Goal: Use online tool/utility: Use online tool/utility

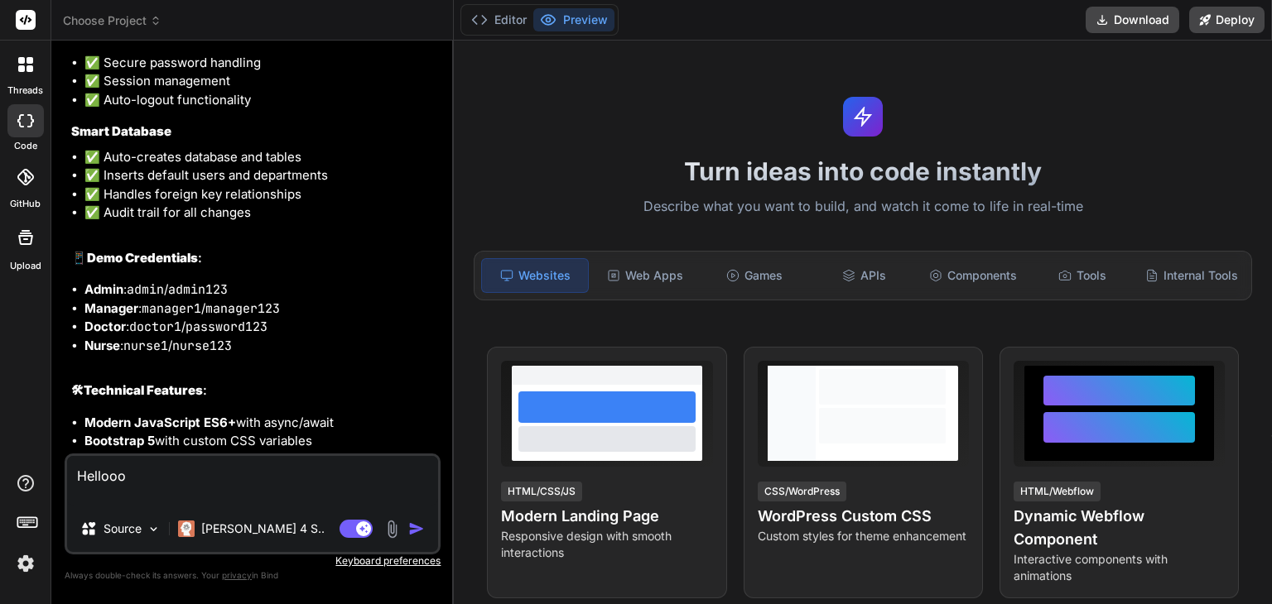
scroll to position [7532, 0]
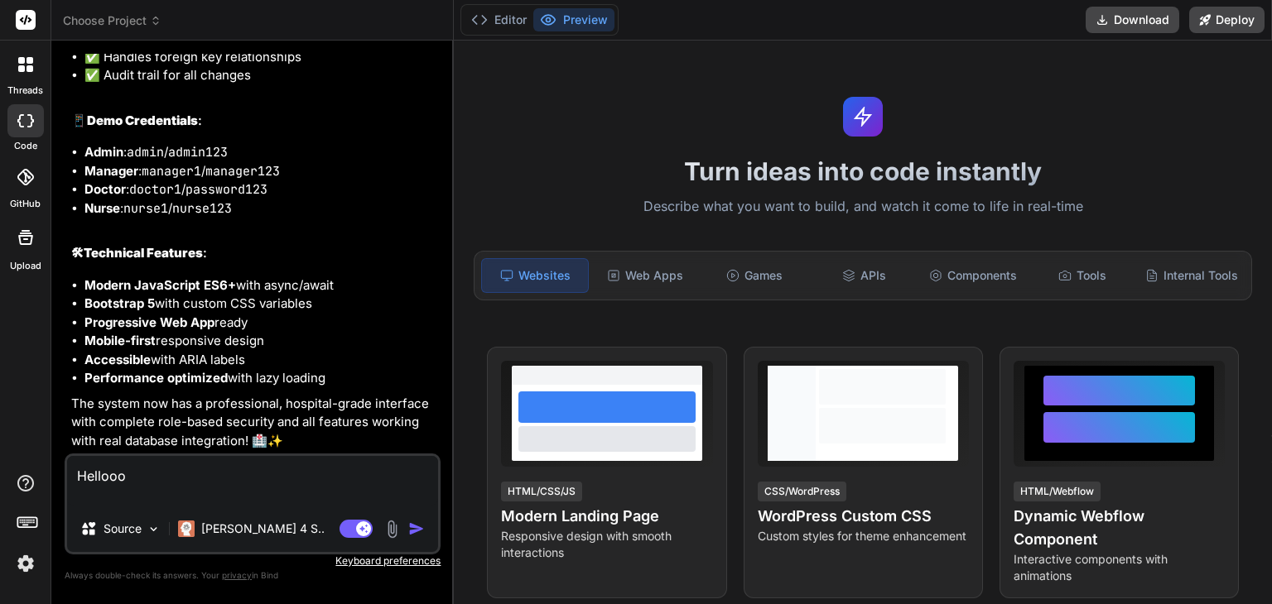
click at [417, 530] on img "button" at bounding box center [416, 529] width 17 height 17
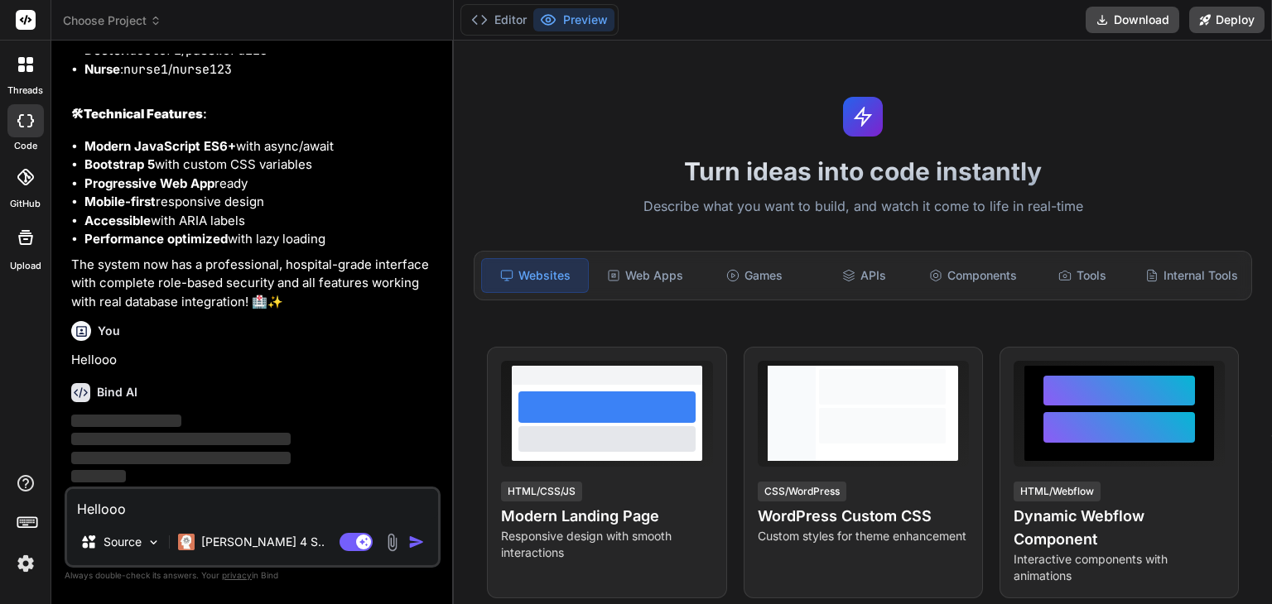
scroll to position [7671, 0]
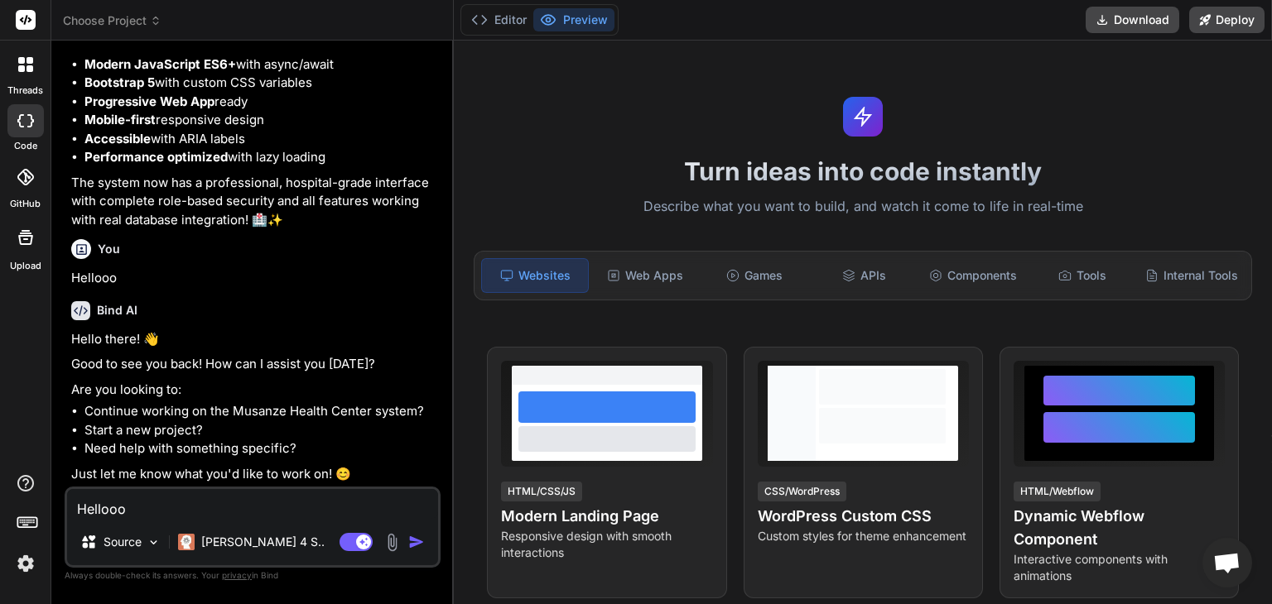
type textarea "x"
click at [249, 508] on textarea "Hellooo" at bounding box center [252, 504] width 371 height 30
type textarea "I"
type textarea "x"
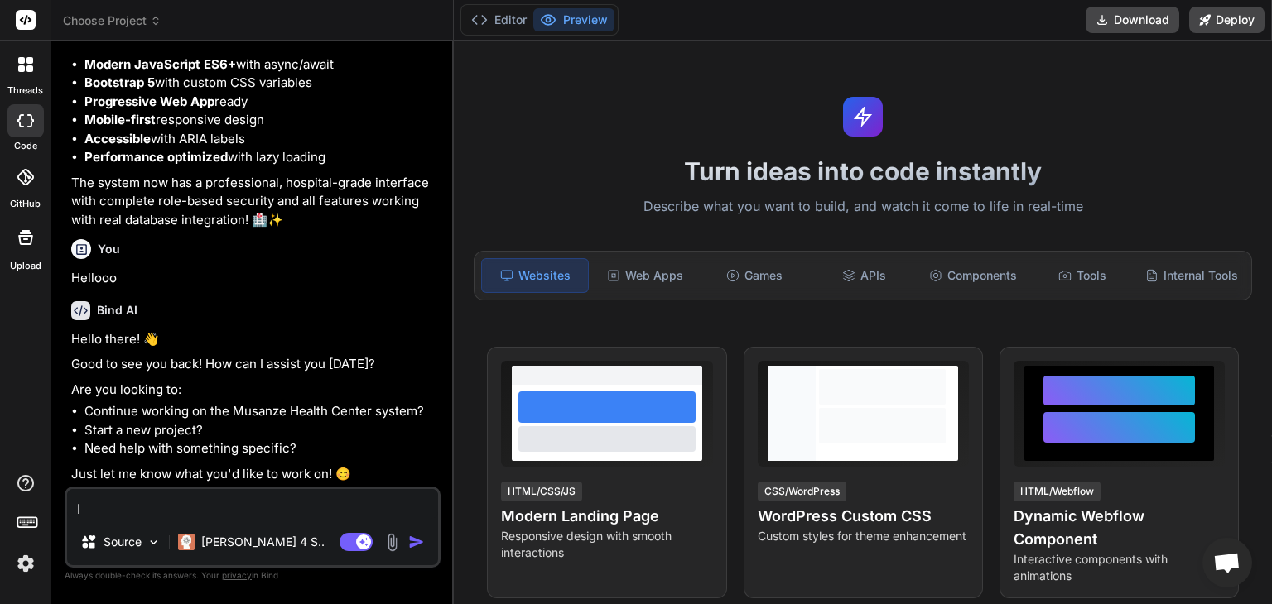
type textarea "I"
type textarea "x"
type textarea "I n"
type textarea "x"
type textarea "I ne"
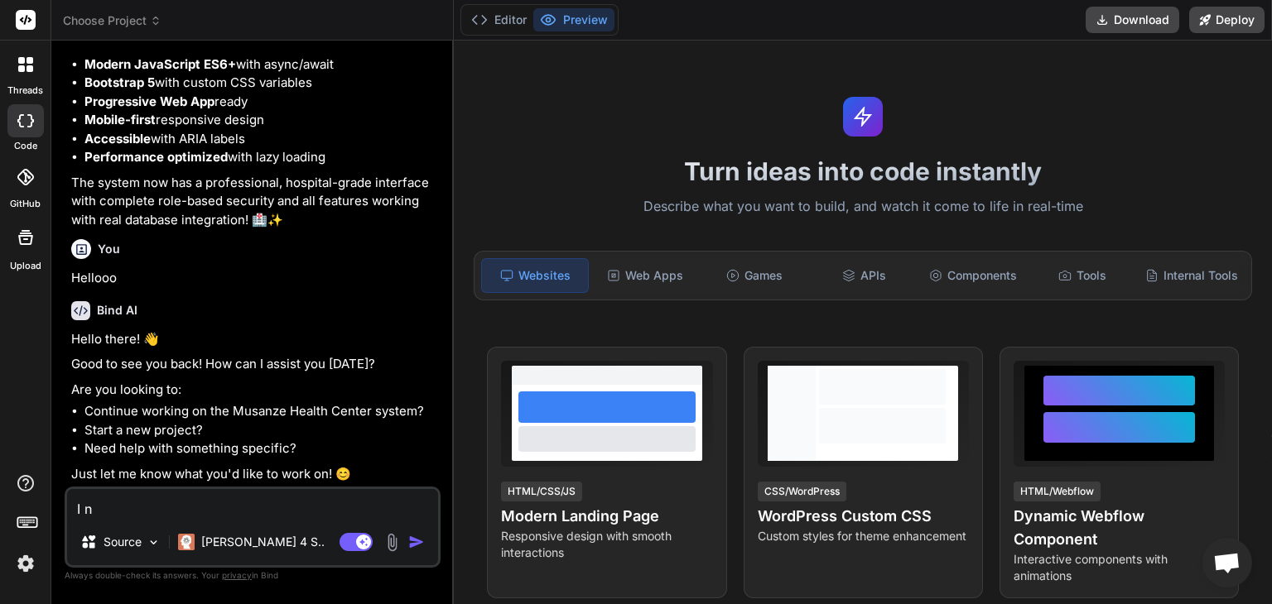
type textarea "x"
type textarea "I nee"
type textarea "x"
type textarea "I need"
type textarea "x"
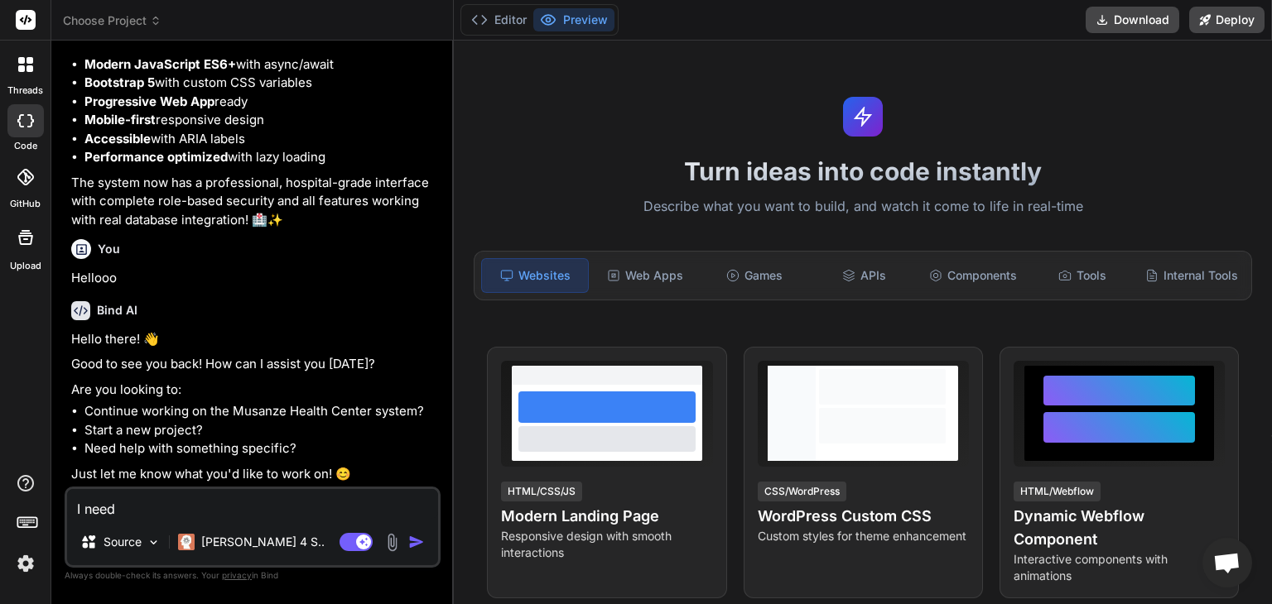
type textarea "I need"
type textarea "x"
type textarea "I need t"
type textarea "x"
type textarea "I need to"
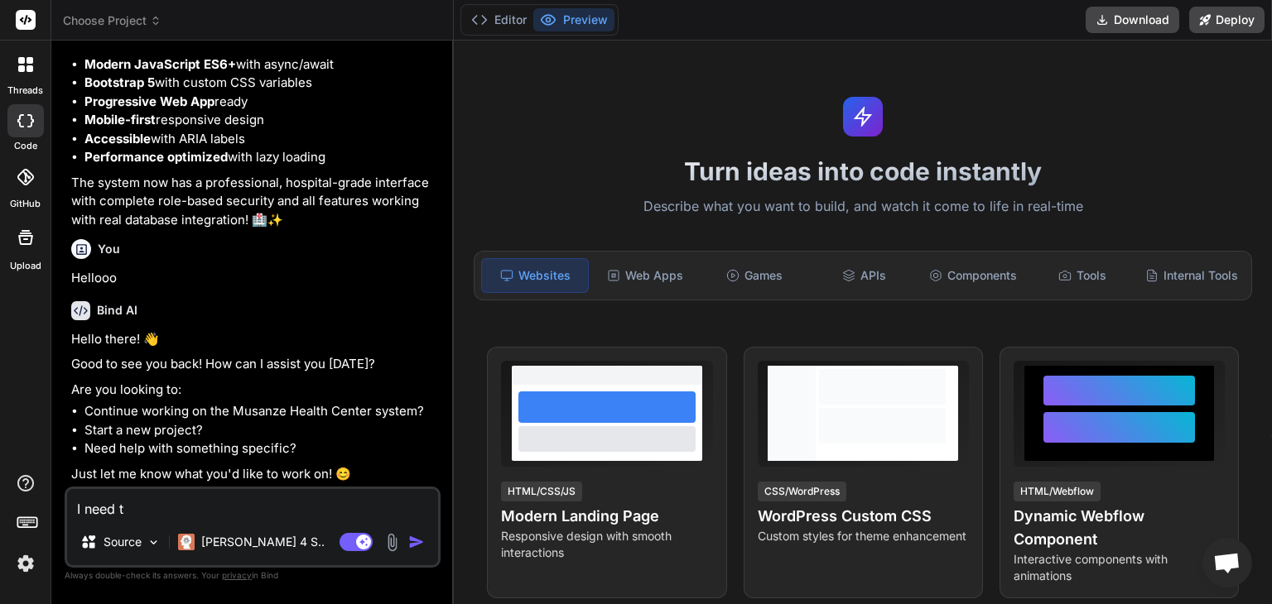
type textarea "x"
type textarea "I need to"
type textarea "x"
type textarea "I need to s"
type textarea "x"
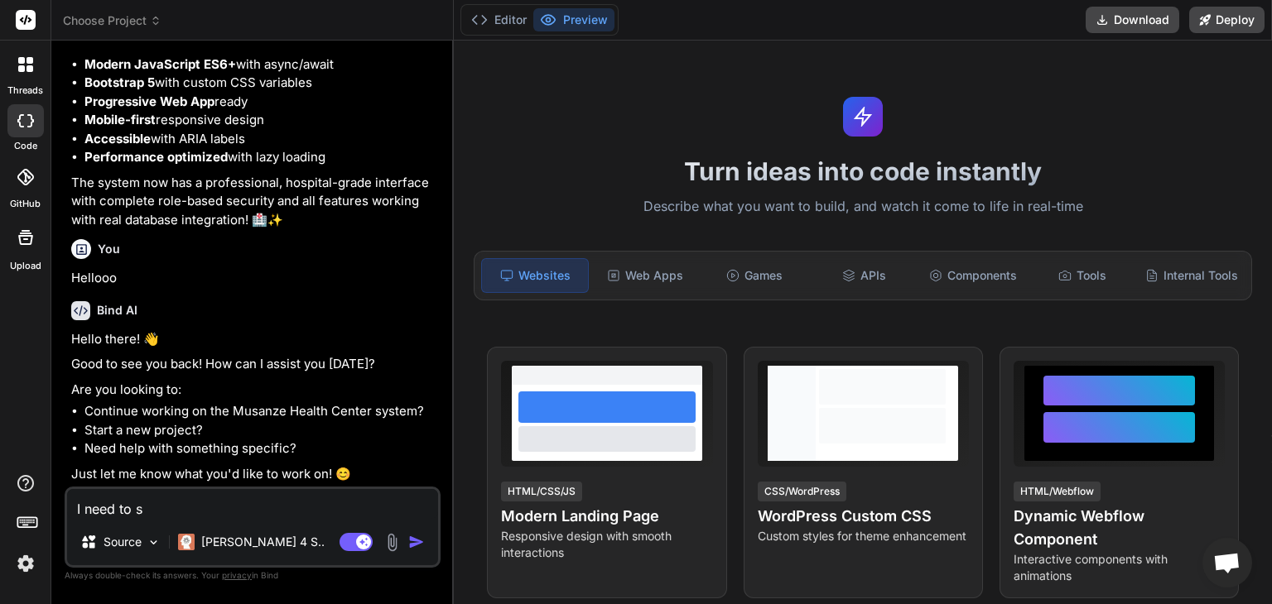
type textarea "I need to sw"
type textarea "x"
type textarea "I need to swi"
type textarea "x"
type textarea "I need to swit"
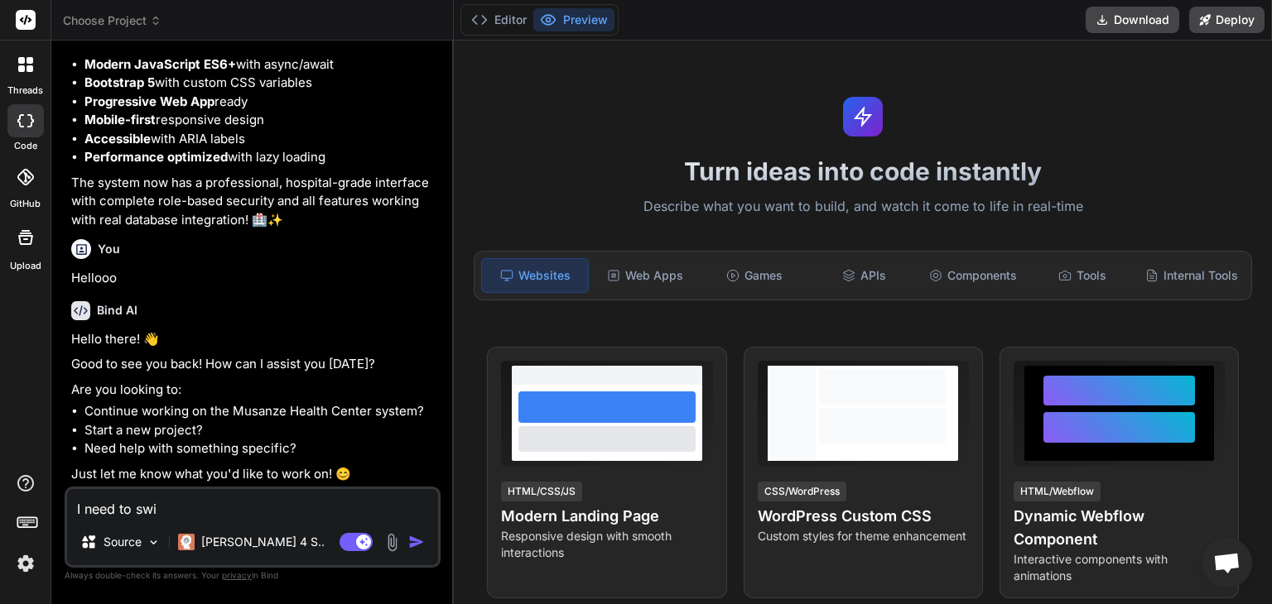
type textarea "x"
type textarea "I need to switc"
type textarea "x"
type textarea "I need to switch"
type textarea "x"
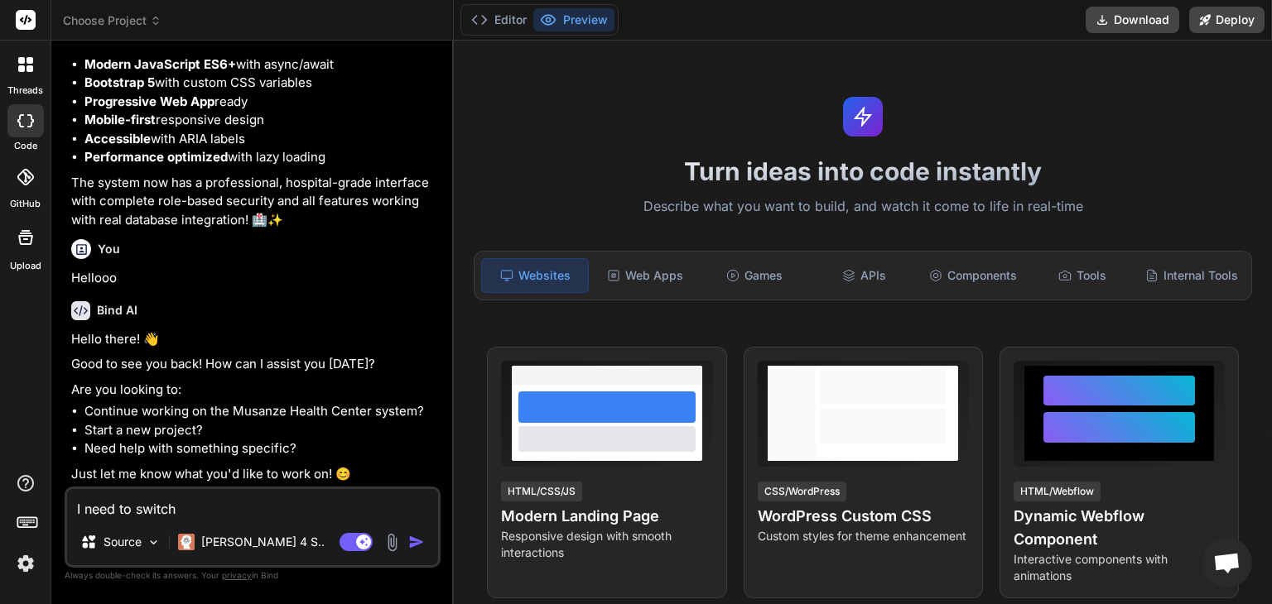
type textarea "I need to switch"
type textarea "x"
type textarea "I need to switch a"
type textarea "x"
type textarea "I need to switch a"
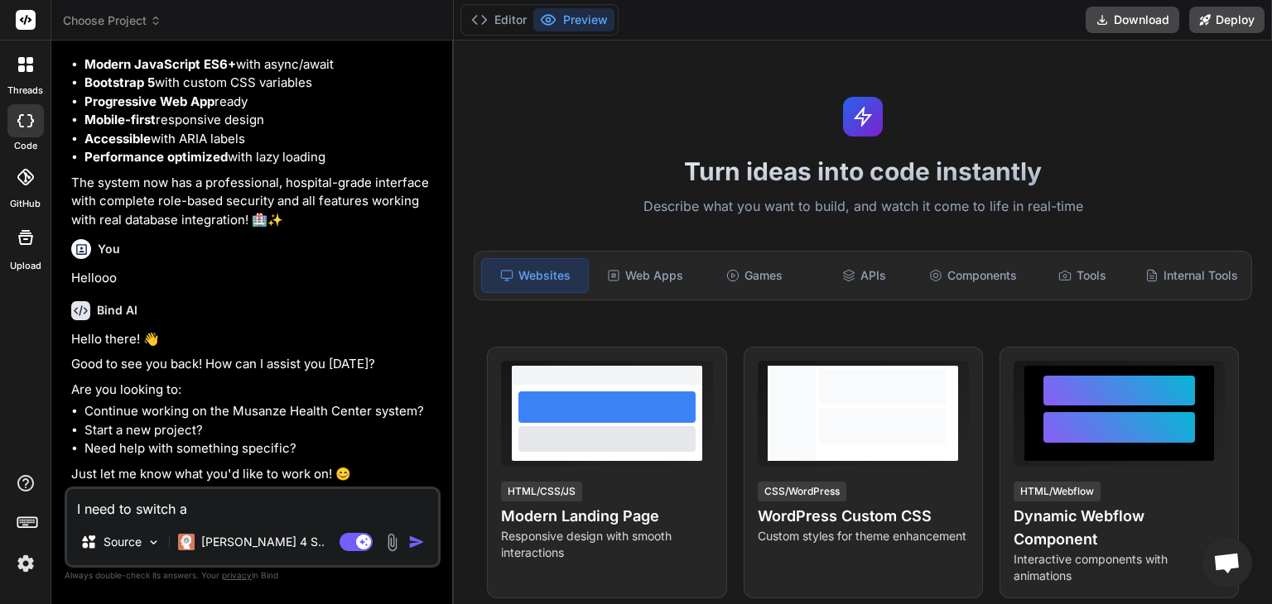
type textarea "x"
type textarea "I need to switch a p"
type textarea "x"
type textarea "I need to switch a pr"
type textarea "x"
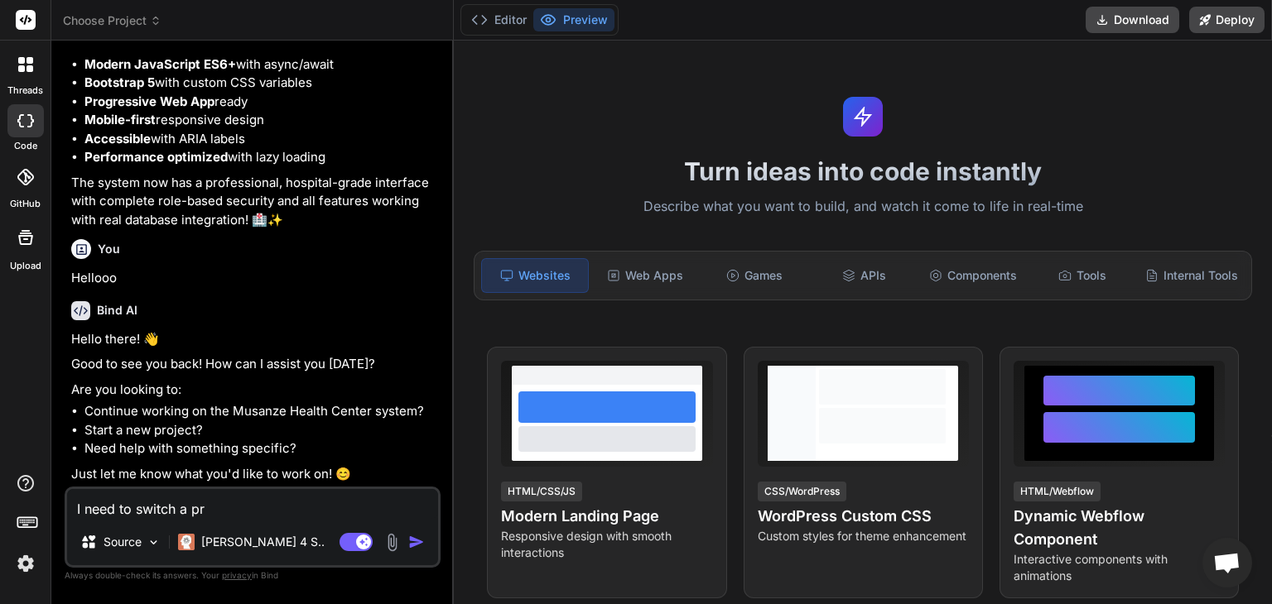
type textarea "I need to switch a pro"
type textarea "x"
type textarea "I need to switch a proj"
type textarea "x"
type textarea "I need to switch a proje"
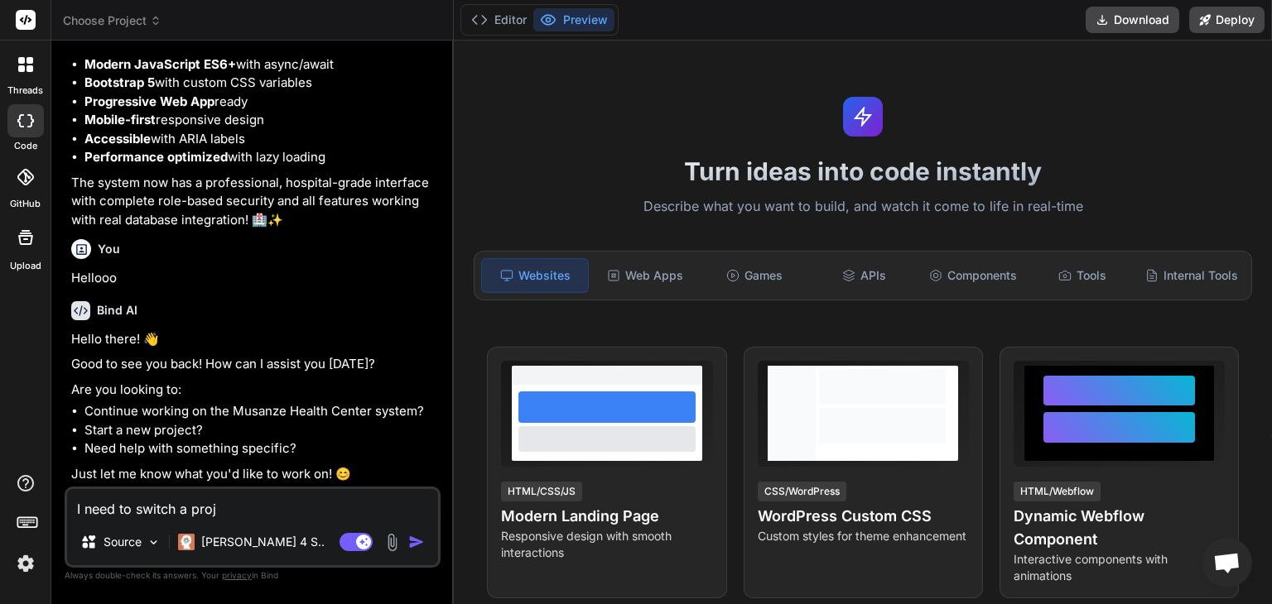
type textarea "x"
type textarea "I need to switch a projec"
type textarea "x"
type textarea "I need to switch a project"
type textarea "x"
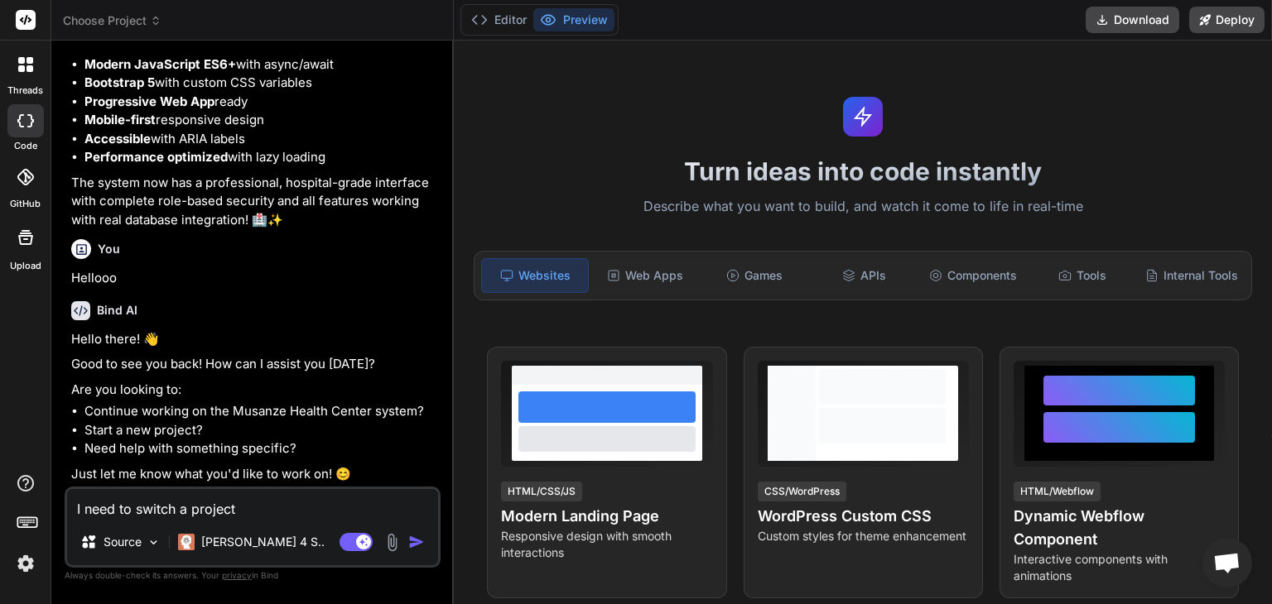
type textarea "I need to switch a project"
type textarea "x"
type textarea "I need to switch a project s"
type textarea "x"
type textarea "I need to switch a project sy"
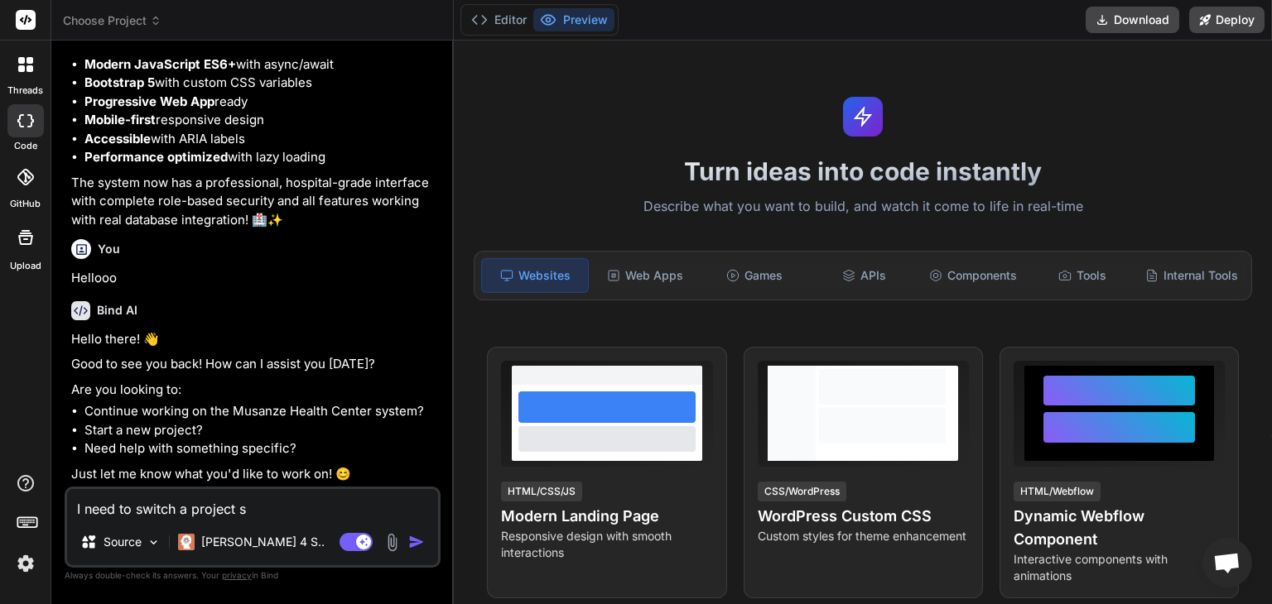
type textarea "x"
type textarea "I need to switch a project sys"
type textarea "x"
type textarea "I need to switch a project syst"
type textarea "x"
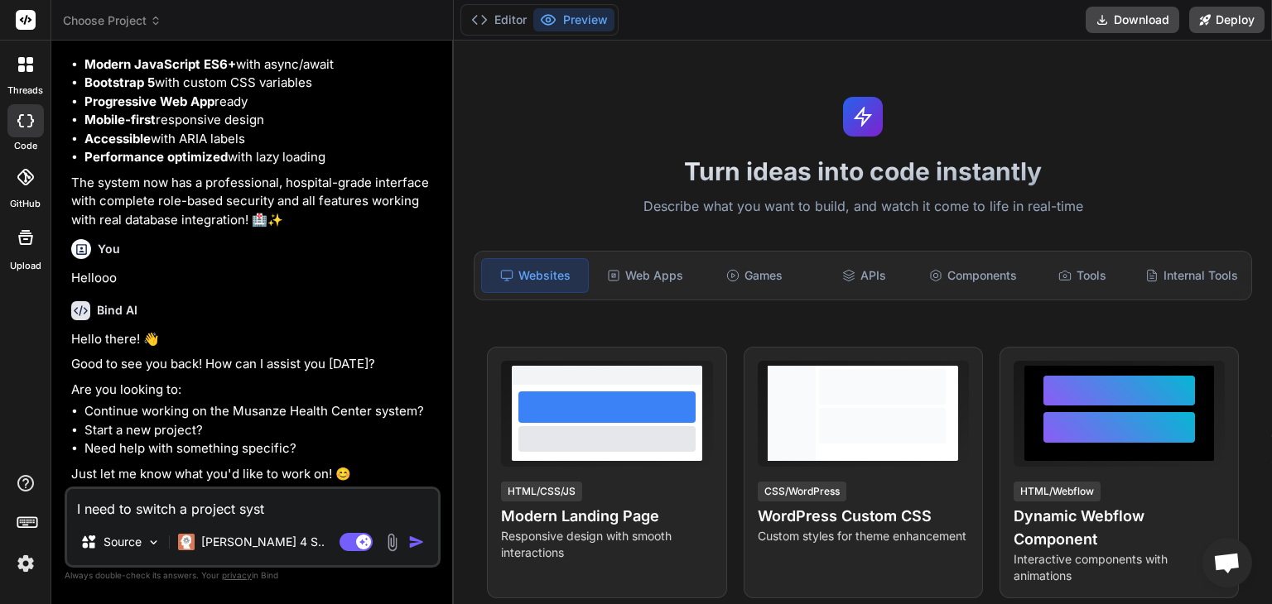
type textarea "I need to switch a project syste"
type textarea "x"
type textarea "I need to switch a project system"
type textarea "x"
type textarea "I need to switch a project system"
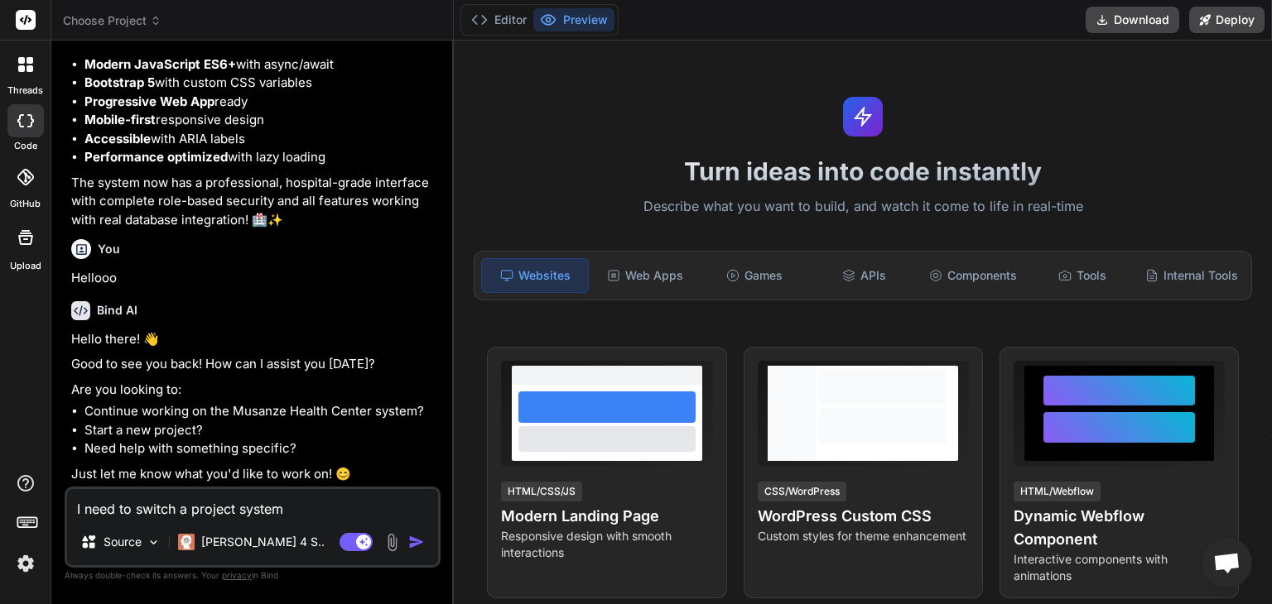
type textarea "x"
type textarea "I need to switch a project system t"
type textarea "x"
type textarea "I need to switch a project system to"
type textarea "x"
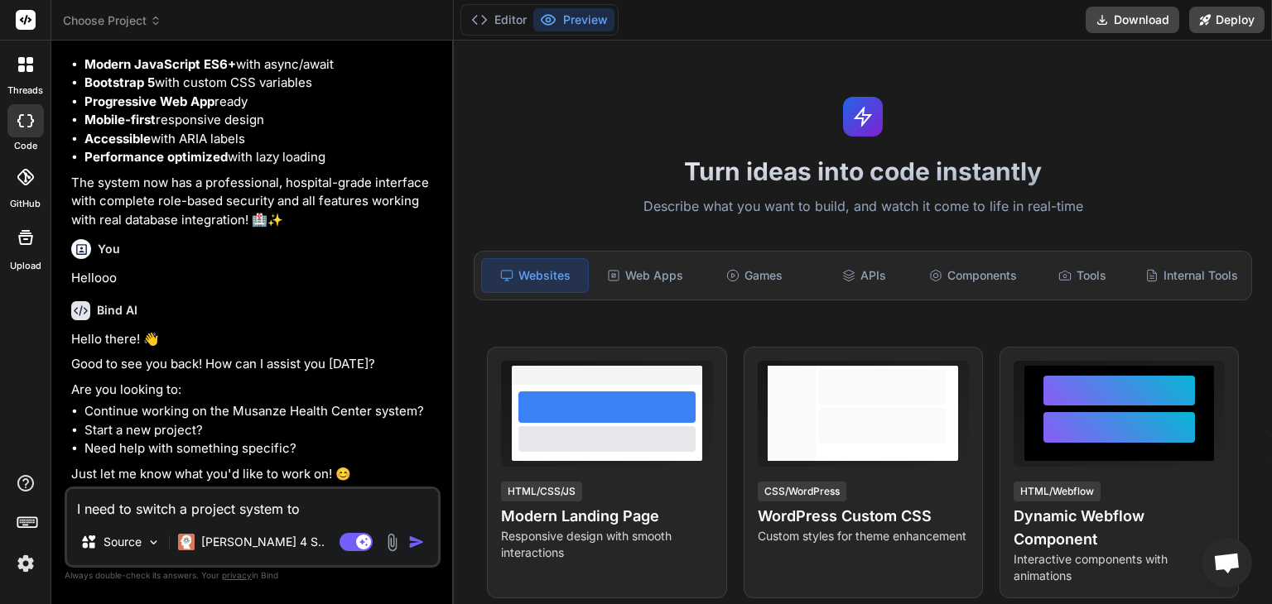
type textarea "I need to switch a project system to"
type textarea "x"
type textarea "I need to switch a project system to a"
type textarea "x"
type textarea "I need to switch a project system to an"
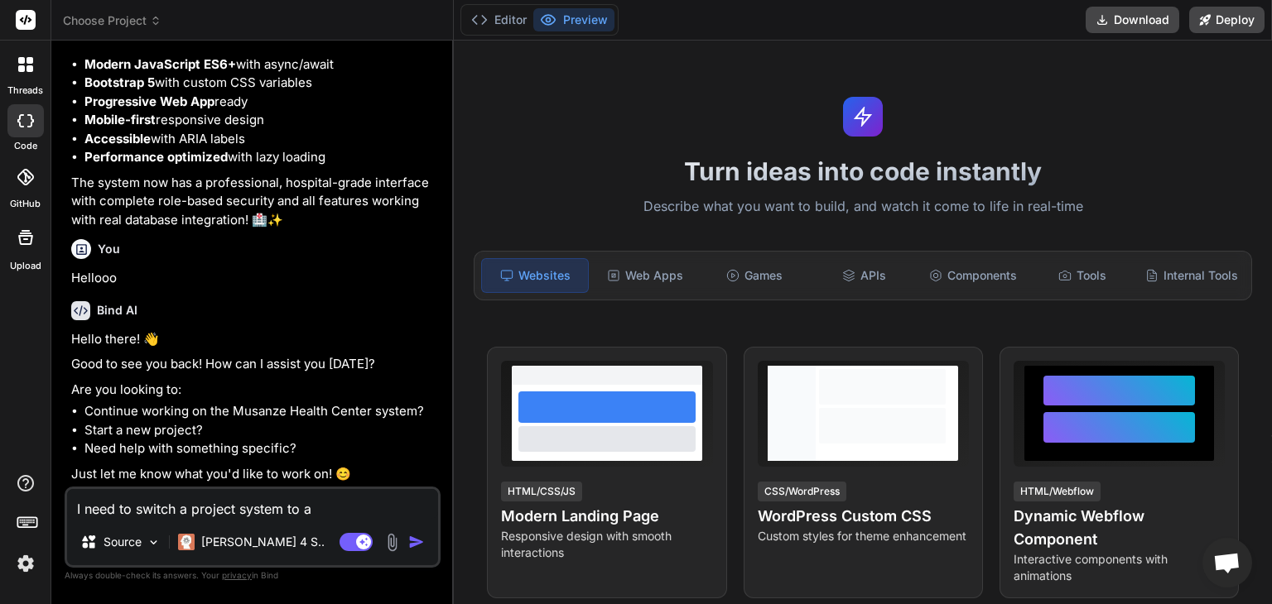
type textarea "x"
type textarea "I need to switch a project system to ano"
type textarea "x"
type textarea "I need to switch a project system to anot"
type textarea "x"
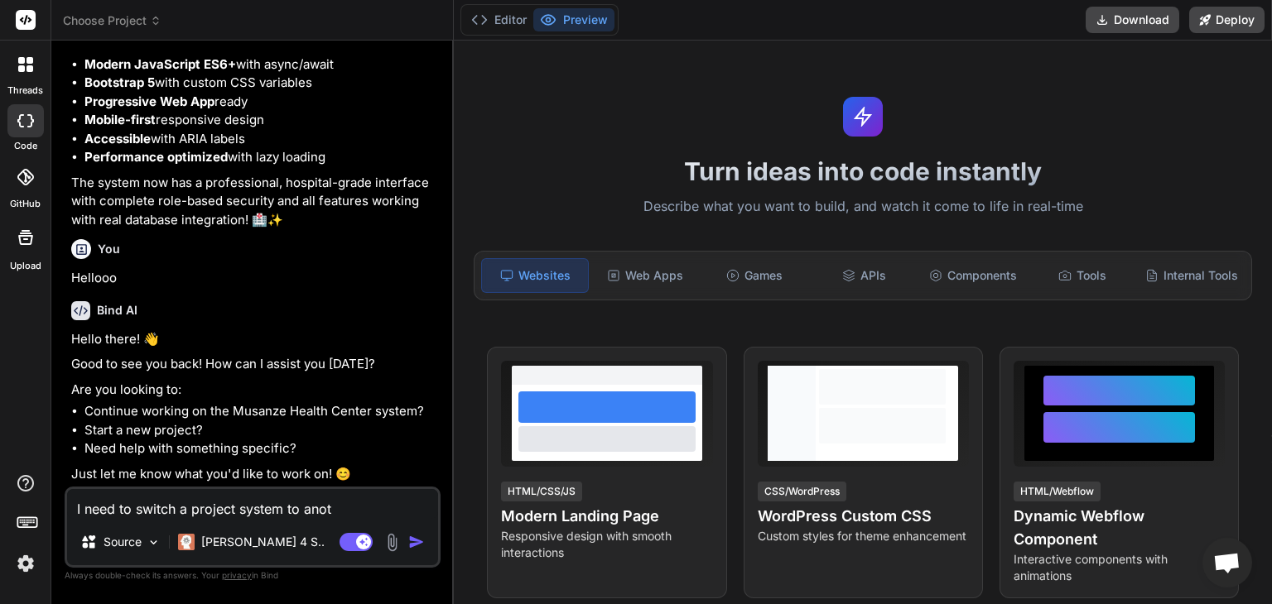
type textarea "I need to switch a project system to anoth"
type textarea "x"
type textarea "I need to switch a project system to anothe"
type textarea "x"
type textarea "I need to switch a project system to another"
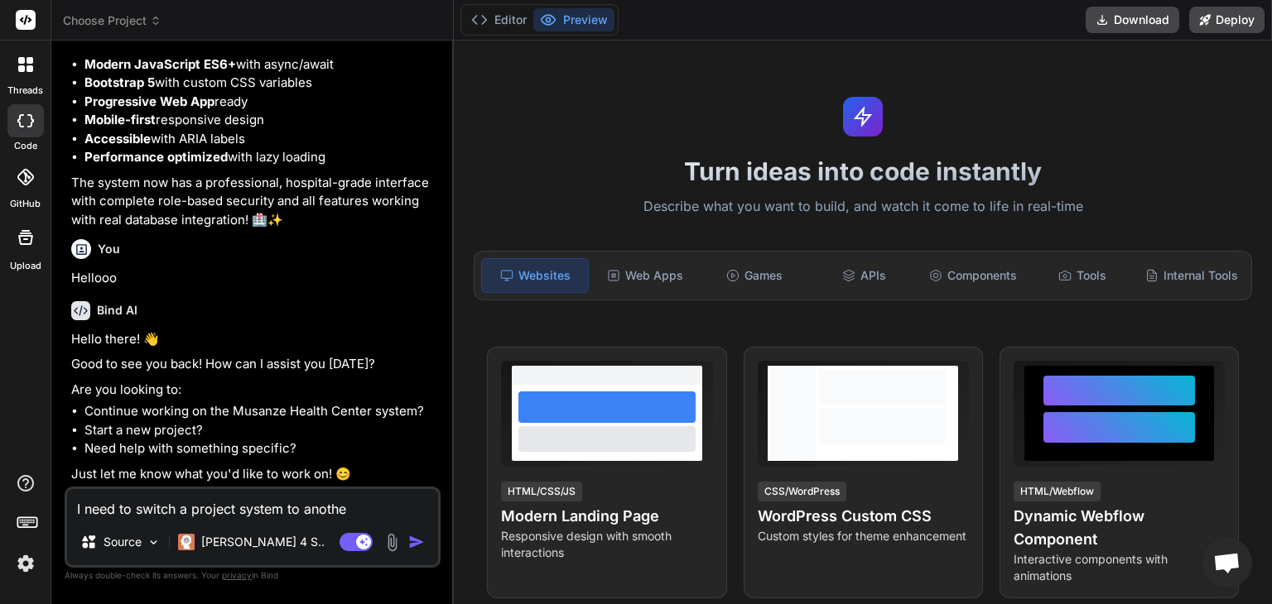
type textarea "x"
type textarea "I need to switch a project system to another"
type textarea "x"
type textarea "I need to switch a project system to another o"
type textarea "x"
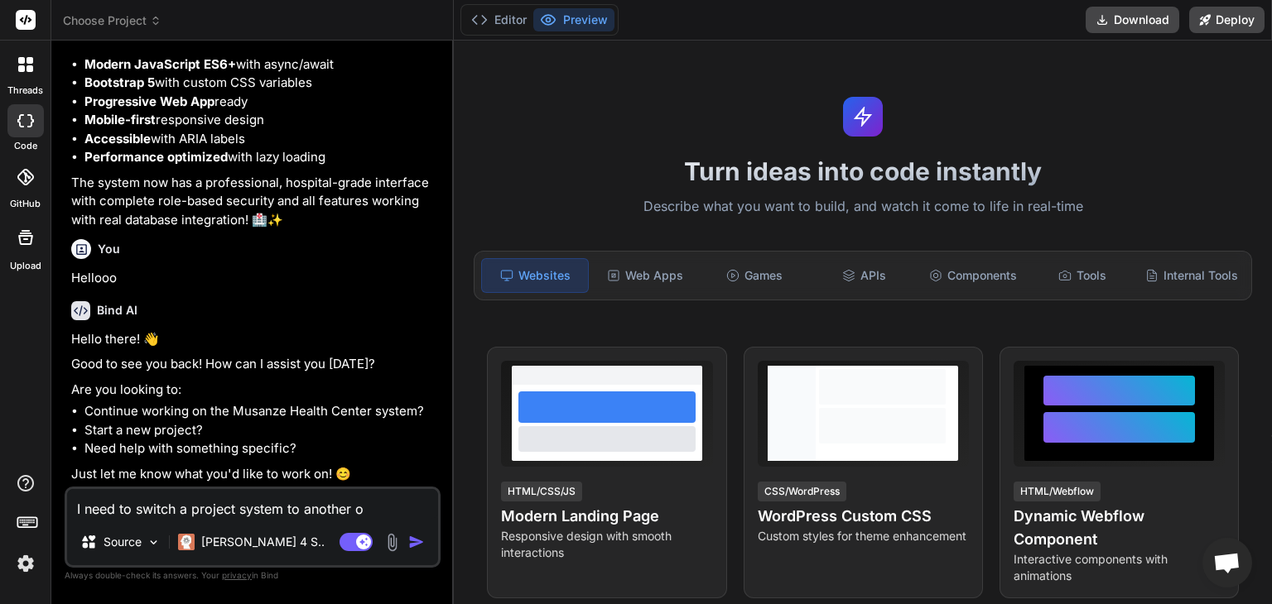
type textarea "I need to switch a project system to another on"
type textarea "x"
type textarea "I need to switch a project system to another one"
type textarea "x"
type textarea "I need to switch a project system to another one"
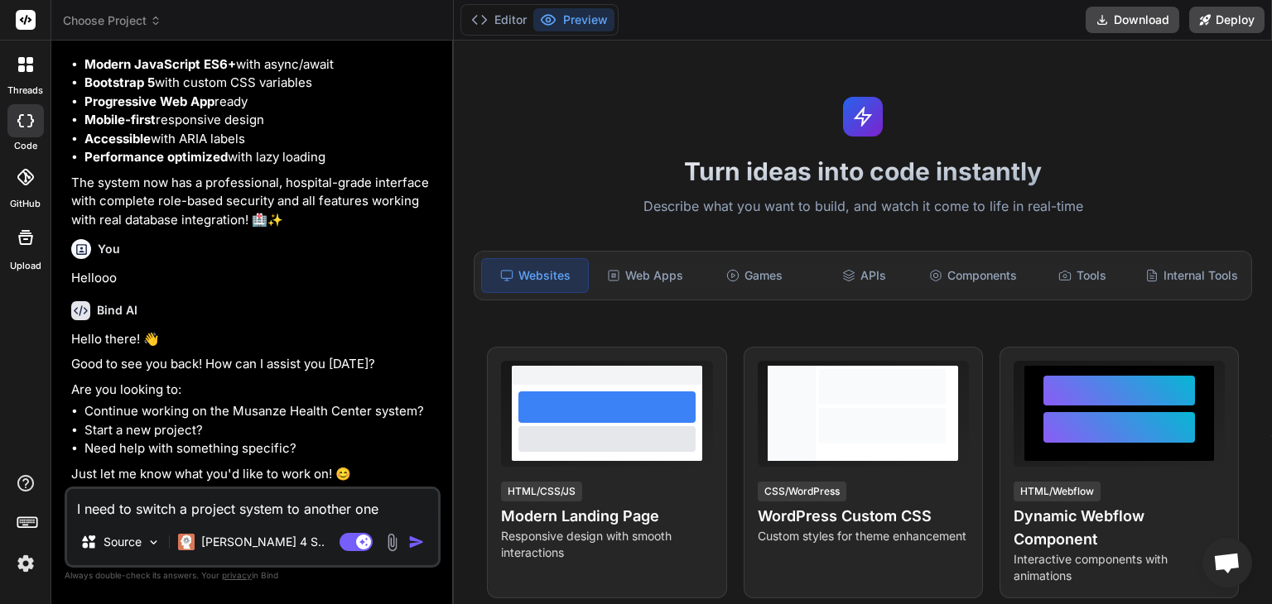
type textarea "x"
type textarea "I need to switch a project system to another one i"
type textarea "x"
type textarea "I need to switch a project system to another one in"
type textarea "x"
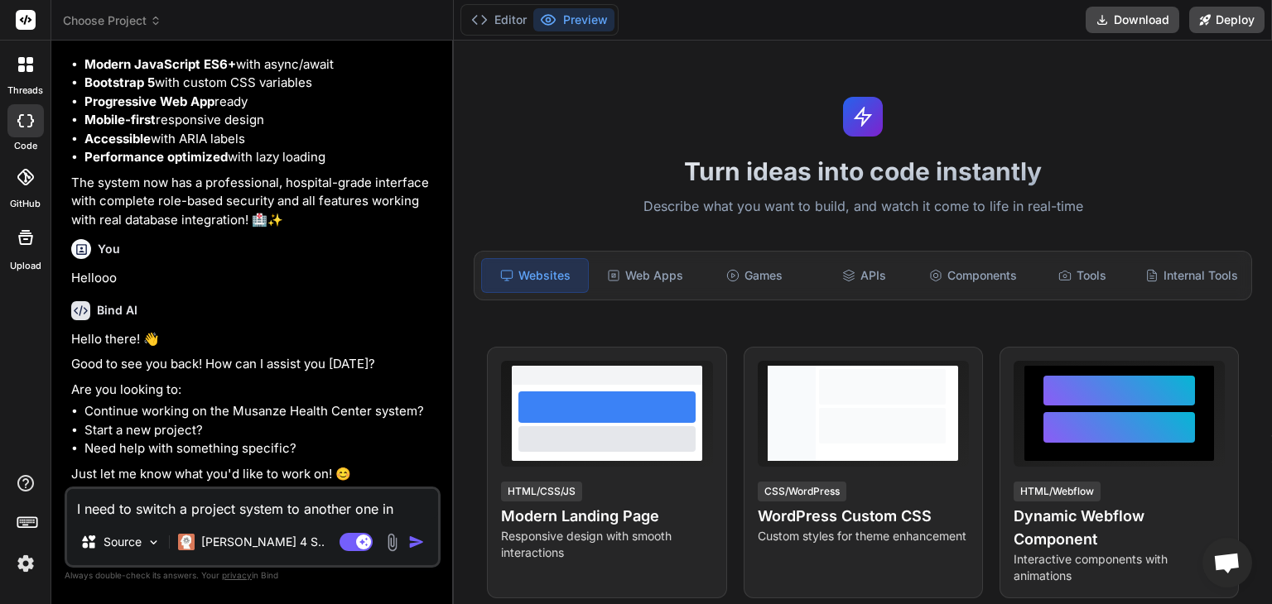
type textarea "I need to switch a project system to another one in"
type textarea "x"
type textarea "I need to switch a project system to another one in h"
type textarea "x"
type textarea "I need to switch a project system to another one in hu"
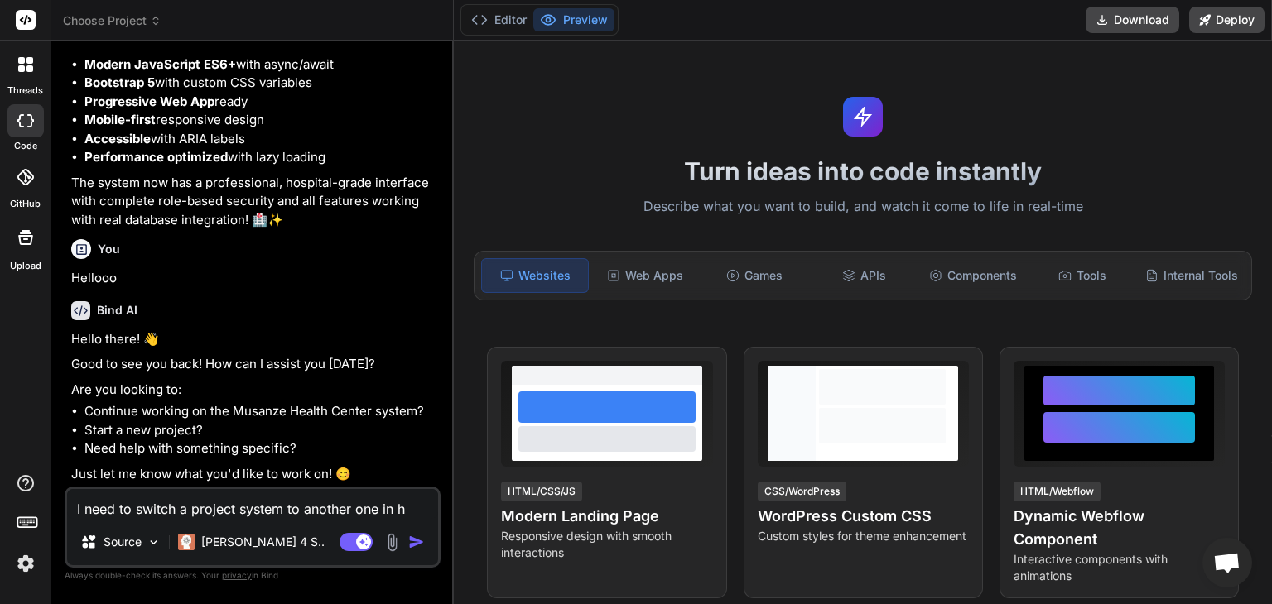
type textarea "x"
type textarea "I need to switch a project system to another one in [PERSON_NAME]"
type textarea "x"
type textarea "I need to switch a project system to another one in huur"
type textarea "x"
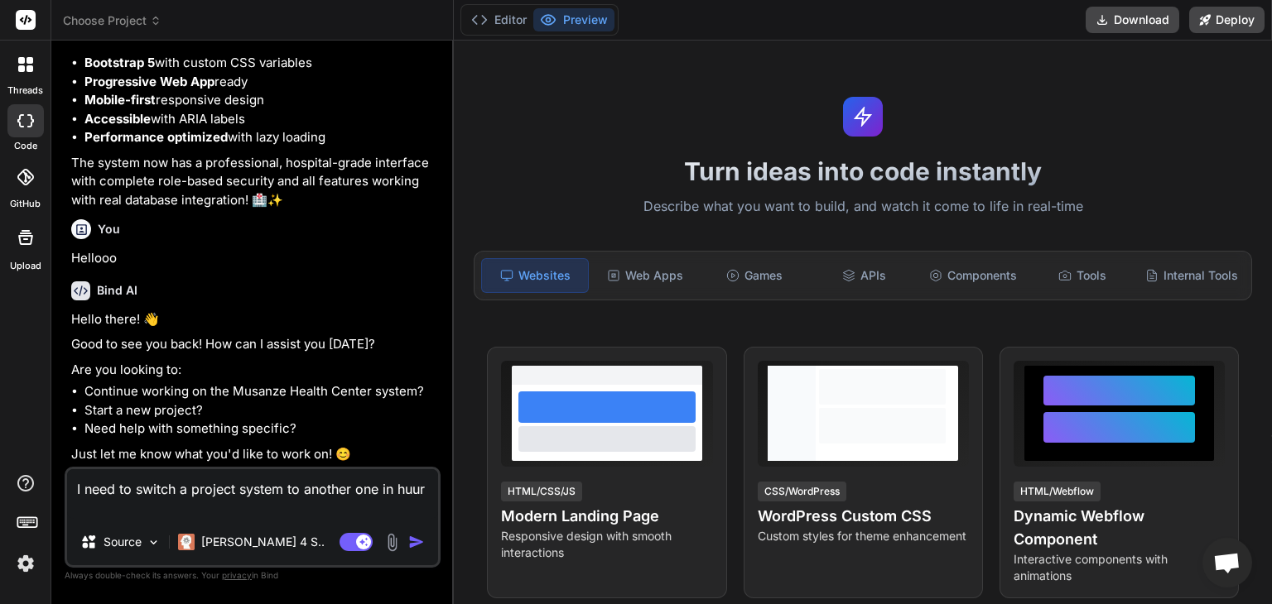
type textarea "I need to switch a project system to another one in huury"
type textarea "x"
type textarea "I need to switch a project system to another one in huury"
type textarea "x"
type textarea "I need to switch a project system to another one in huury t"
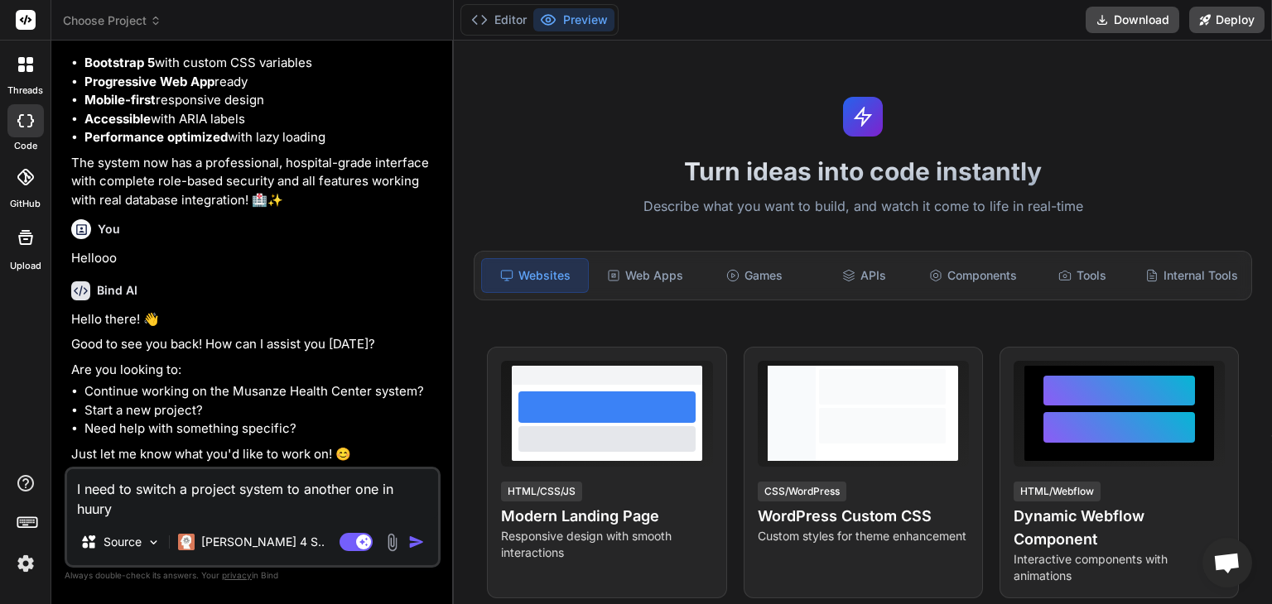
type textarea "x"
type textarea "I need to switch a project system to another one in huury th"
type textarea "x"
type textarea "I need to switch a project system to another one in huury tha"
type textarea "x"
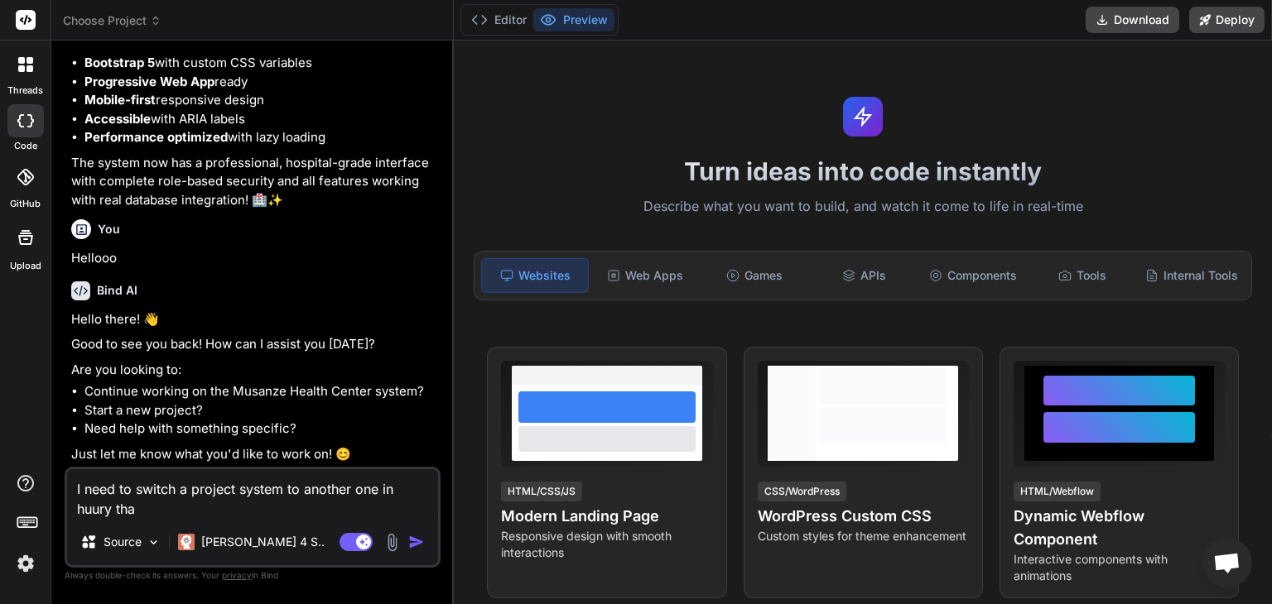
type textarea "I need to switch a project system to another one in huury that"
type textarea "x"
type textarea "I need to switch a project system to another one in huury that"
type textarea "x"
type textarea "I need to switch a project system to another one in huury that U"
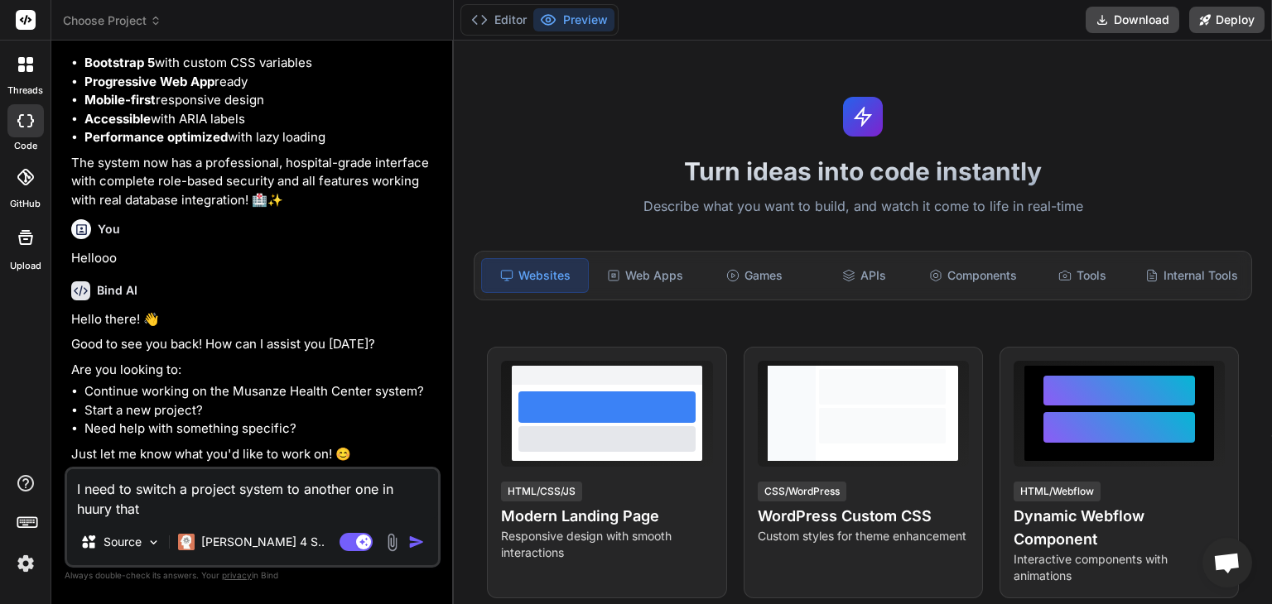
type textarea "x"
type textarea "I need to switch a project system to another one in huury that"
type textarea "x"
type textarea "I need to switch a project system to another one in huury that I"
type textarea "x"
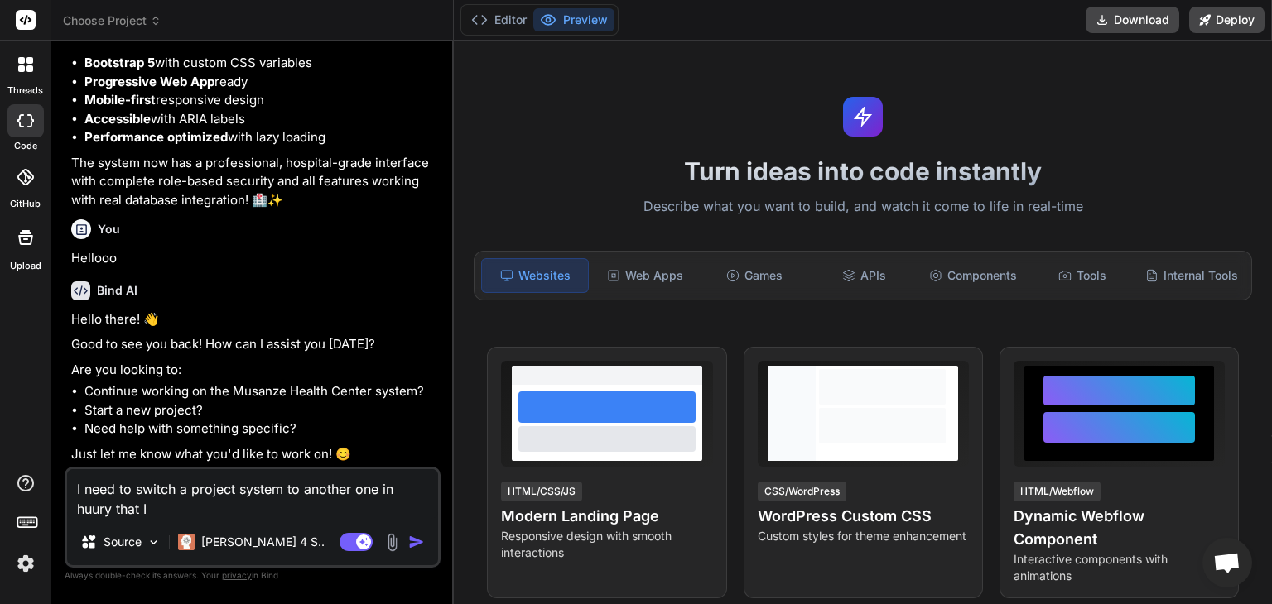
type textarea "I need to switch a project system to another one in huury that I"
type textarea "x"
type textarea "I need to switch a project system to another one in huury that I N"
type textarea "x"
type textarea "I need to switch a project system to another one in huury that I Ne"
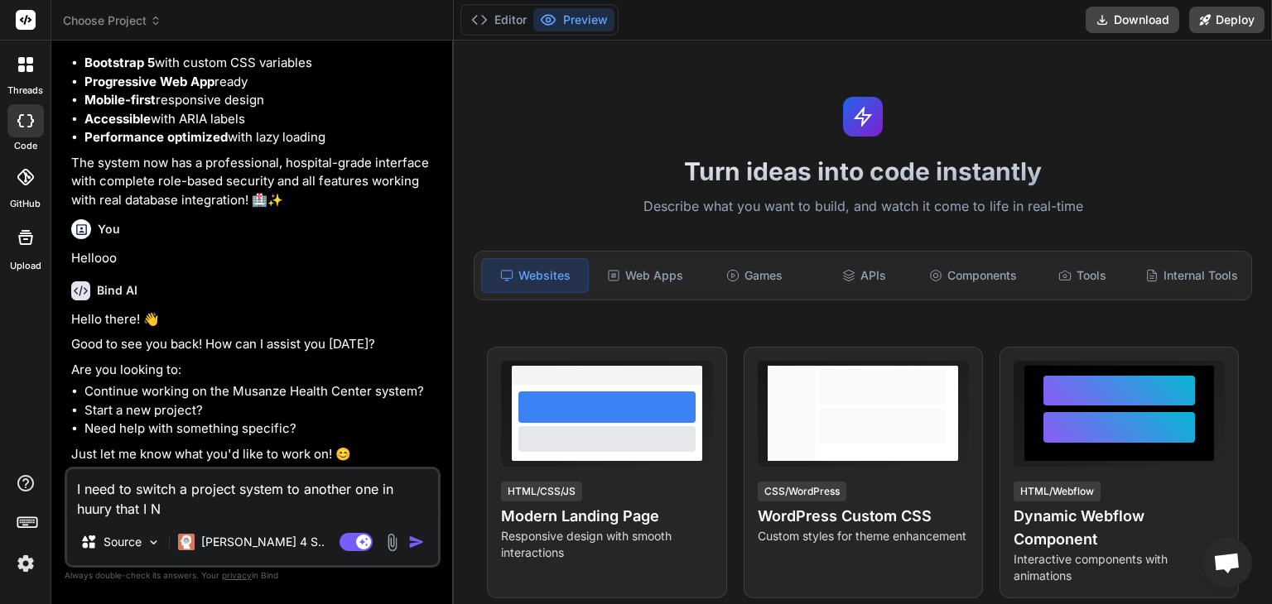
type textarea "x"
type textarea "I need to switch a project system to another one in huury that I Nee"
type textarea "x"
type textarea "I need to switch a project system to another one in huury that I Need"
type textarea "x"
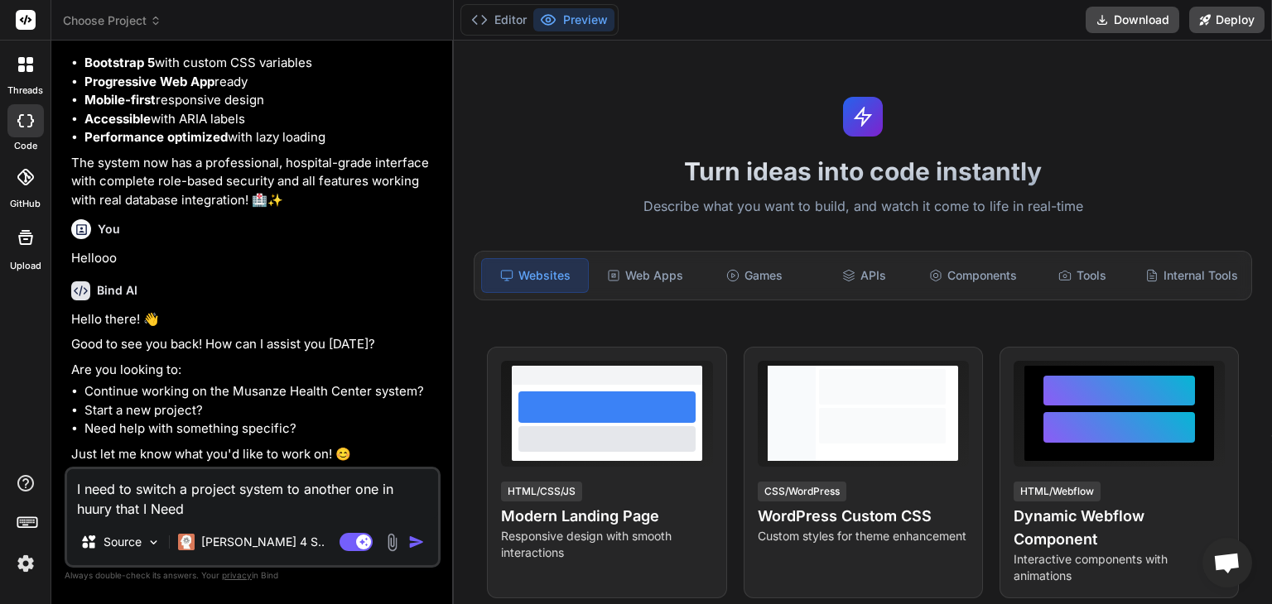
type textarea "I need to switch a project system to another one in huury that I Need"
type textarea "x"
type textarea "I need to switch a project system to another one in huury that I Need t"
type textarea "x"
type textarea "I need to switch a project system to another one in huury that I Need to"
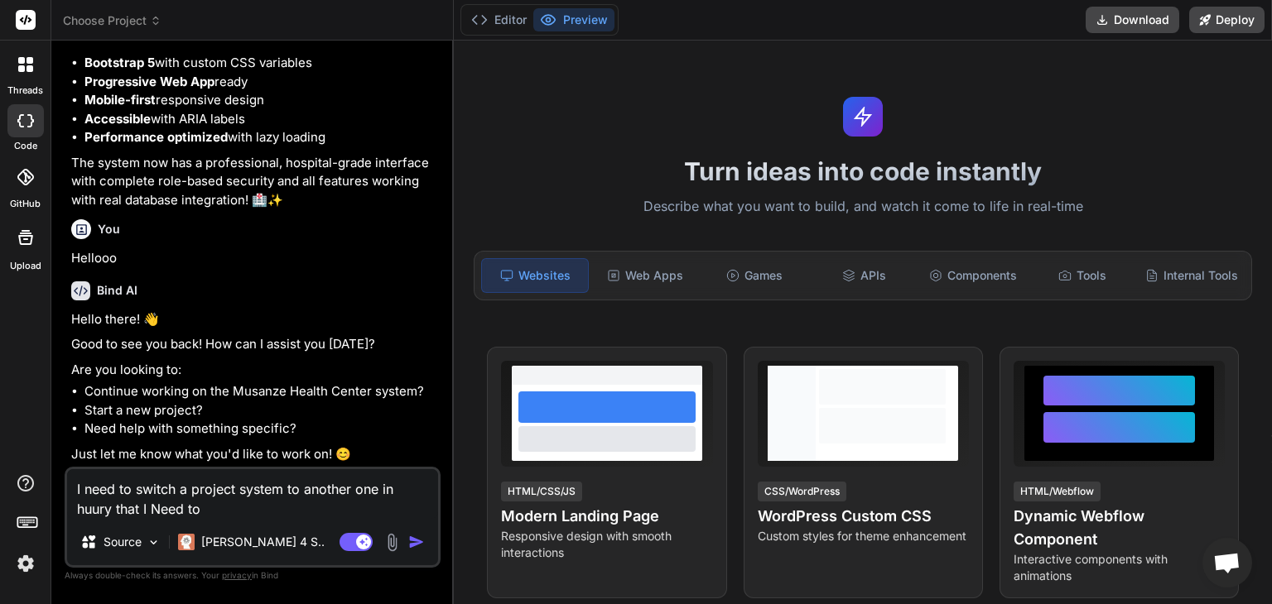
type textarea "x"
type textarea "I need to switch a project system to another one in huury that I Need to"
type textarea "x"
type textarea "I need to switch a project system to another one in huury that I Need to p"
type textarea "x"
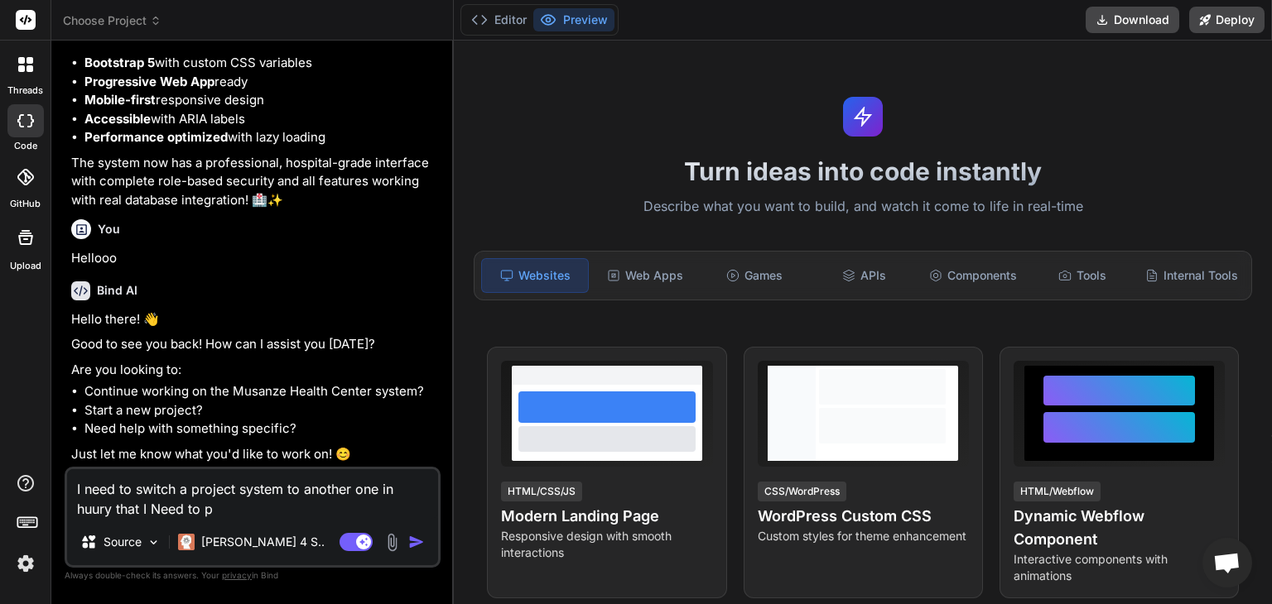
type textarea "I need to switch a project system to another one in huury that I Need to pr"
type textarea "x"
type textarea "I need to switch a project system to another one in huury that I Need to pre"
type textarea "x"
type textarea "I need to switch a project system to another one in huury that I Need to pres"
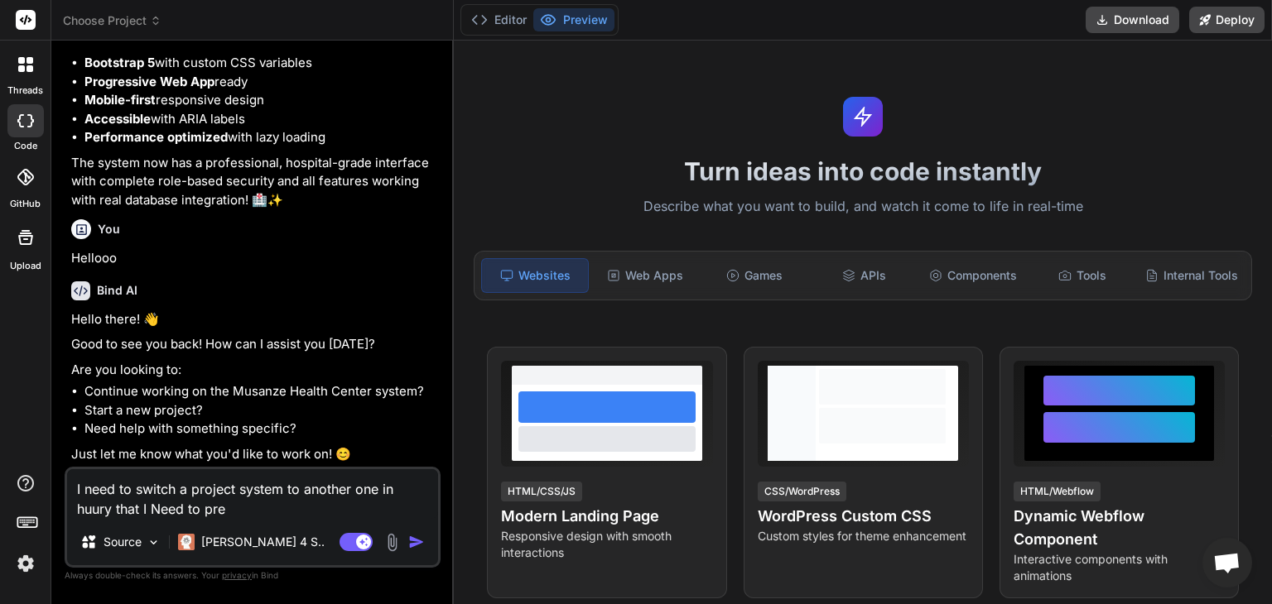
type textarea "x"
type textarea "I need to switch a project system to another one in huury that I Need to prese"
type textarea "x"
type textarea "I need to switch a project system to another one in huury that I Need to presen"
type textarea "x"
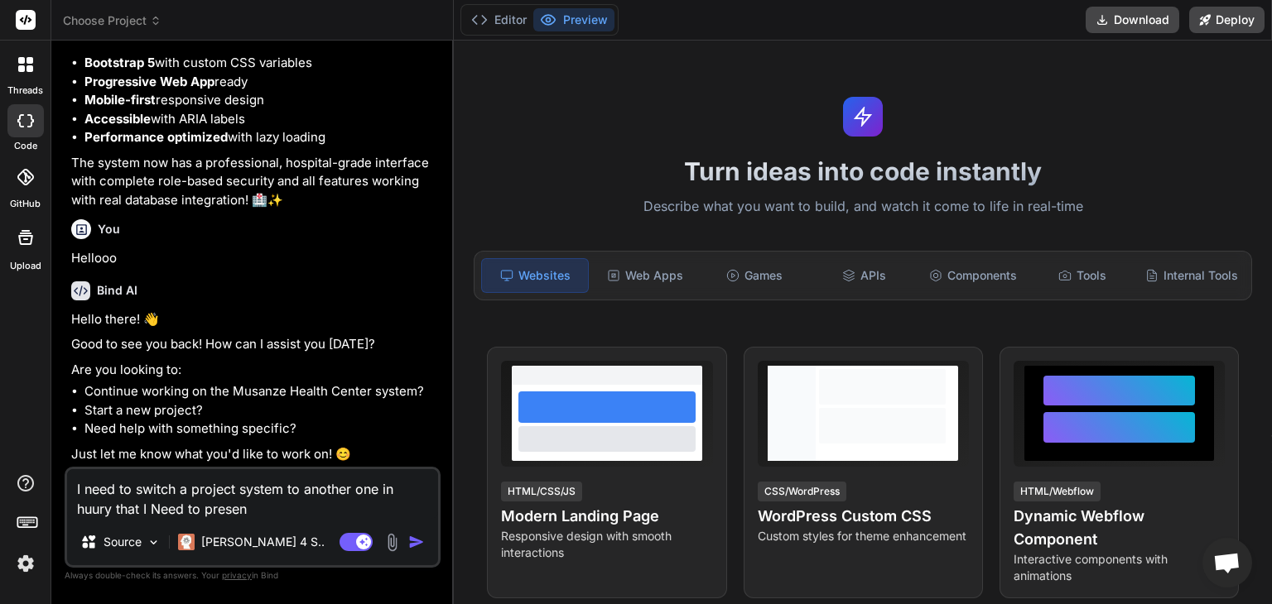
type textarea "I need to switch a project system to another one in huury that I Need to present"
type textarea "x"
type textarea "I need to switch a project system to another one in huury that I Need to present"
type textarea "x"
type textarea "I need to switch a project system to another one in huury that I Need to presen…"
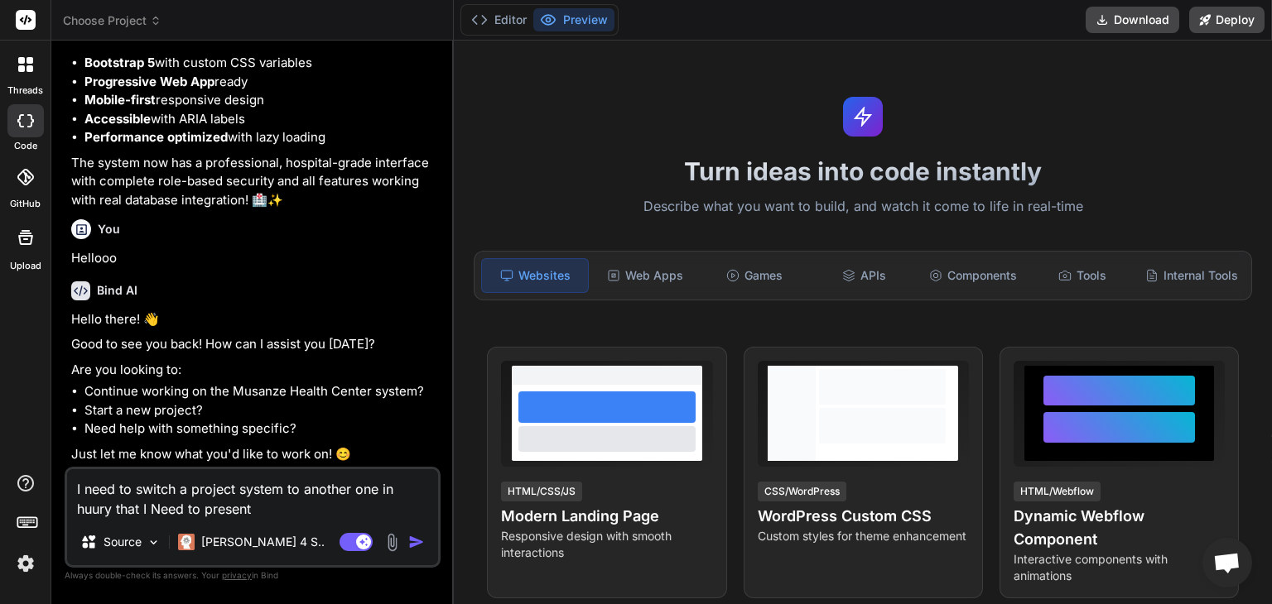
type textarea "x"
type textarea "I need to switch a project system to another one in huury that I Need to presen…"
type textarea "x"
type textarea "I need to switch a project system to another one in huury that I Need to presen…"
type textarea "x"
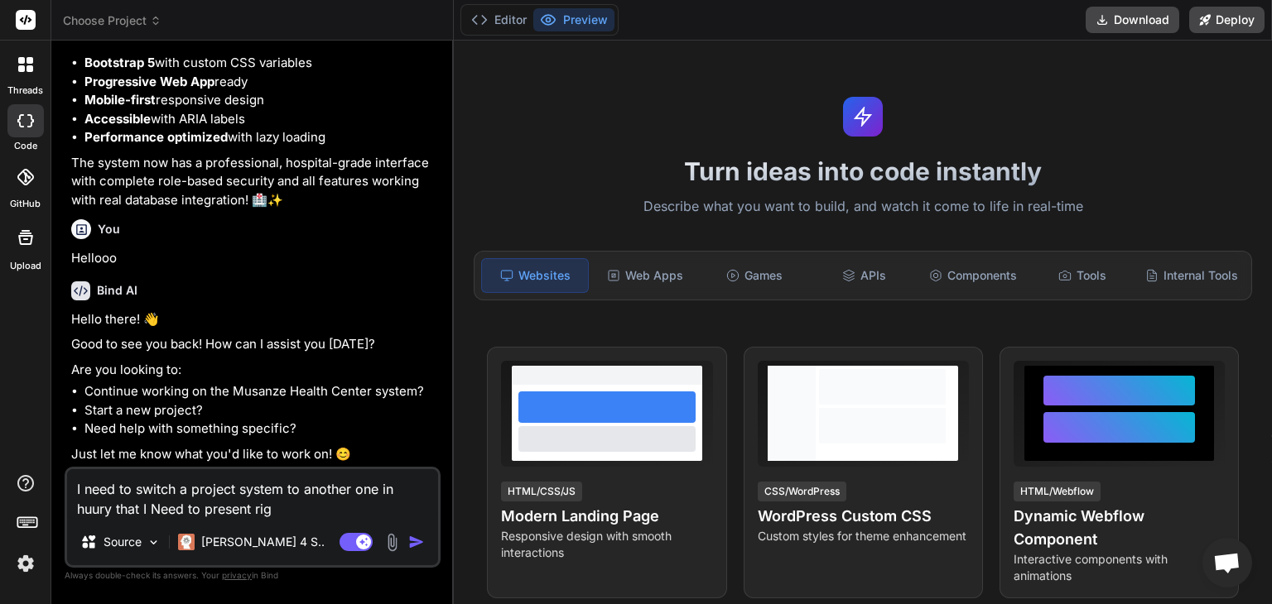
type textarea "I need to switch a project system to another one in huury that I Need to presen…"
type textarea "x"
type textarea "I need to switch a project system to another one in huury that I Need to presen…"
type textarea "x"
type textarea "I need to switch a project system to another one in huury that I Need to presen…"
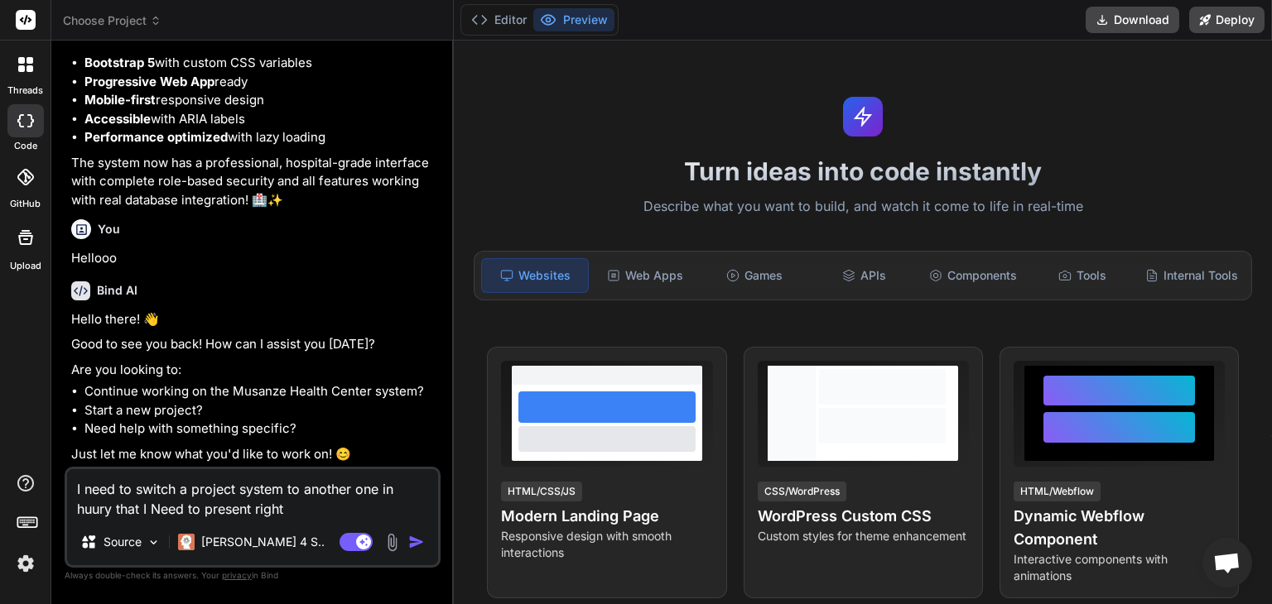
type textarea "x"
type textarea "I need to switch a project system to another one in huury that I Need to presen…"
type textarea "x"
type textarea "I need to switch a project system to another one in huury that I Need to presen…"
type textarea "x"
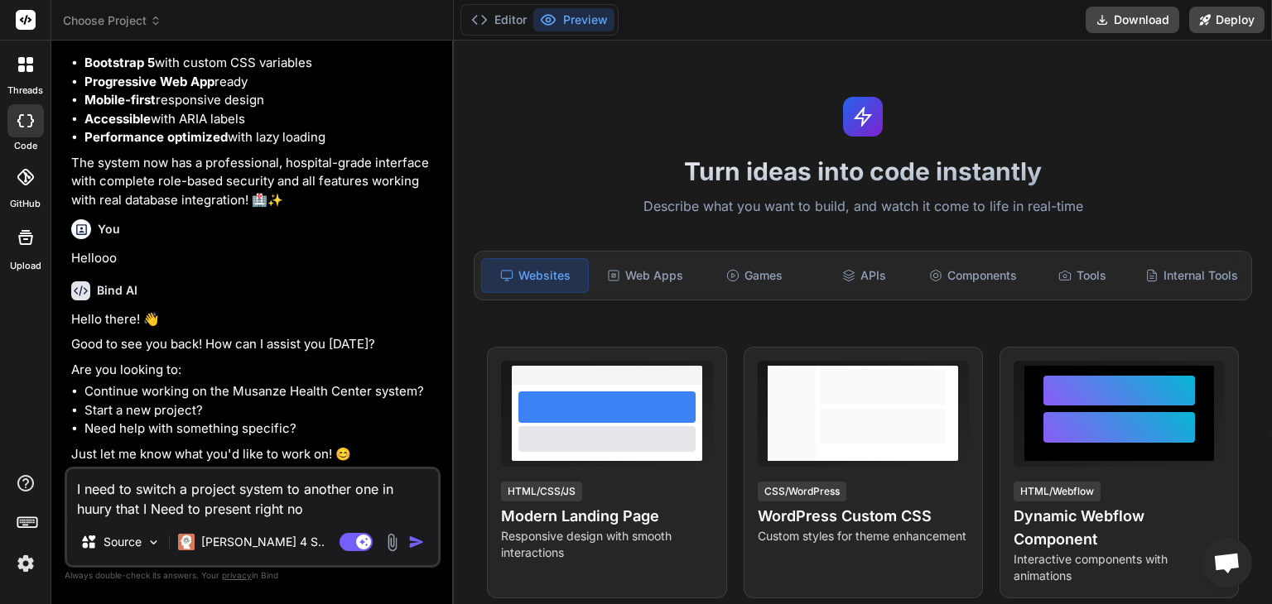
type textarea "I need to switch a project system to another one in huury that I Need to presen…"
type textarea "x"
type textarea "I need to switch a project system to another one in huury that I Need to presen…"
type textarea "x"
type textarea "I need to switch a project system to another one in huury that I Need to presen…"
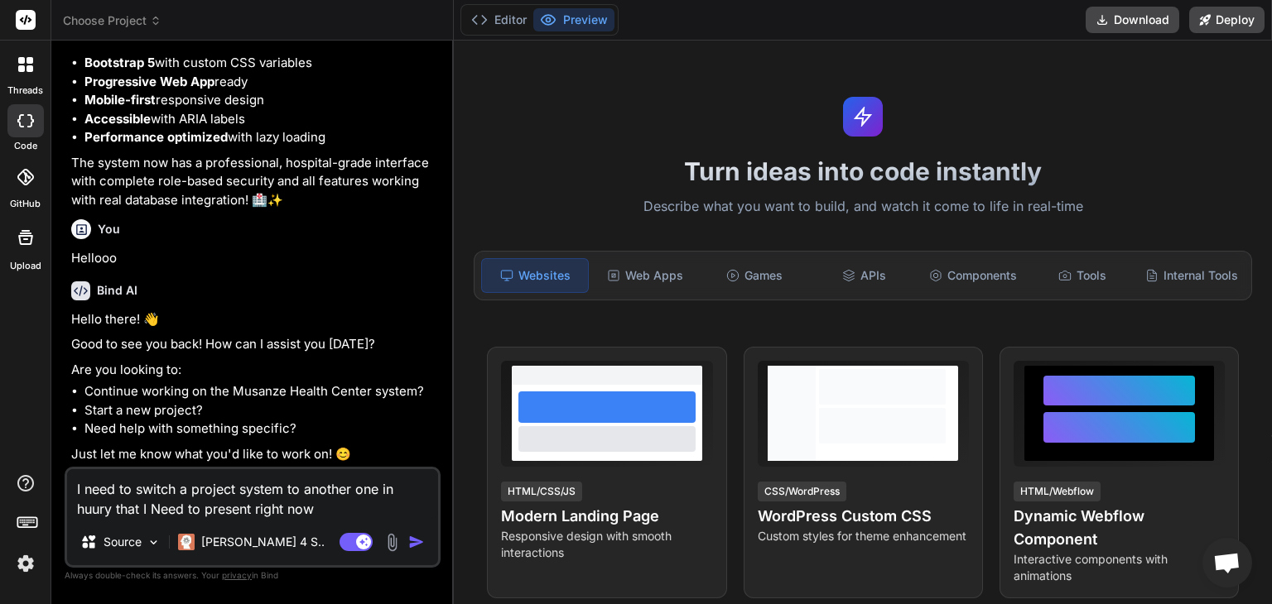
type textarea "x"
type textarea "I need to switch a project system to another one in huury that I Need to presen…"
type textarea "x"
type textarea "I need to switch a project system to another one in huury that I Need to presen…"
type textarea "x"
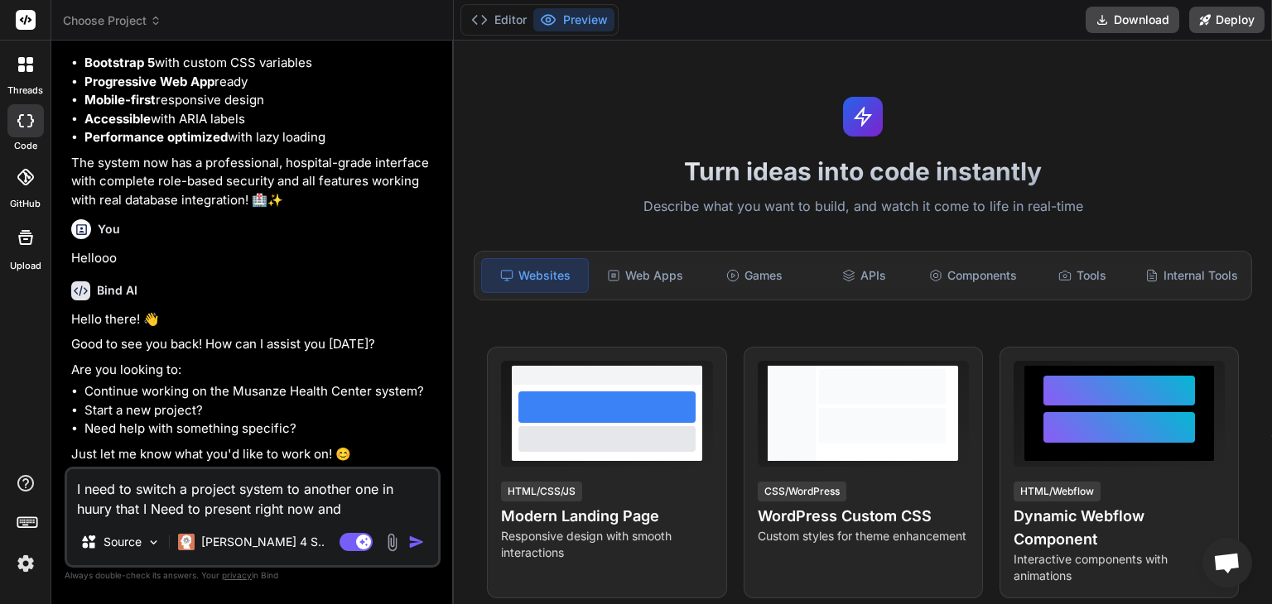
type textarea "I need to switch a project system to another one in huury that I Need to presen…"
type textarea "x"
type textarea "I need to switch a project system to another one in huury that I Need to presen…"
type textarea "x"
type textarea "I need to switch a project system to another one in huury that I Need to presen…"
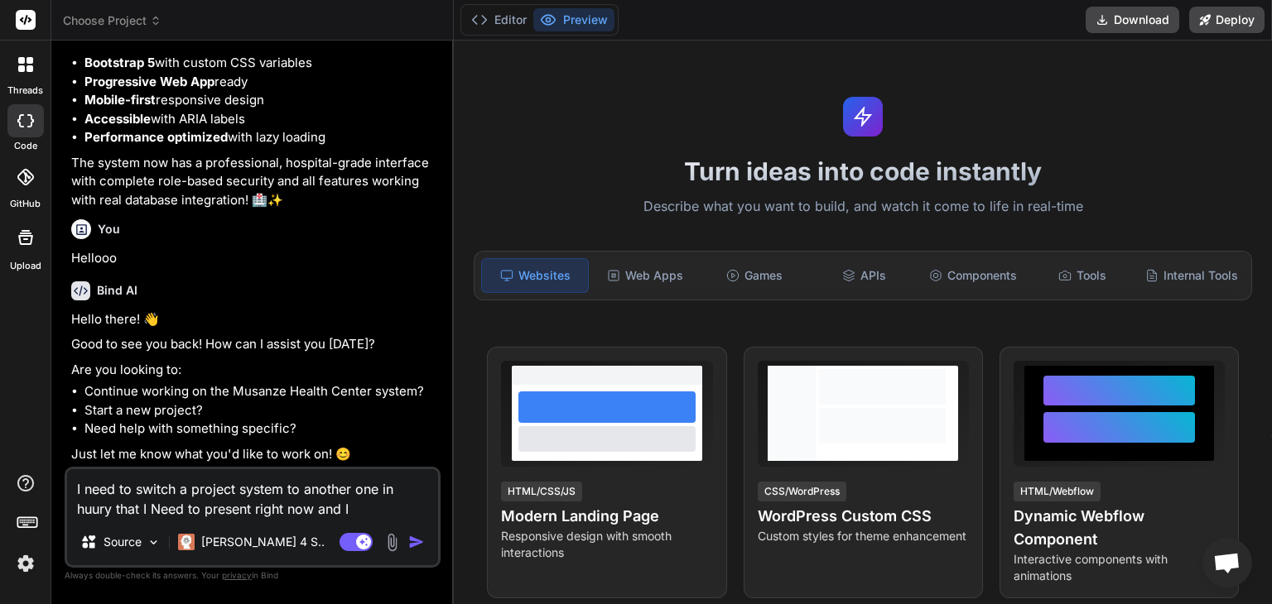
type textarea "x"
type textarea "I need to switch a project system to another one in huury that I Need to presen…"
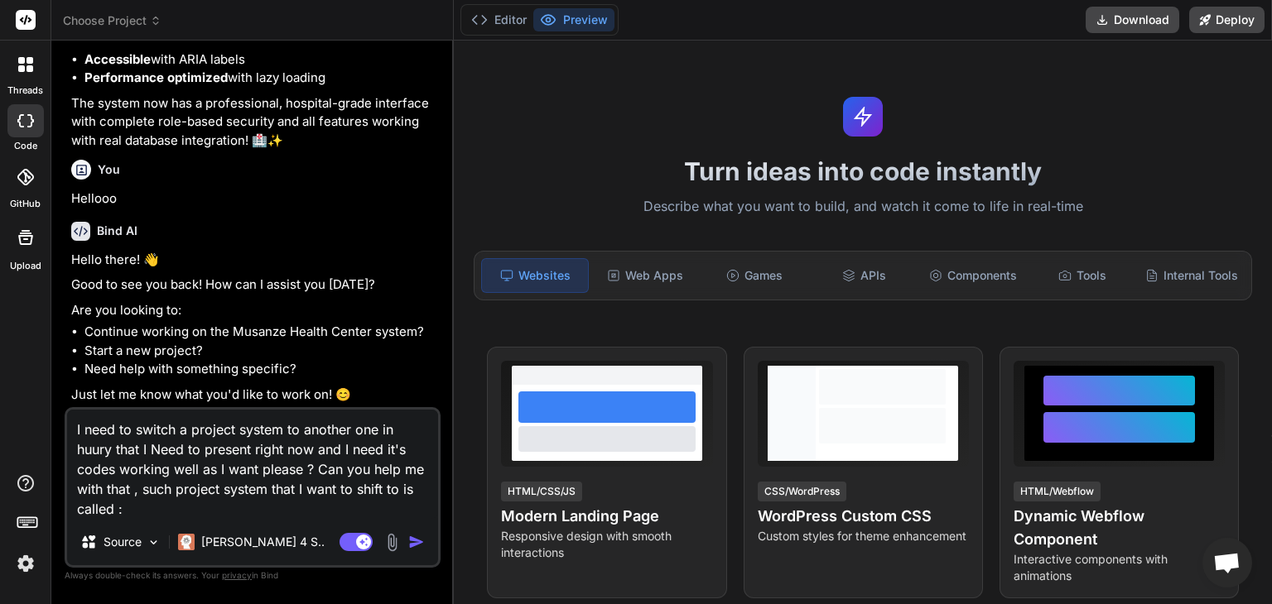
click at [93, 481] on textarea "I need to switch a project system to another one in huury that I Need to presen…" at bounding box center [252, 464] width 371 height 109
click at [144, 511] on textarea "I need to switch a project system to another one in huury that I Need to presen…" at bounding box center [252, 464] width 371 height 109
paste textarea "SMART AGRICULTURE ADVISOR SYSTEM (SAAS) A CASE STUDY OF [GEOGRAPHIC_DATA]"
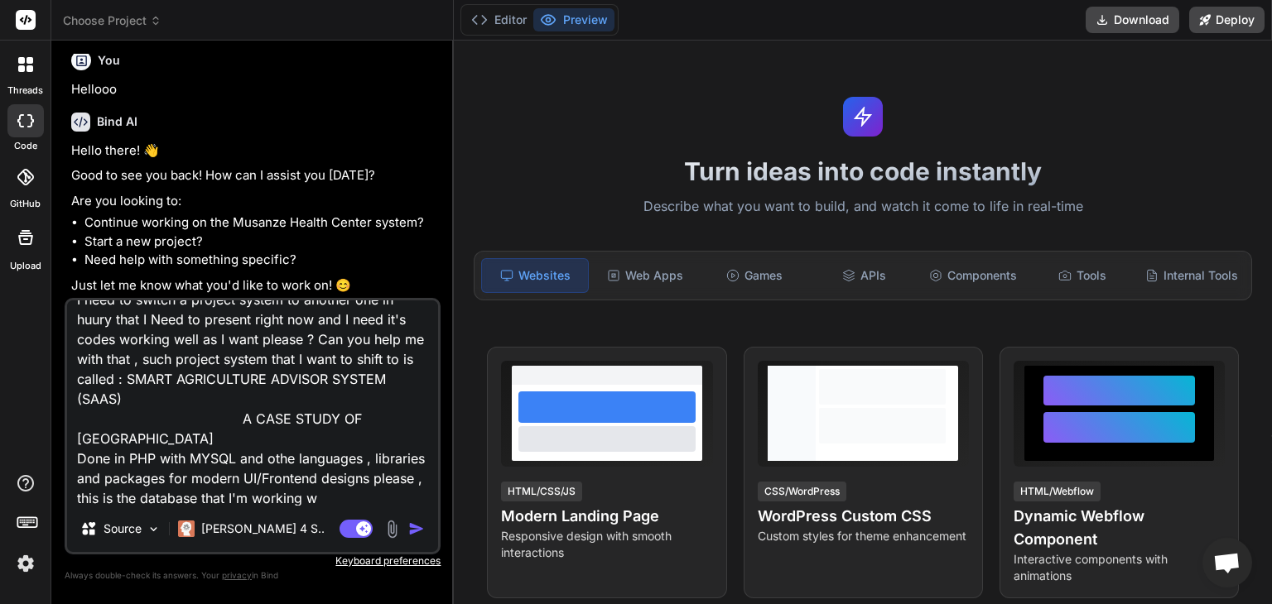
scroll to position [41, 0]
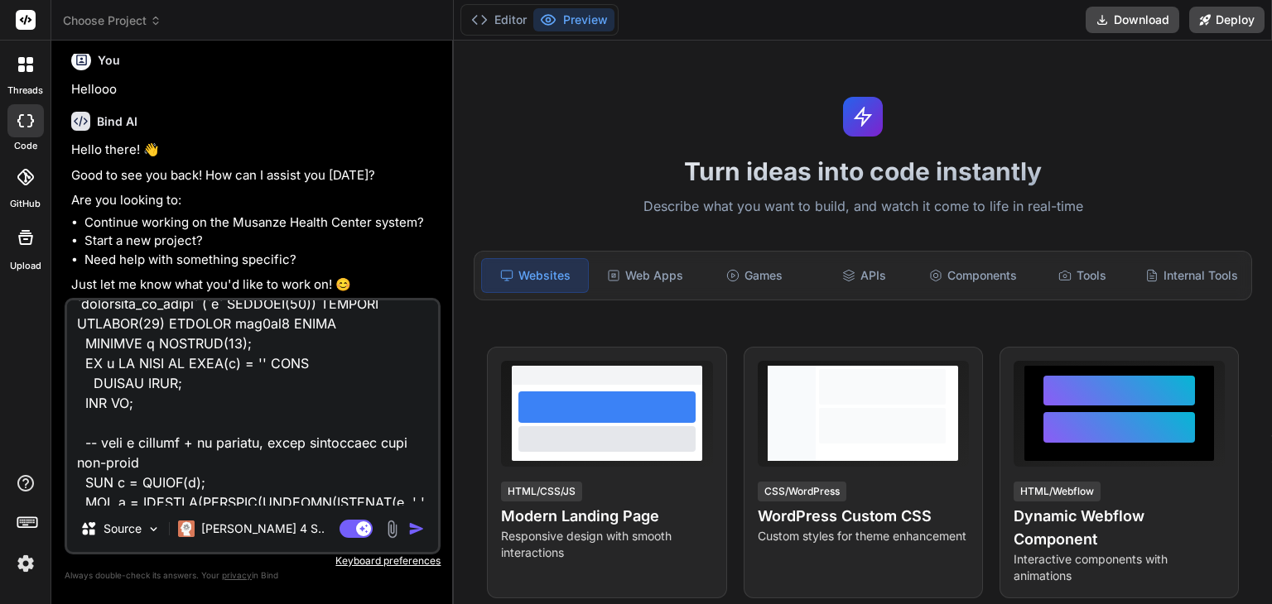
scroll to position [5963, 0]
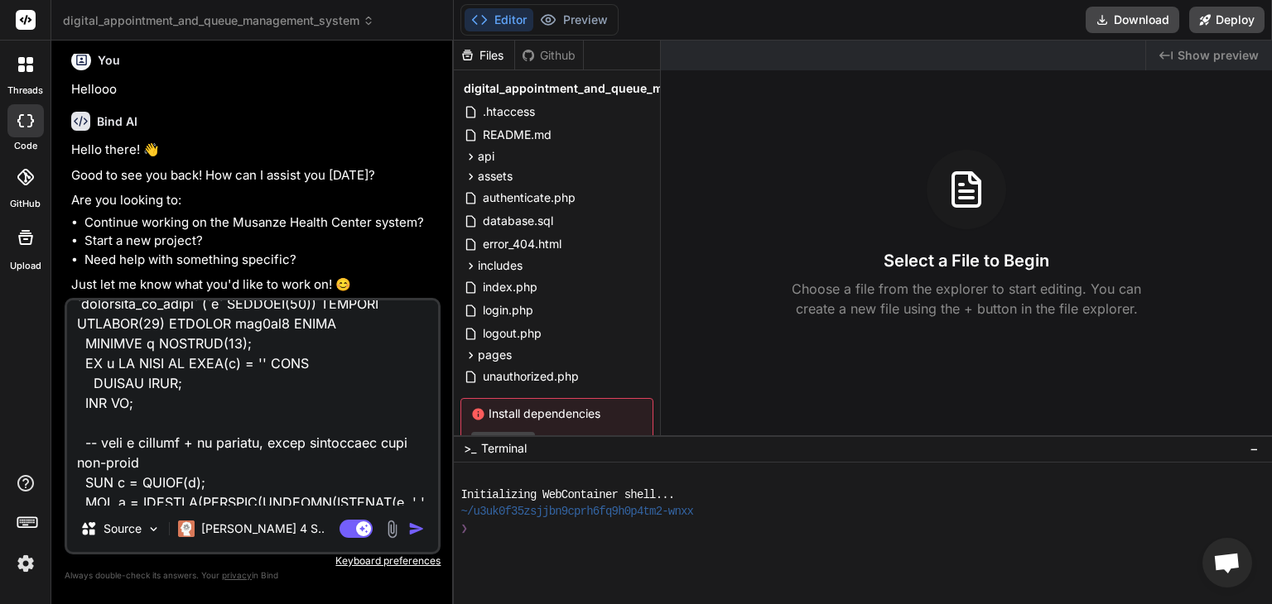
click at [351, 468] on textarea at bounding box center [252, 403] width 371 height 205
click at [421, 329] on textarea at bounding box center [252, 403] width 371 height 205
type textarea "x"
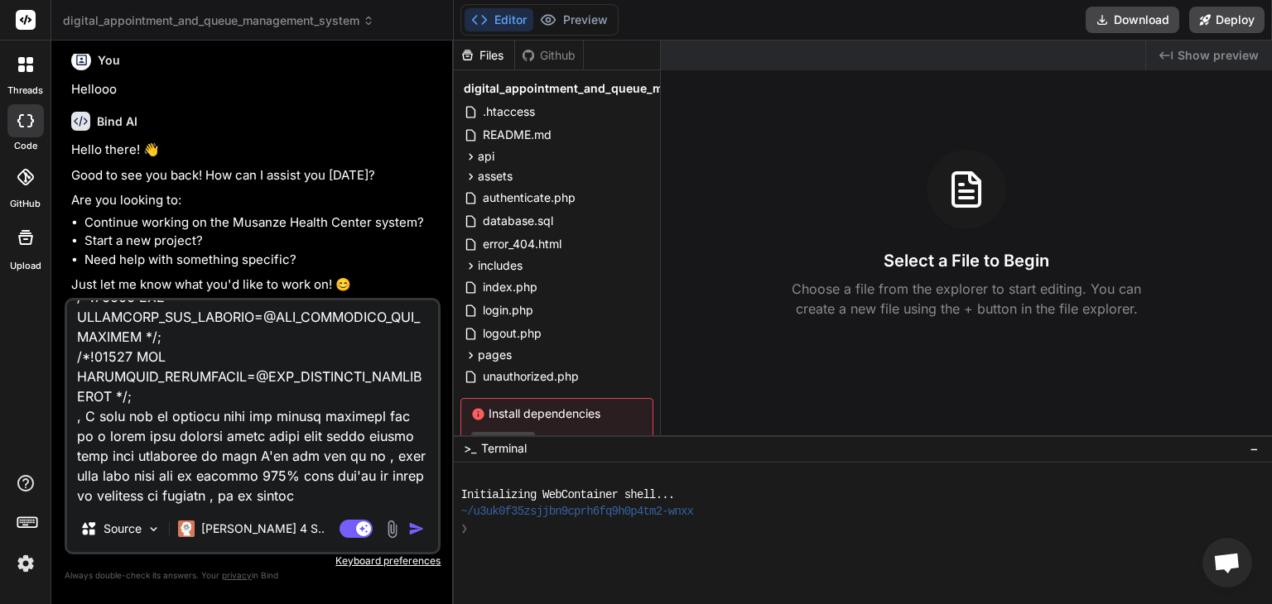
scroll to position [83019, 0]
drag, startPoint x: 175, startPoint y: 438, endPoint x: 213, endPoint y: 405, distance: 50.5
click at [213, 405] on textarea at bounding box center [252, 403] width 371 height 205
type textarea "I need to switch a project system to another one in huury that I Need to presen…"
type textarea "x"
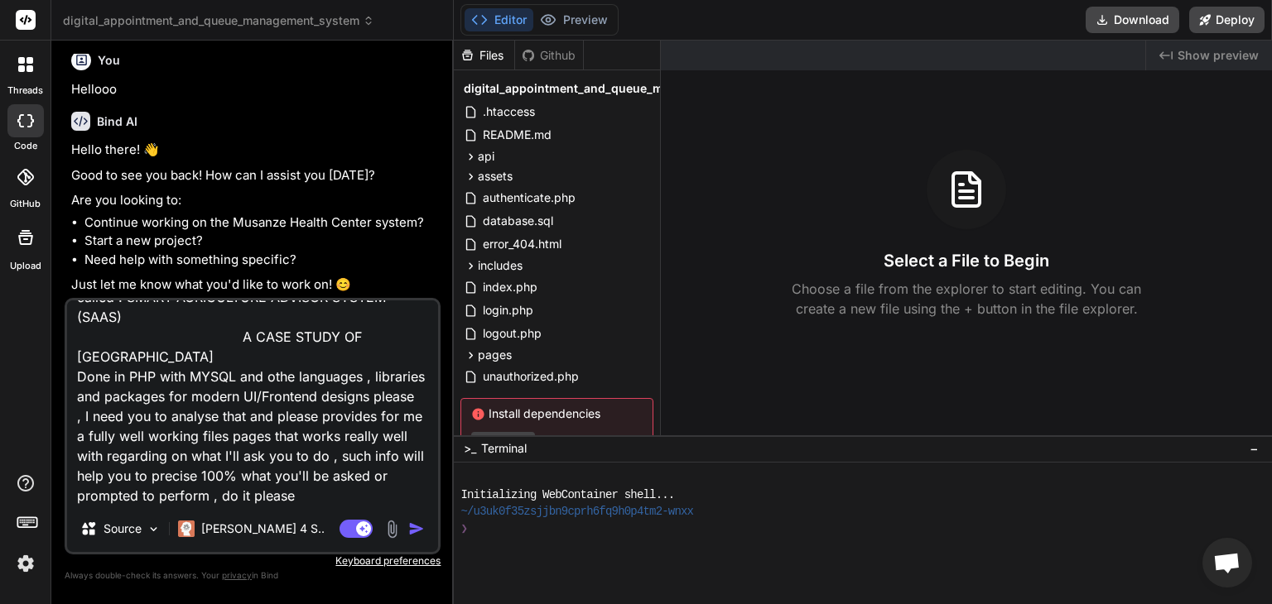
scroll to position [123, 0]
type textarea "I need to switch a project system to another one in huury that I Need to presen…"
click at [417, 532] on img "button" at bounding box center [416, 529] width 17 height 17
type textarea "x"
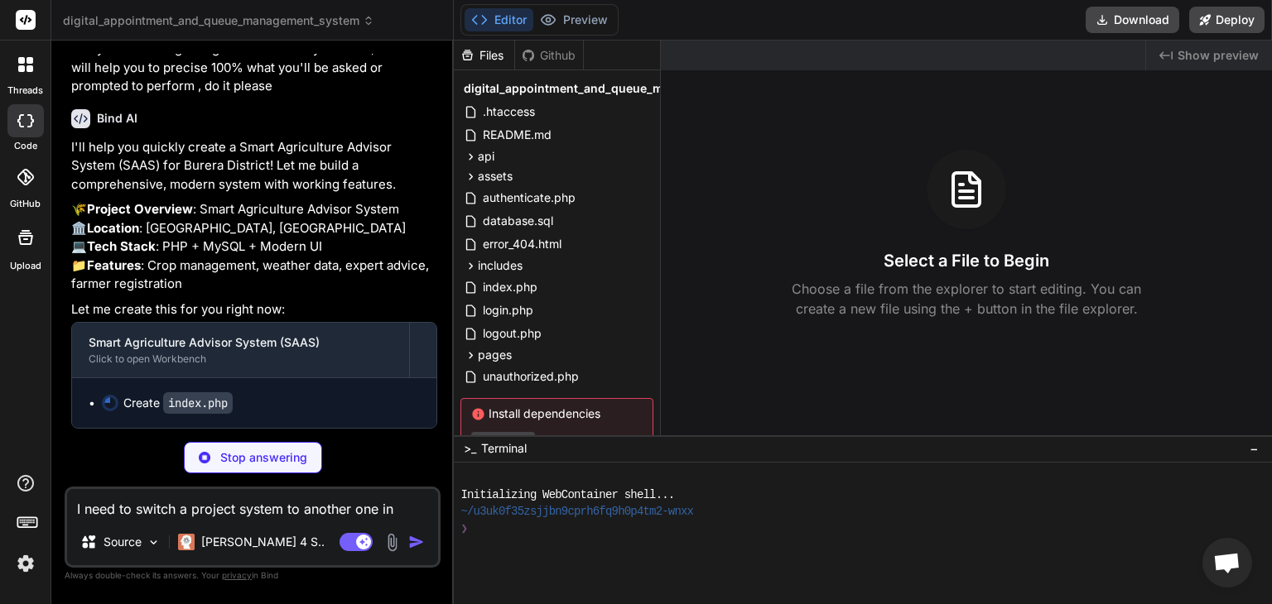
scroll to position [6491, 0]
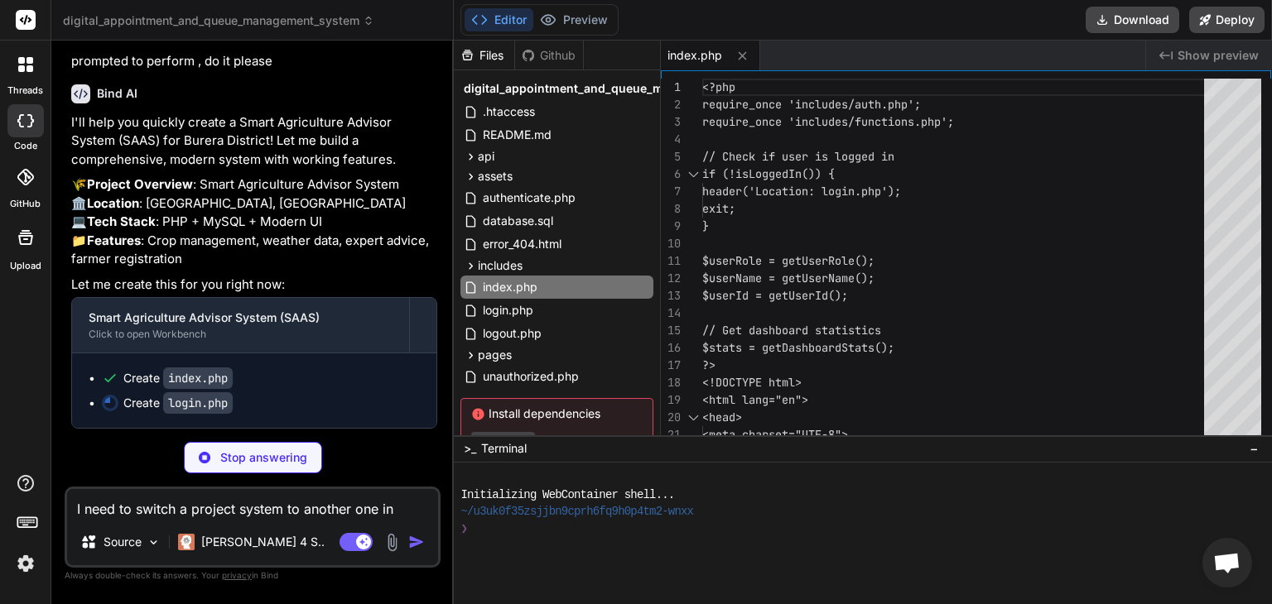
click at [393, 544] on img at bounding box center [391, 542] width 19 height 19
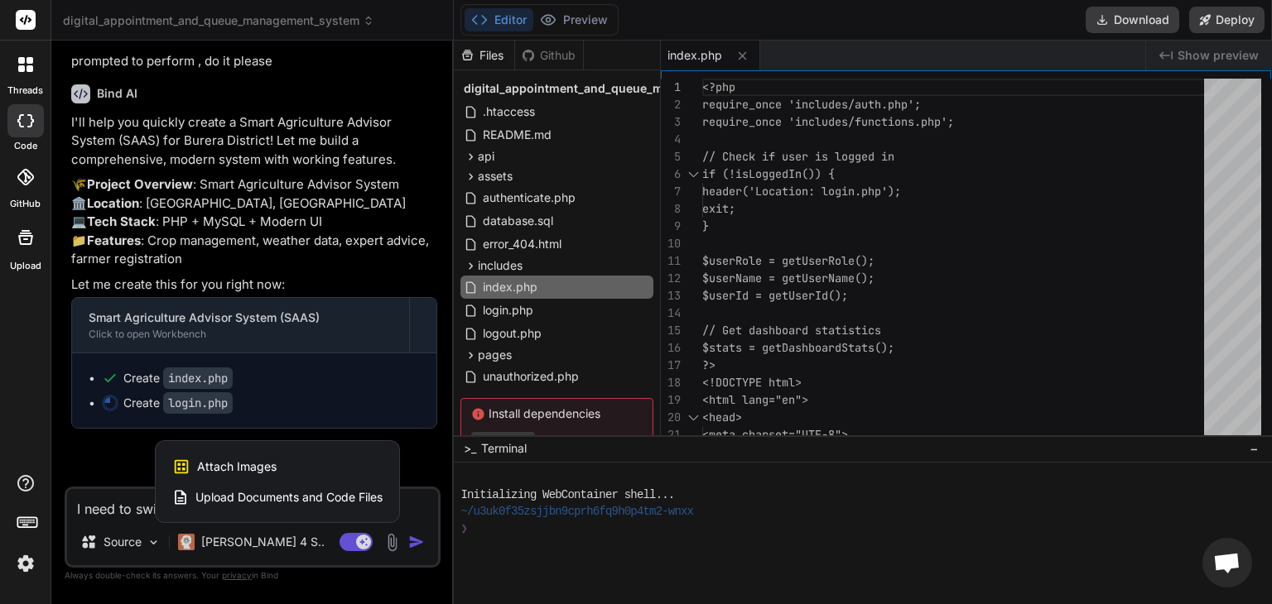
click at [296, 498] on span "Upload Documents and Code Files" at bounding box center [288, 497] width 187 height 17
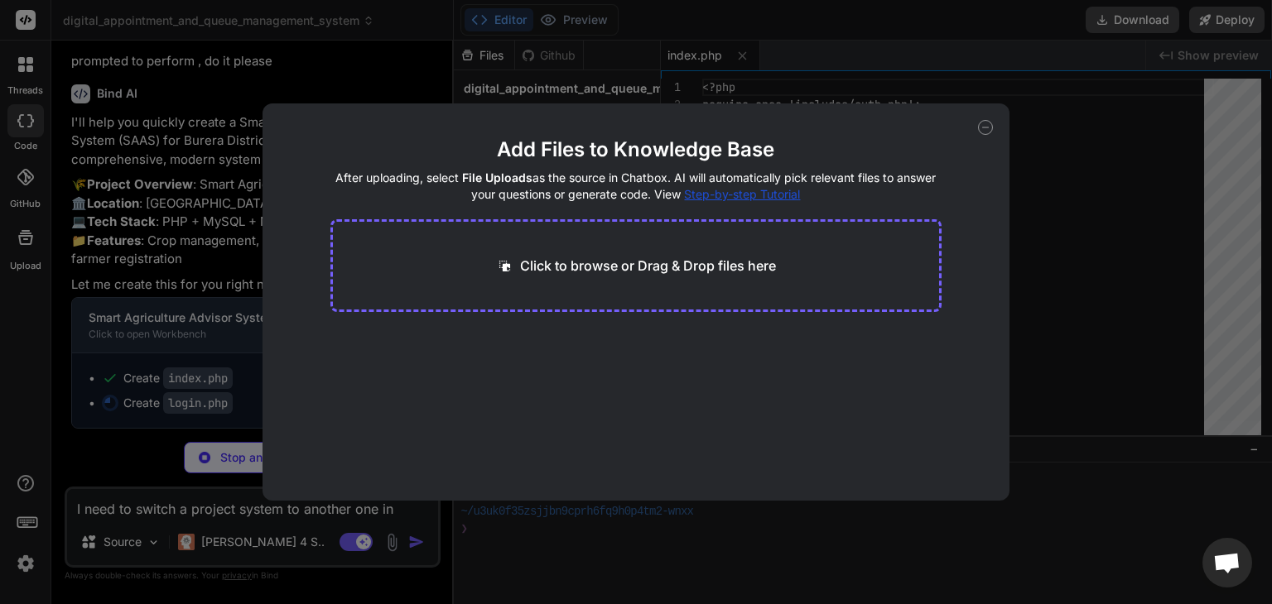
click at [599, 256] on p "Click to browse or Drag & Drop files here" at bounding box center [648, 266] width 256 height 20
type textarea "x"
type textarea "</div> </div> <script src="https://cdn.jsdelivr.net/npm/bootstrap@5.3.0/dist/js…"
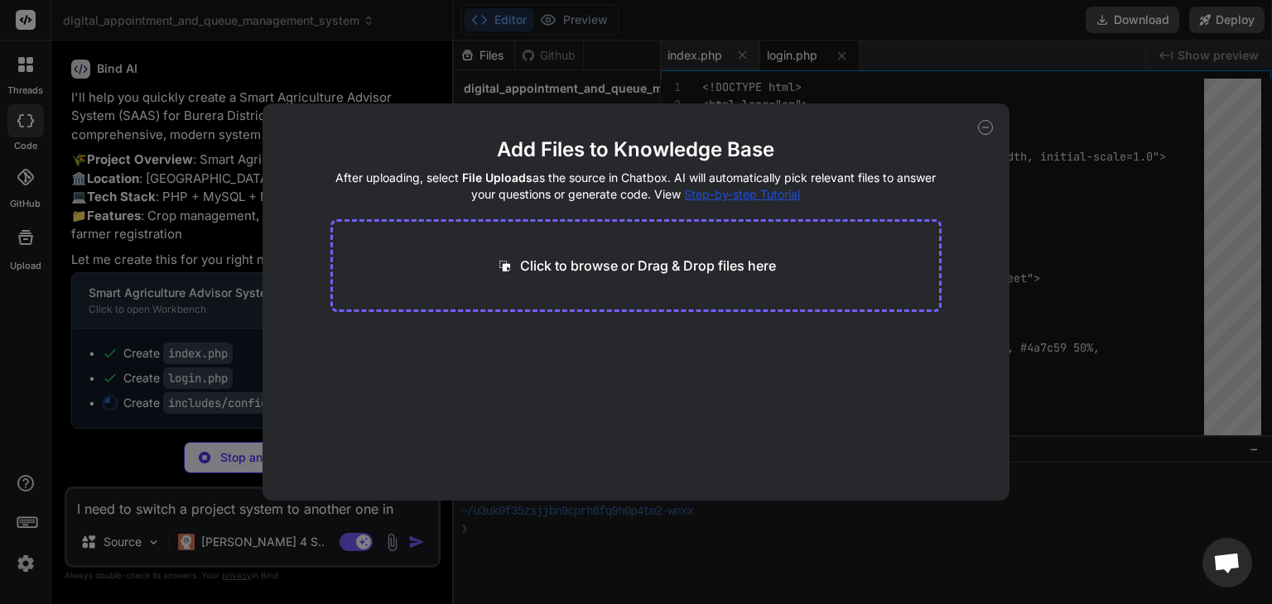
type textarea "x"
type textarea "// Weather API settings (you can replace with actual API key) define('WEATHER_A…"
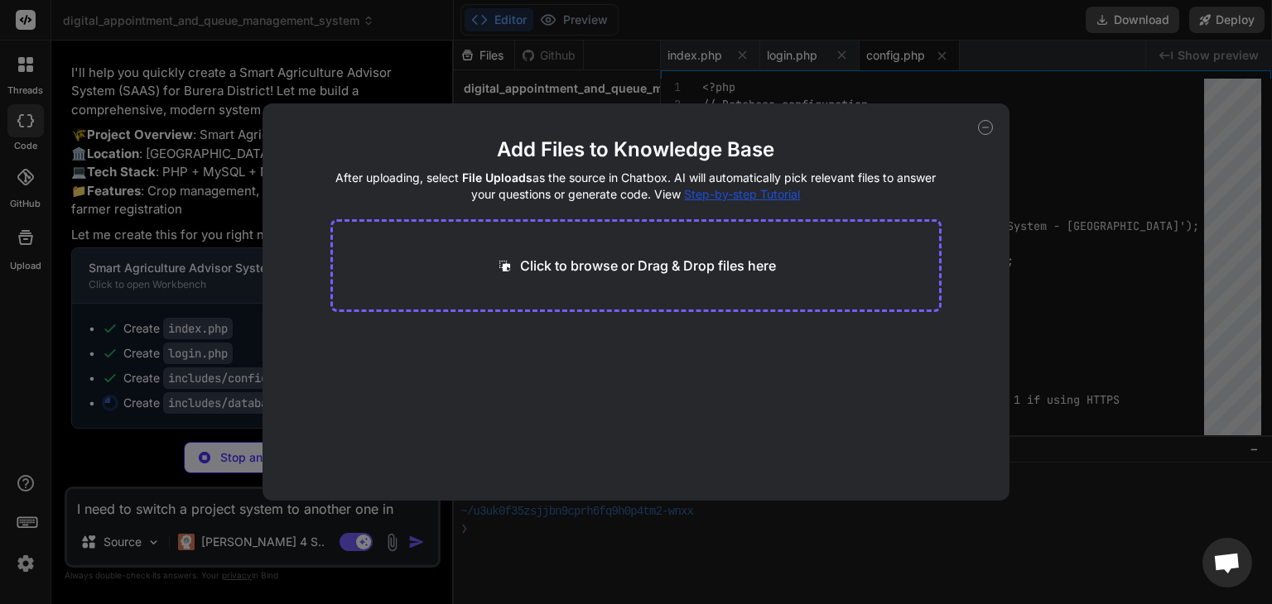
type textarea "x"
type input "C:\fakepath\saas-agriculture.rar"
click at [641, 266] on p "Click to browse or Drag & Drop files here" at bounding box center [648, 266] width 256 height 20
type textarea "x"
type input "C:\fakepath\officer.php"
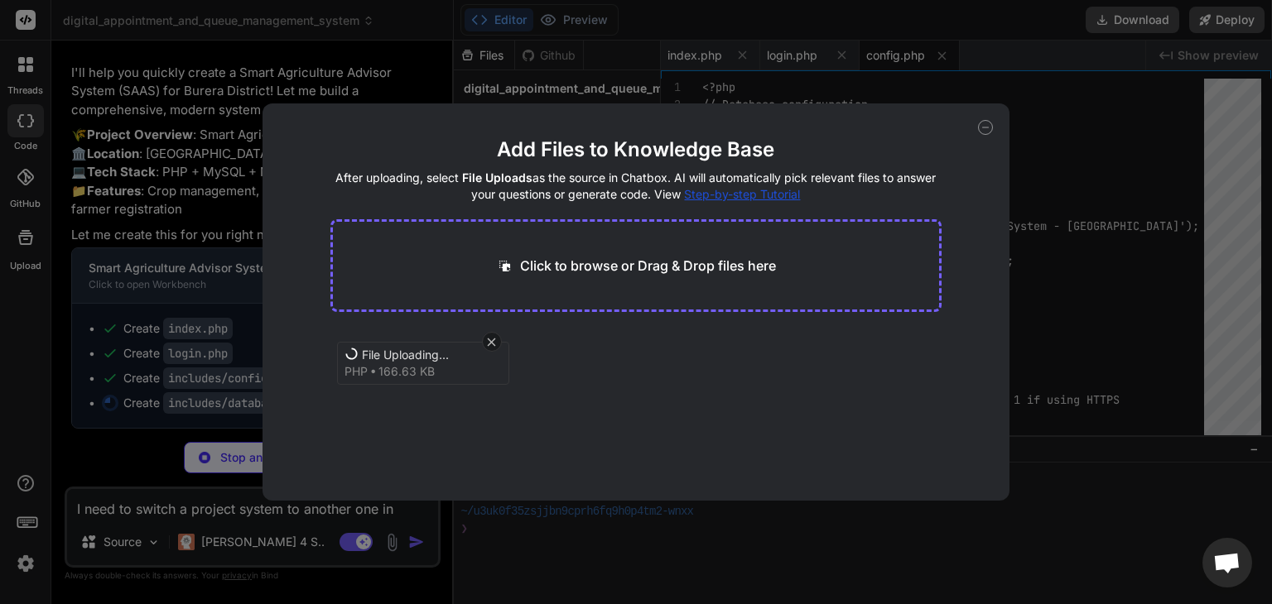
click at [985, 129] on icon at bounding box center [985, 127] width 15 height 15
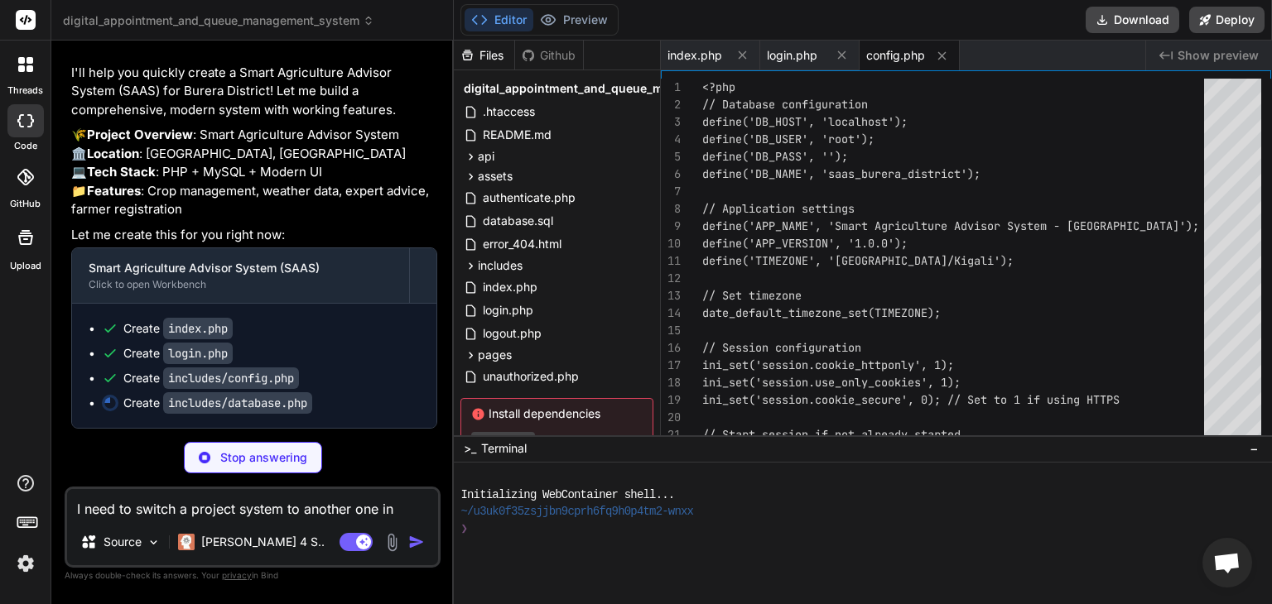
click at [396, 541] on img at bounding box center [391, 542] width 19 height 19
type textarea "x"
type textarea "return $this->insert('activity_log', $logData); } } ?>"
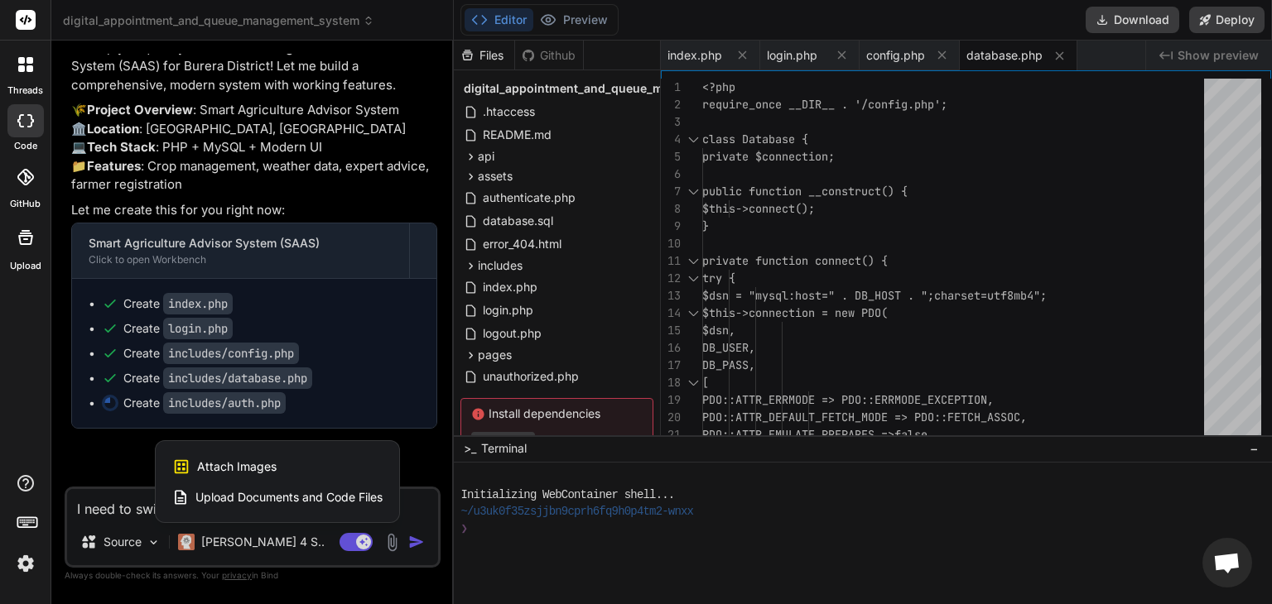
click at [396, 541] on div at bounding box center [636, 302] width 1272 height 604
type textarea "x"
type textarea "} } } } // Initialize default users createDefaultUsers(); ?>"
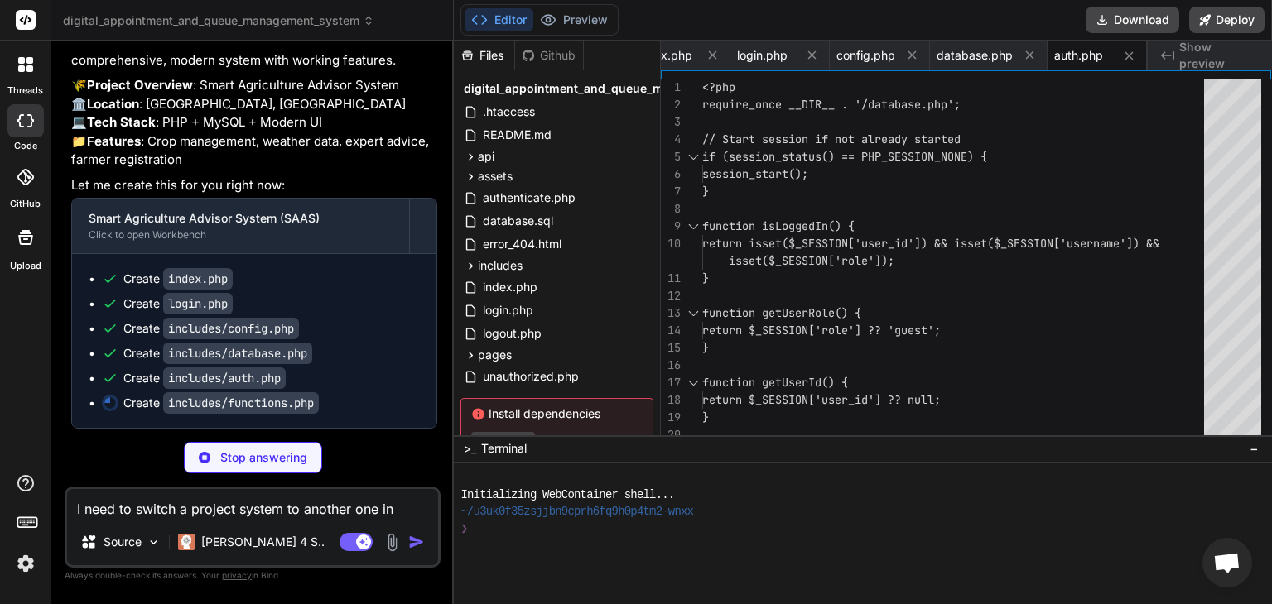
scroll to position [6614, 0]
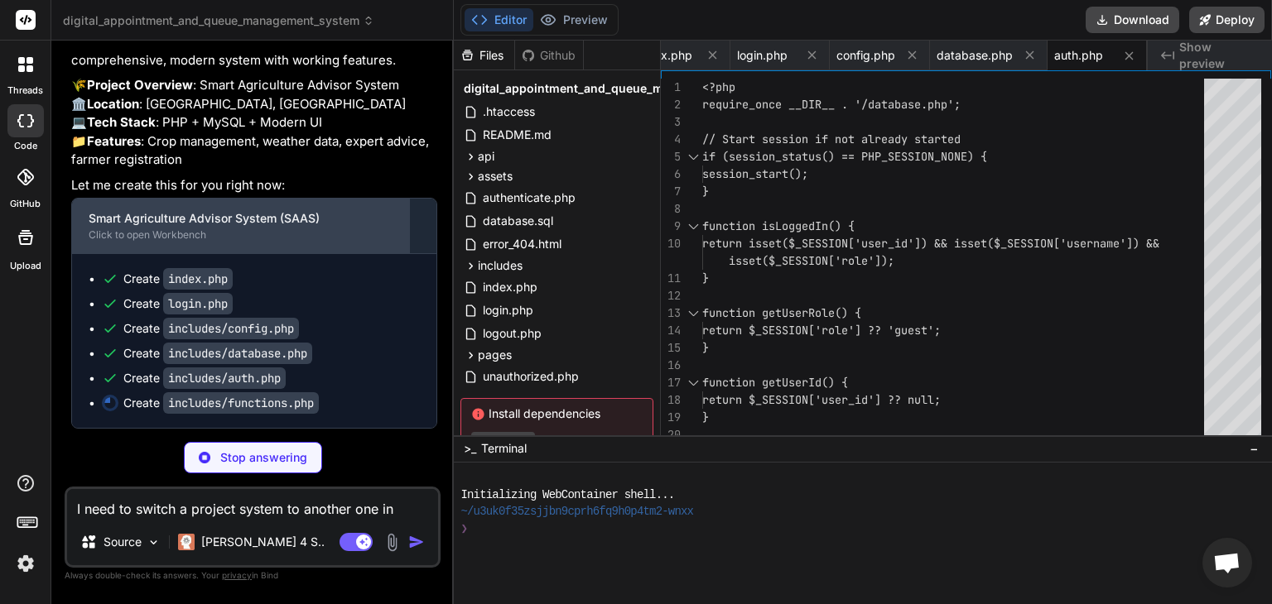
click at [236, 216] on div "Smart Agriculture Advisor System (SAAS)" at bounding box center [241, 218] width 304 height 17
click at [171, 232] on div "Click to open Workbench" at bounding box center [241, 235] width 304 height 13
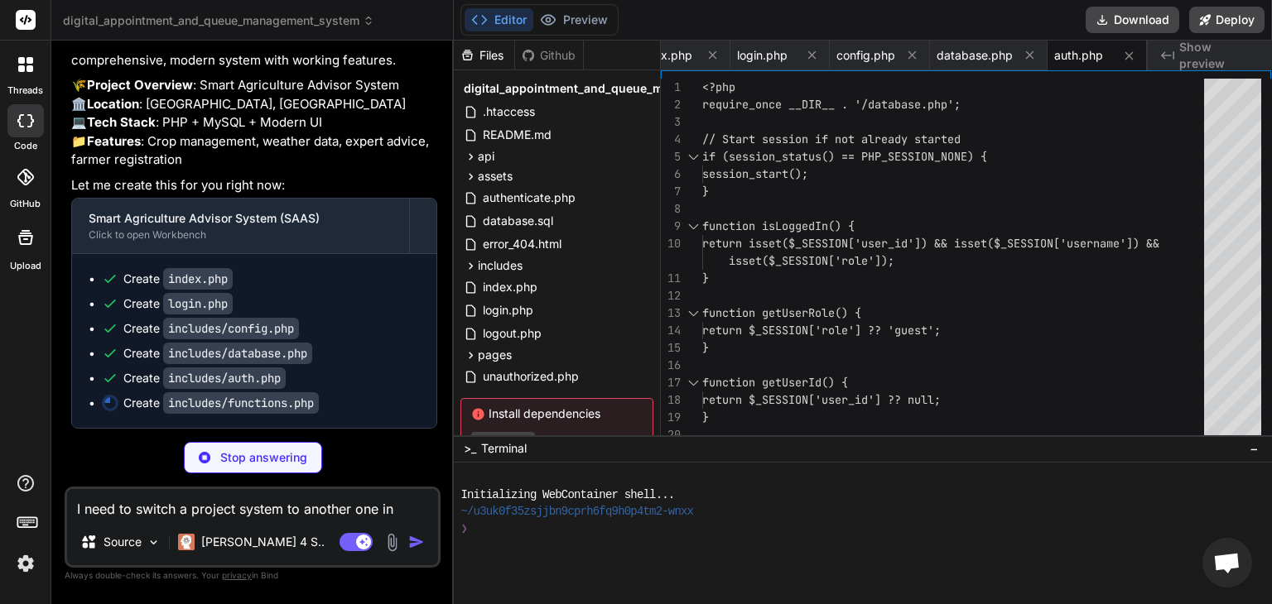
type textarea "x"
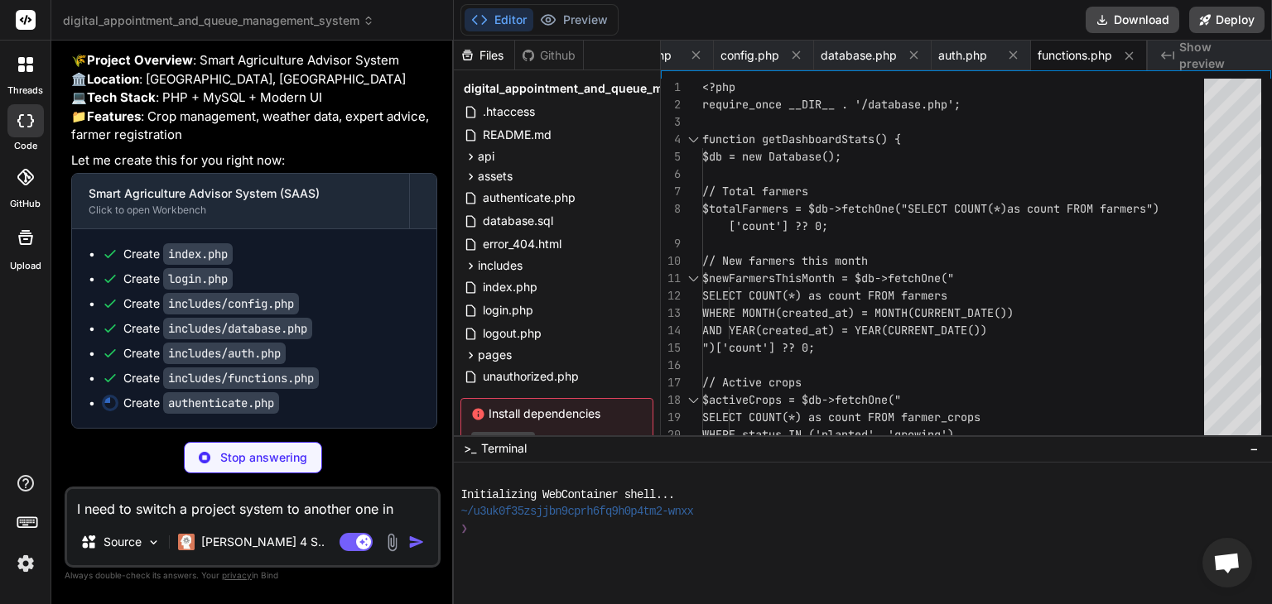
type textarea "x"
type textarea "<?php require_once 'includes/auth.php'; logout(); ?>"
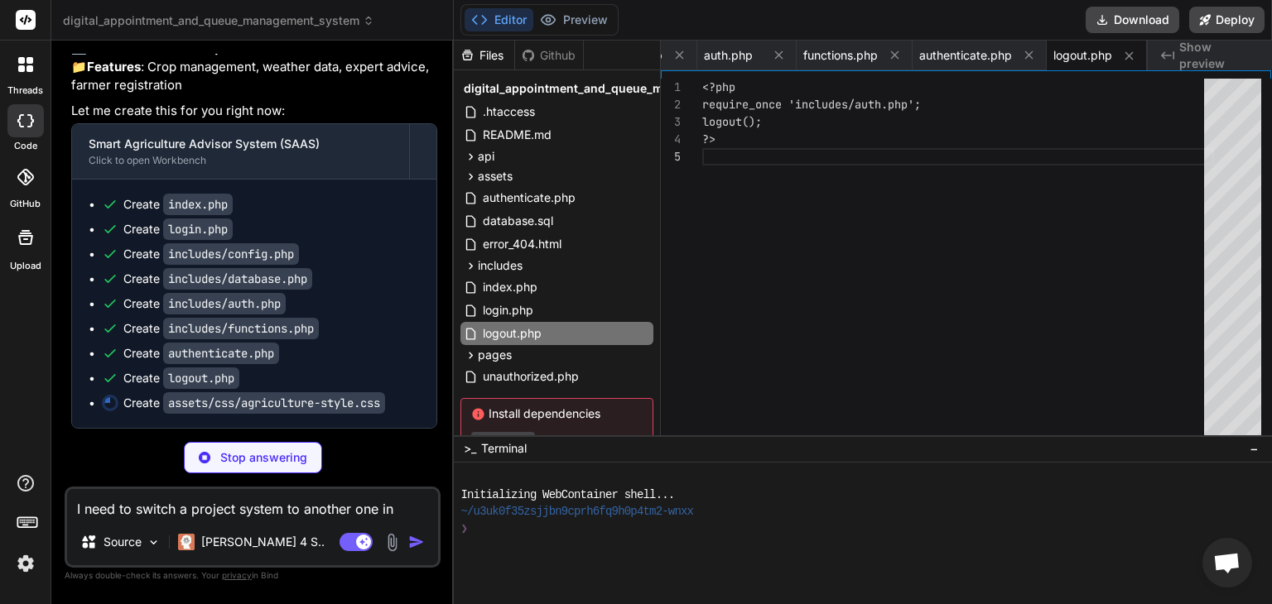
scroll to position [6689, 0]
click at [266, 542] on p "[PERSON_NAME] 4 S.." at bounding box center [262, 542] width 123 height 17
type textarea "x"
type textarea "background: linear-gradient(135deg, var(--primary-green), var(--secondary-green…"
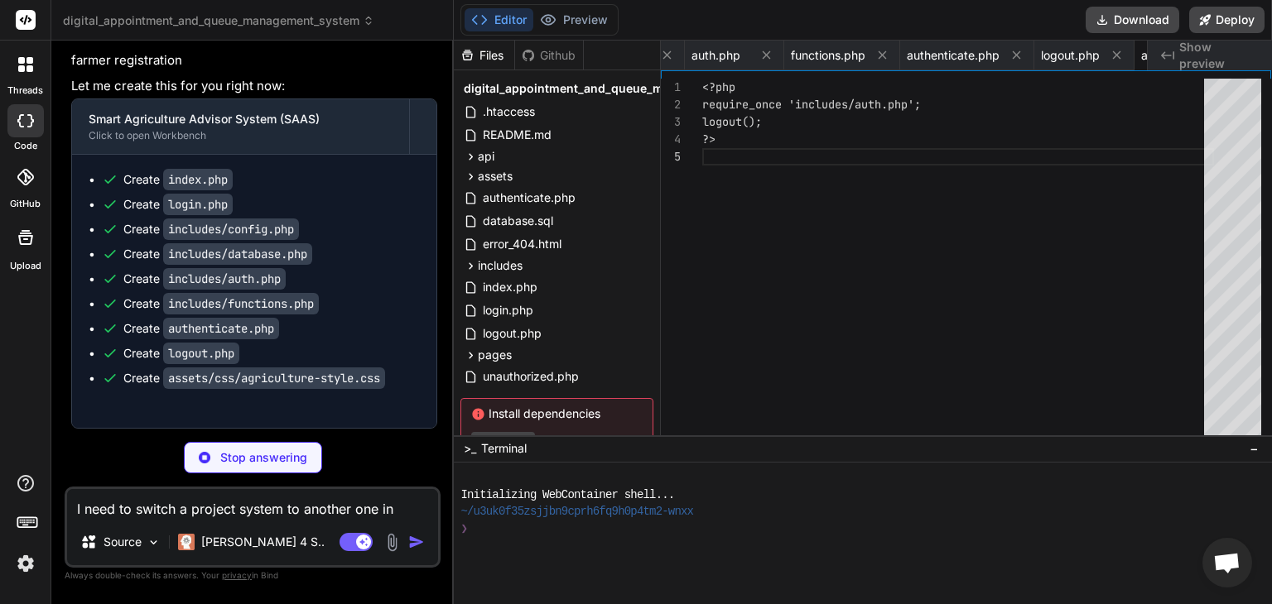
type textarea "x"
type textarea "document.addEventListener('DOMContentLoaded', function() { window.agricultureDa…"
type textarea "x"
type textarea "(3, 'Cyeru Market', 300, CURDATE(), 'B', 'medium', 'medium'), (4, 'Butaro Marke…"
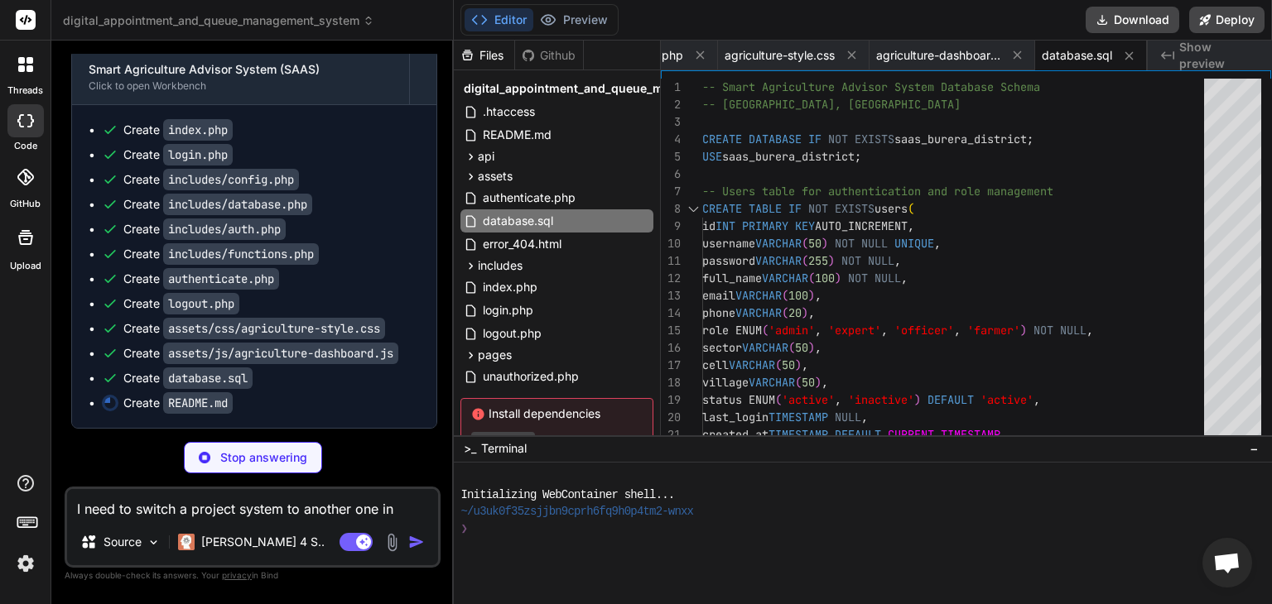
scroll to position [6614, 0]
type textarea "x"
type textarea "- Weather alert effectiveness --- **Version**: 1.0.0 **Last Updated**: 2024 **D…"
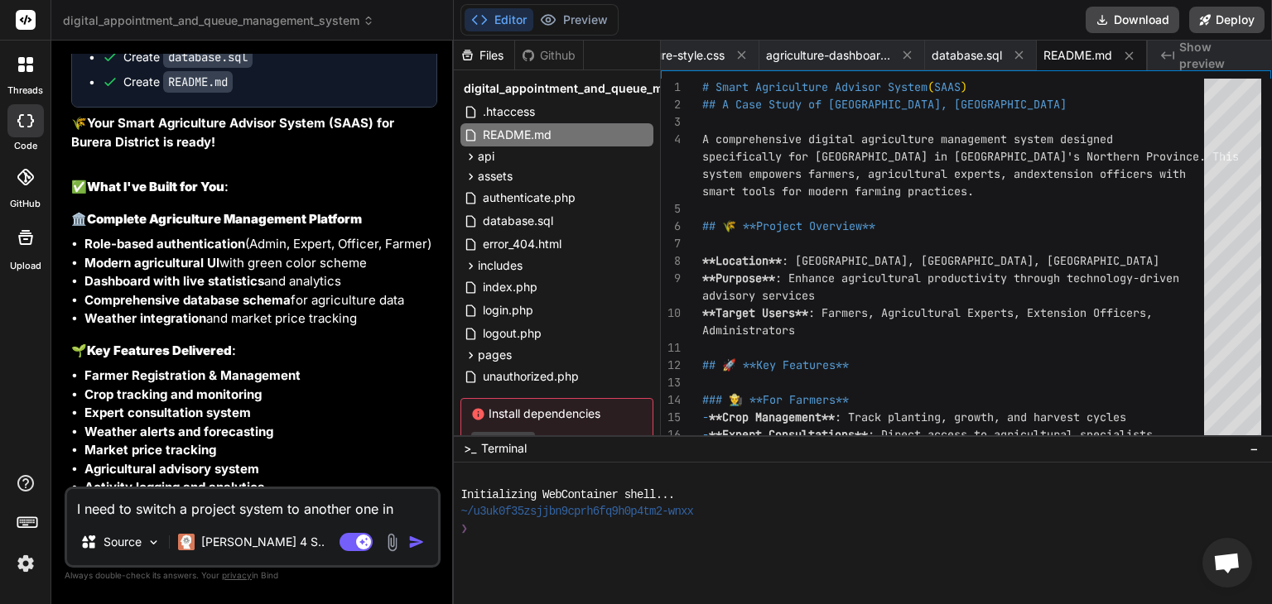
scroll to position [6652, 0]
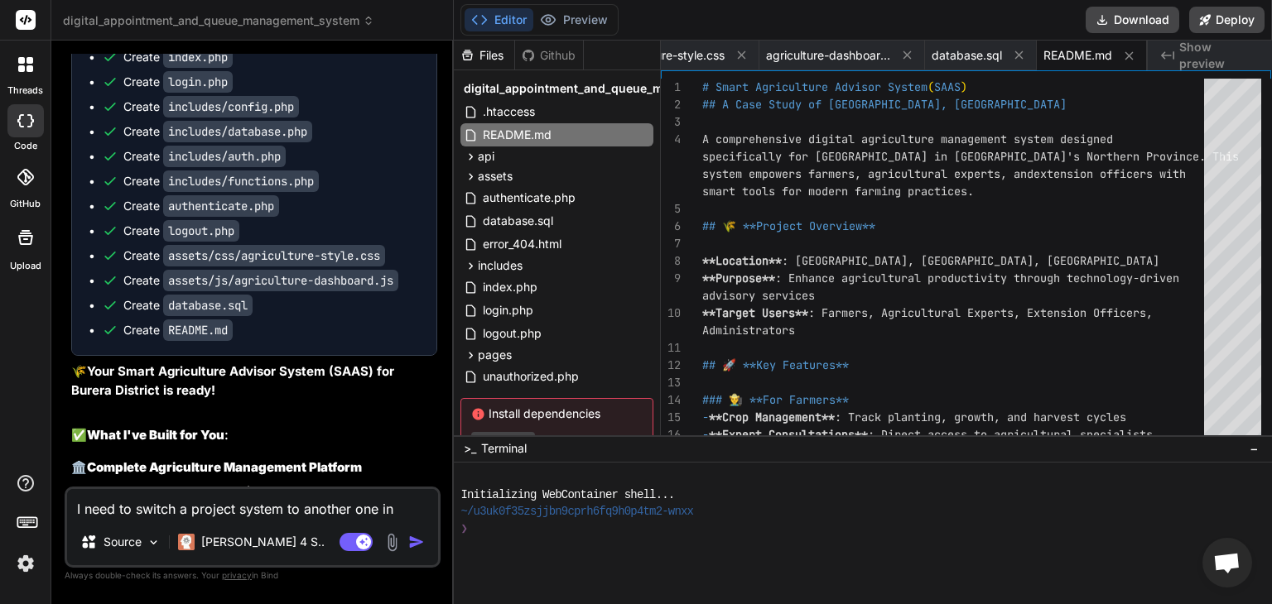
click at [1158, 24] on button "Download" at bounding box center [1132, 20] width 94 height 26
type textarea "x"
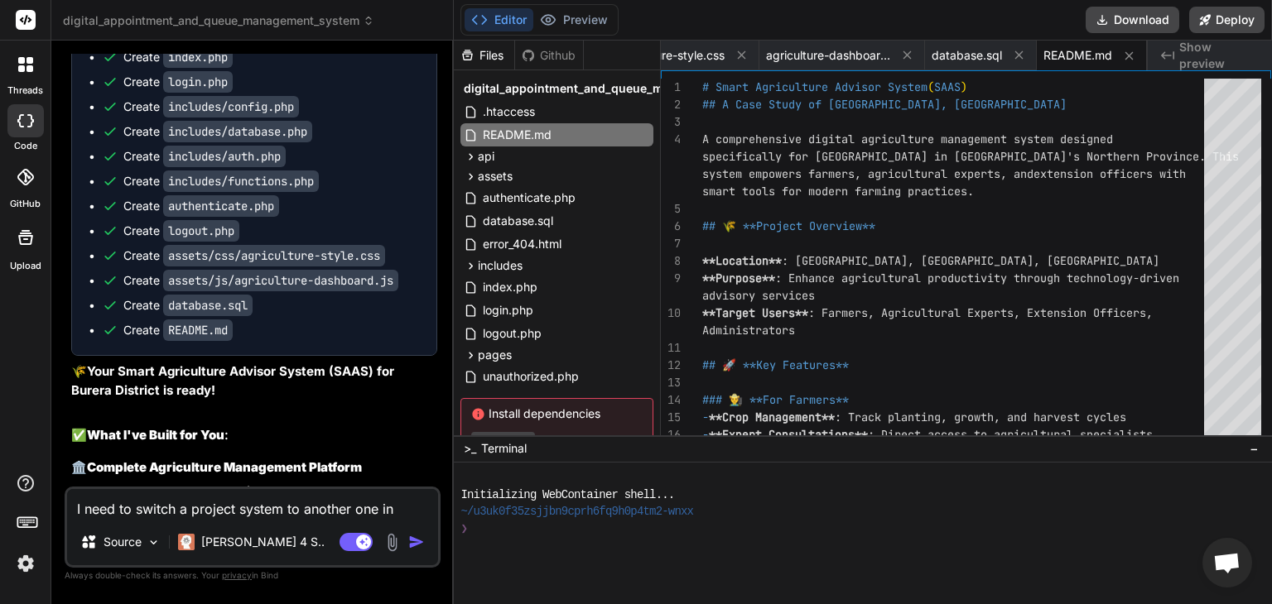
click at [1129, 62] on icon at bounding box center [1129, 56] width 14 height 14
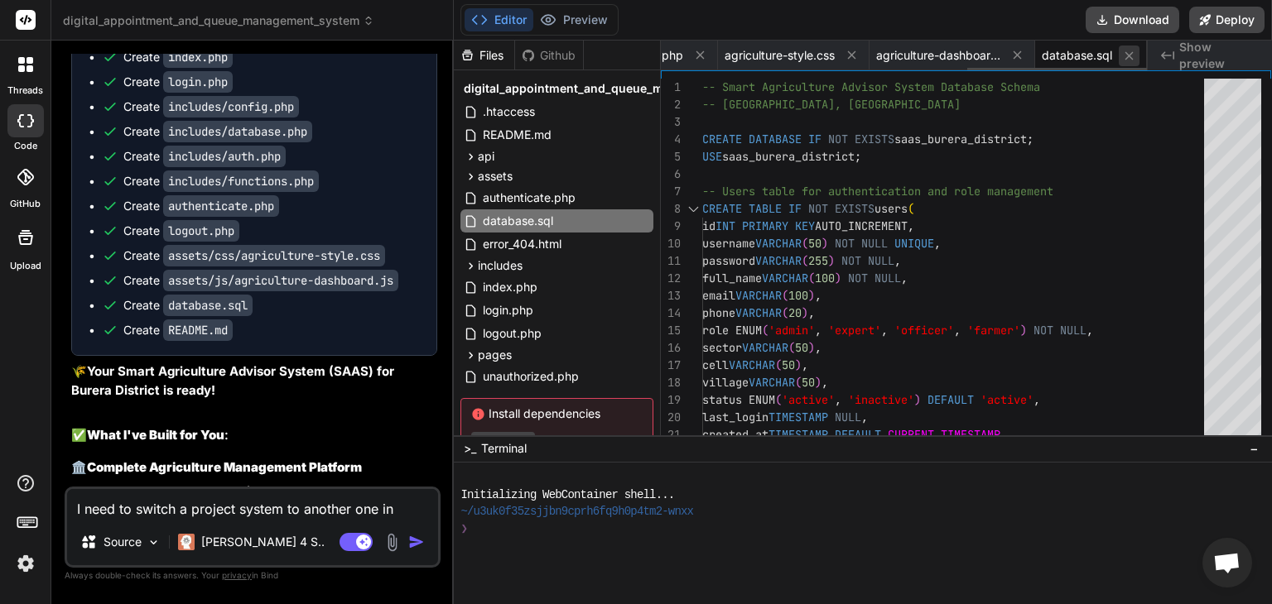
click at [1129, 61] on icon at bounding box center [1129, 56] width 14 height 14
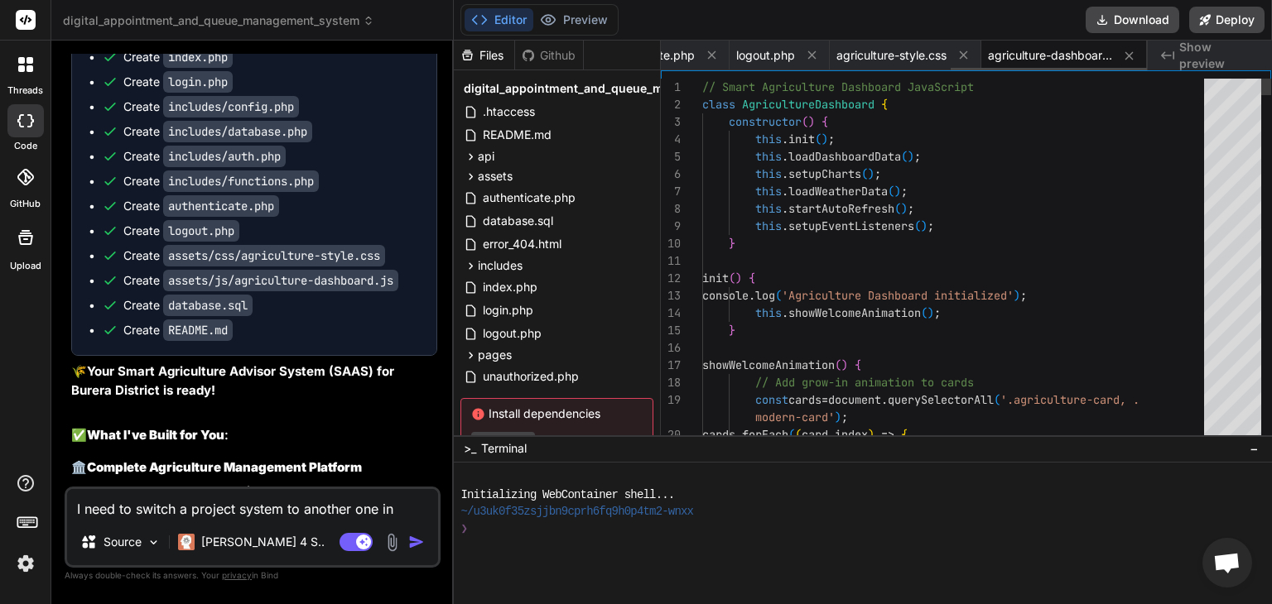
click at [1129, 61] on icon at bounding box center [1129, 56] width 14 height 14
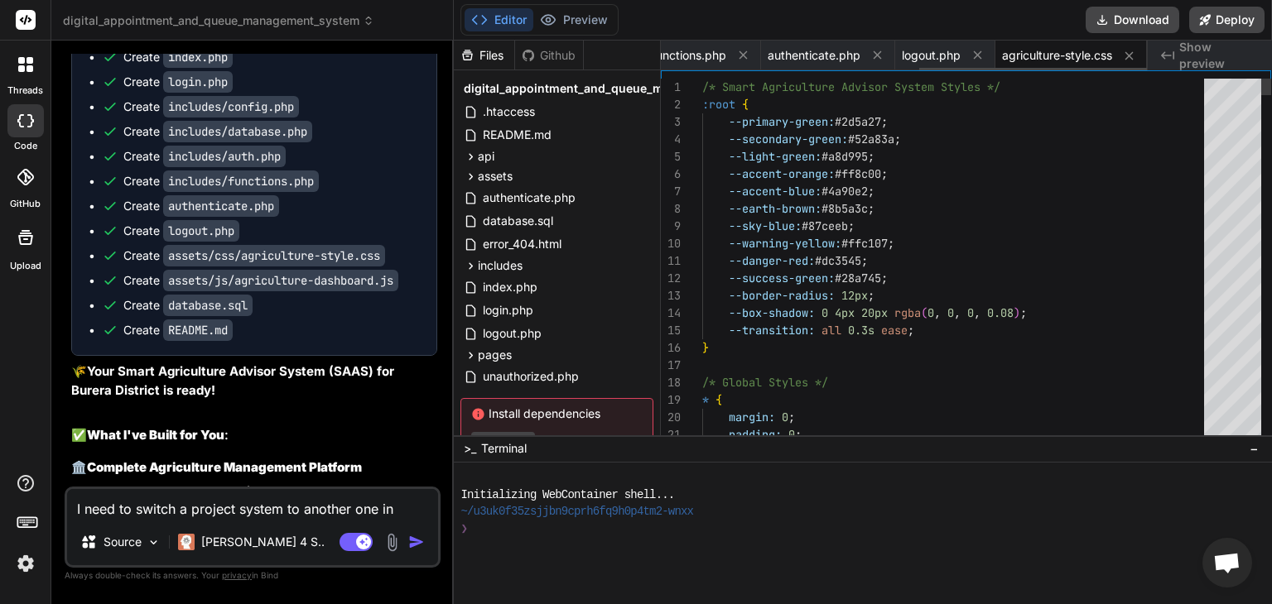
click at [1129, 61] on icon at bounding box center [1129, 56] width 14 height 14
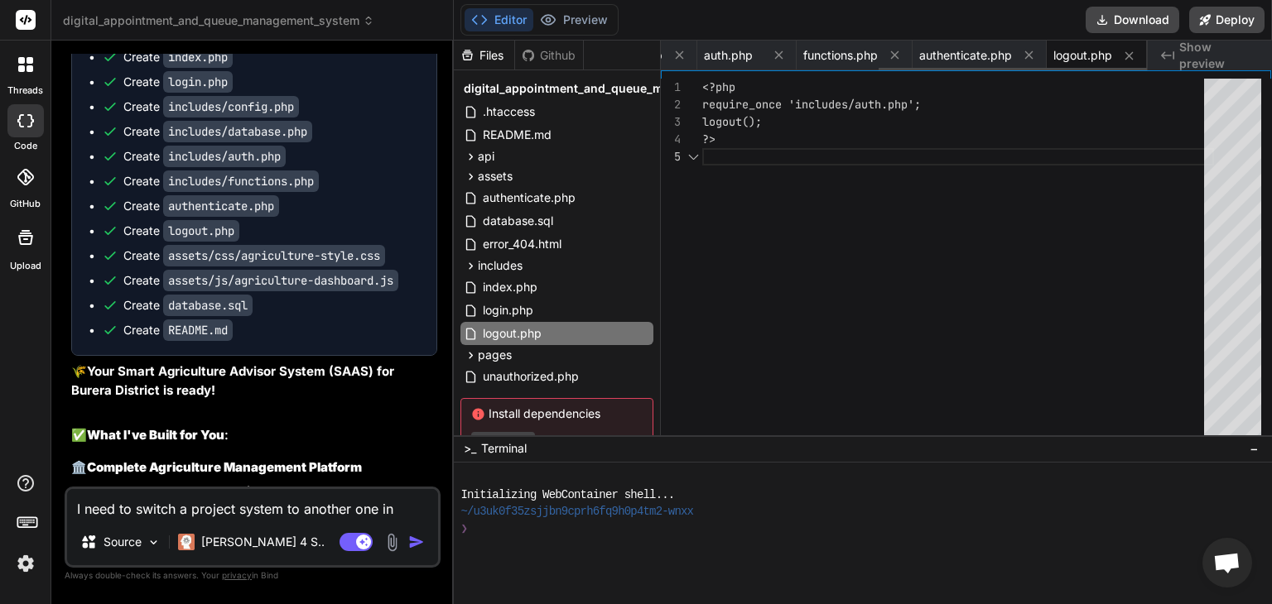
click at [1129, 61] on icon at bounding box center [1129, 56] width 14 height 14
type textarea "} else { header('Location: login.php'); exit; } ?>"
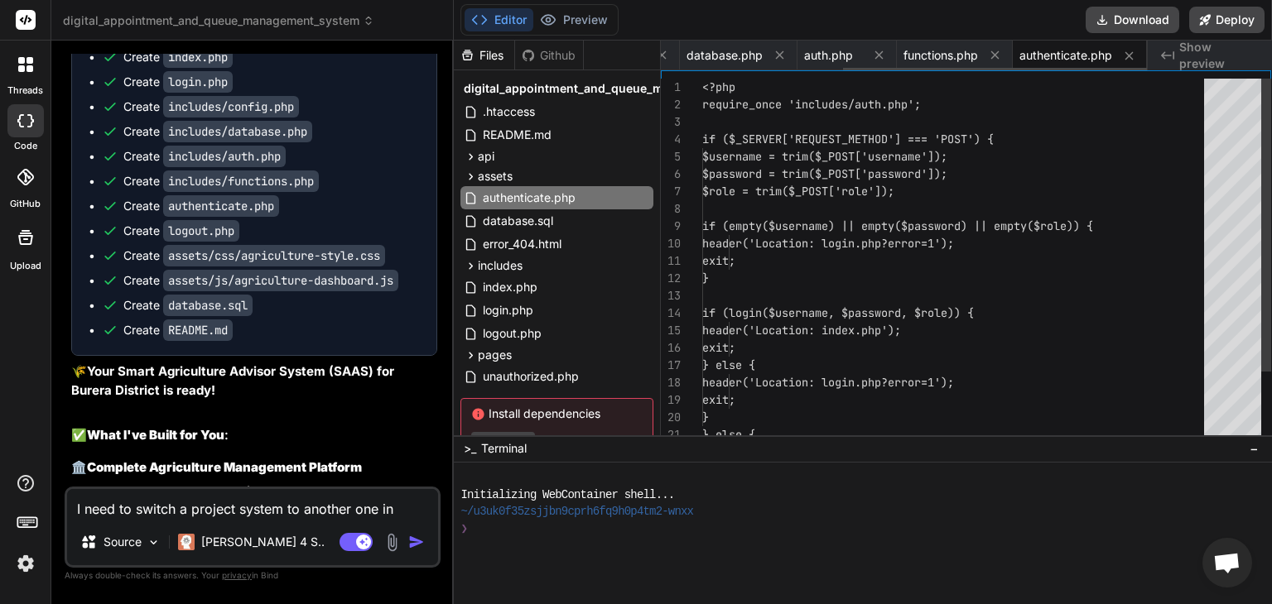
click at [1129, 61] on icon at bounding box center [1129, 56] width 14 height 14
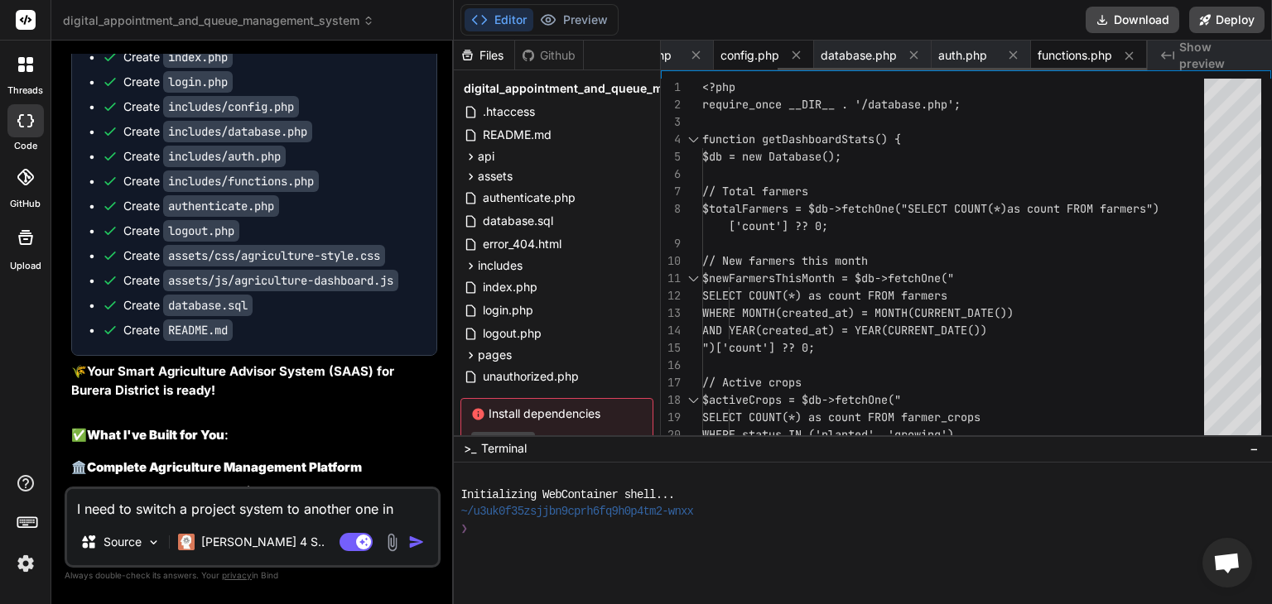
drag, startPoint x: 1053, startPoint y: 59, endPoint x: 752, endPoint y: 52, distance: 301.4
click at [752, 52] on span "config.php" at bounding box center [749, 55] width 59 height 17
type textarea "// Weather API settings (you can replace with actual API key) define('WEATHER_A…"
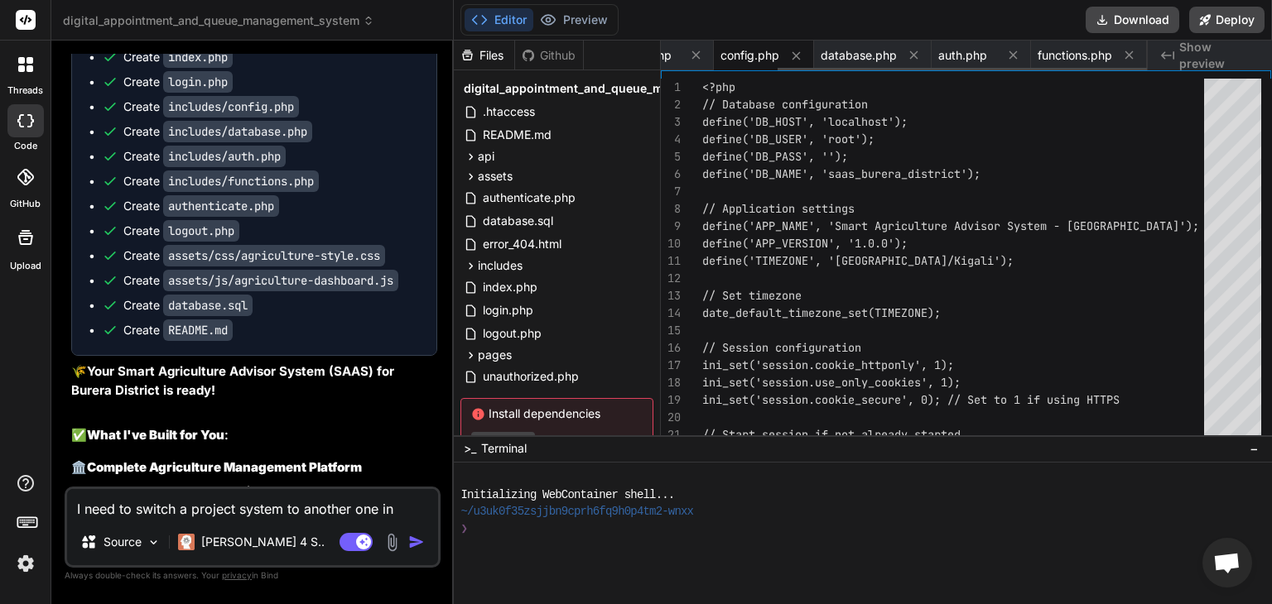
drag, startPoint x: 752, startPoint y: 52, endPoint x: 743, endPoint y: 54, distance: 9.3
click at [743, 54] on span "config.php" at bounding box center [749, 55] width 59 height 17
click at [793, 54] on icon at bounding box center [796, 56] width 14 height 14
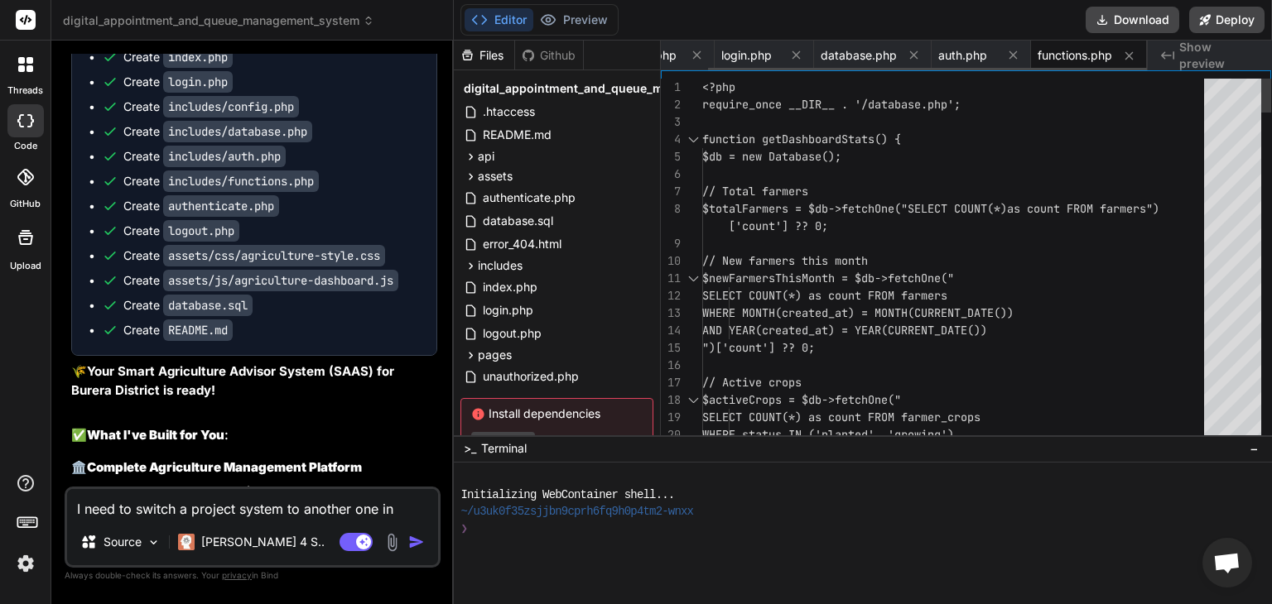
click at [793, 54] on icon at bounding box center [796, 55] width 14 height 14
click at [793, 54] on span "database.php" at bounding box center [805, 55] width 76 height 17
type textarea "return $this->insert('activity_log', $logData); } } ?>"
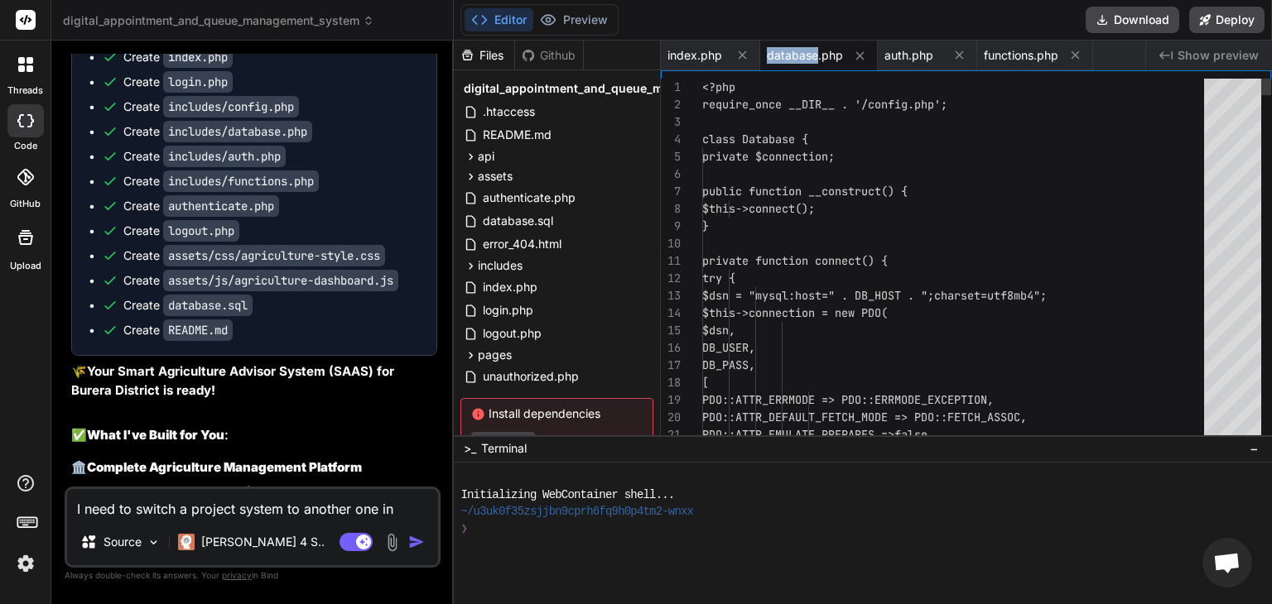
click at [793, 54] on span "database.php" at bounding box center [805, 55] width 76 height 17
click at [747, 55] on icon at bounding box center [742, 55] width 14 height 14
click at [766, 54] on icon at bounding box center [760, 56] width 14 height 14
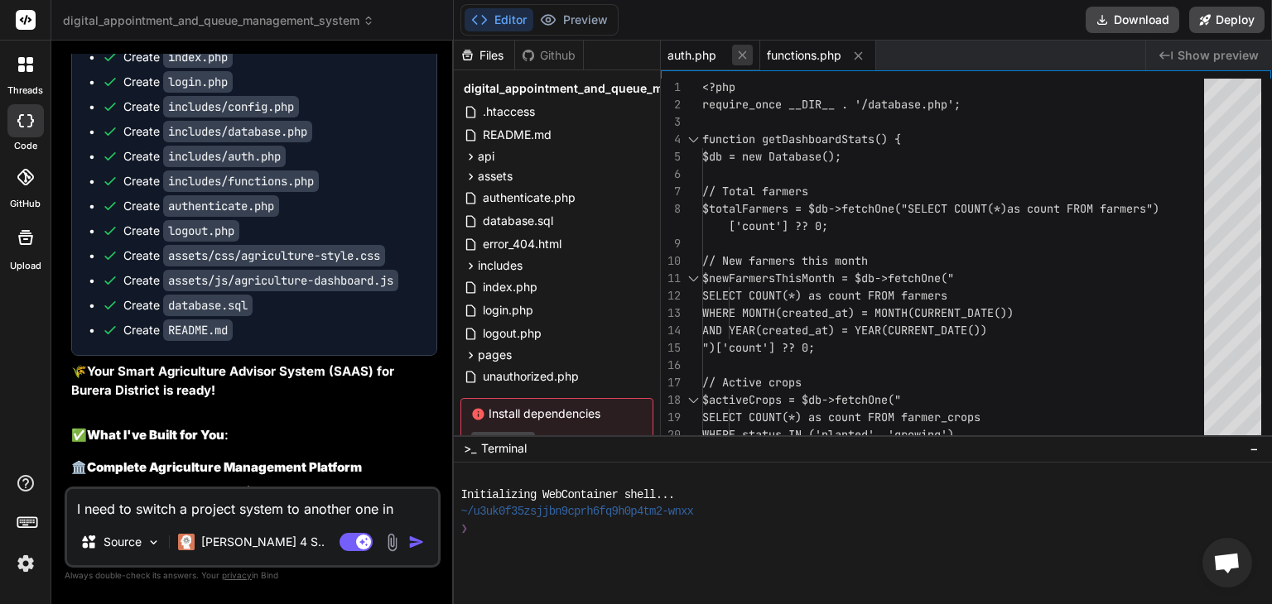
click at [741, 60] on icon at bounding box center [742, 55] width 14 height 14
click at [762, 53] on icon at bounding box center [759, 56] width 14 height 14
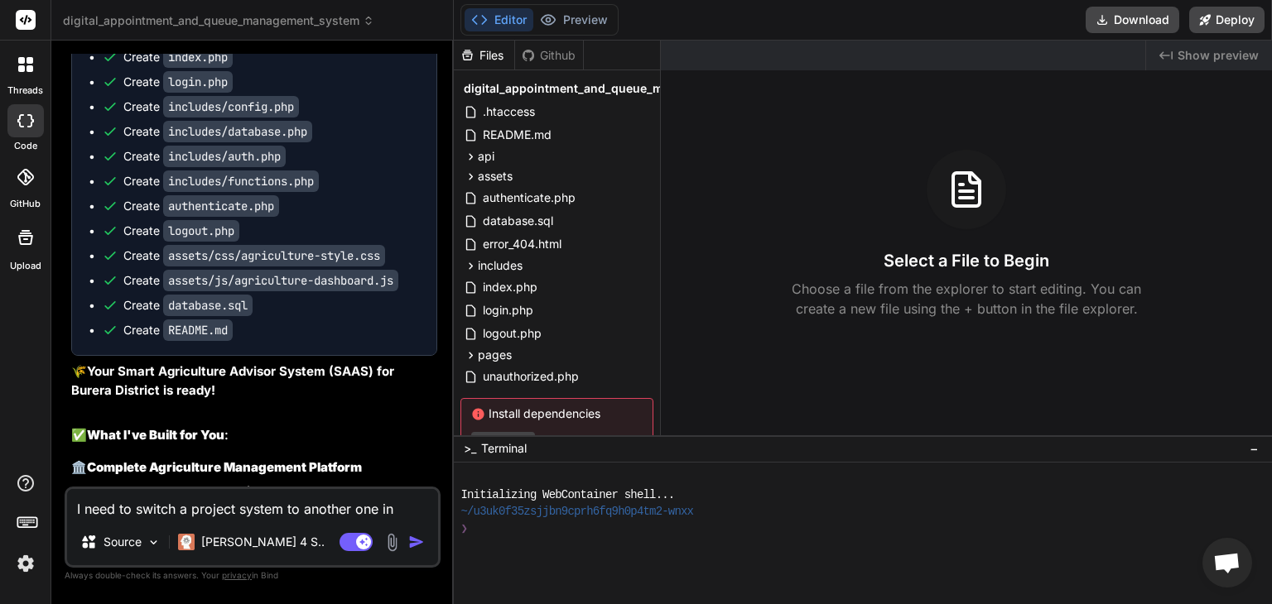
click at [552, 55] on div "Github" at bounding box center [549, 55] width 68 height 17
click at [500, 87] on span "digital_appointment_and_queue_management_system" at bounding box center [619, 88] width 310 height 17
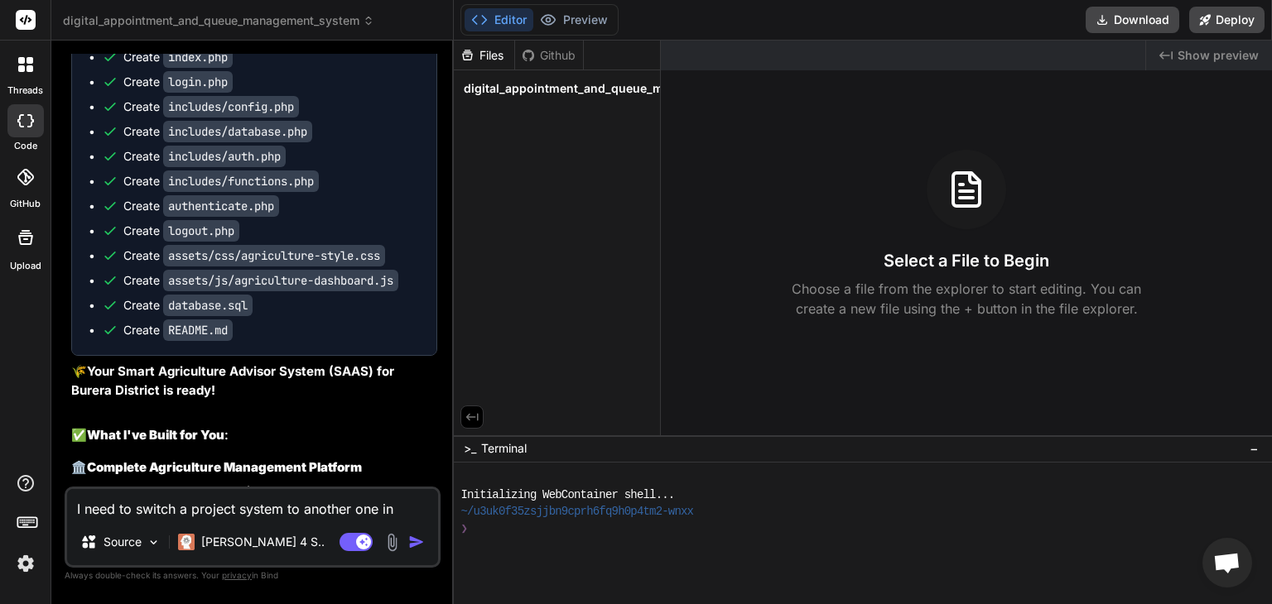
click at [500, 87] on span "digital_appointment_and_queue_management_system" at bounding box center [619, 88] width 310 height 17
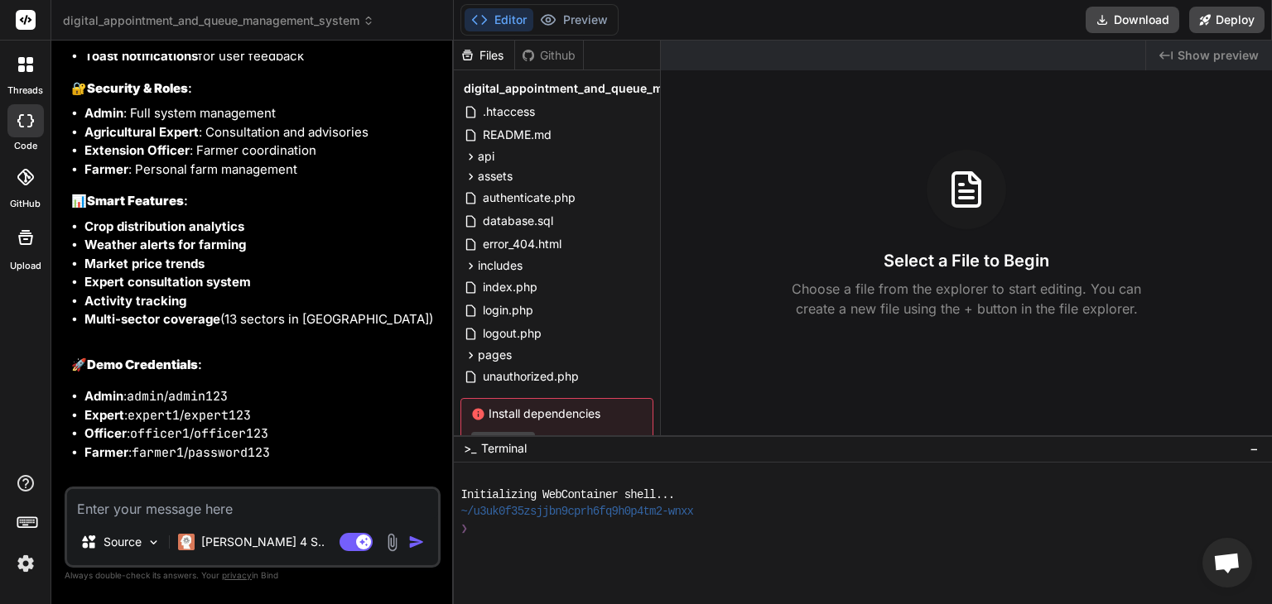
scroll to position [6183, 0]
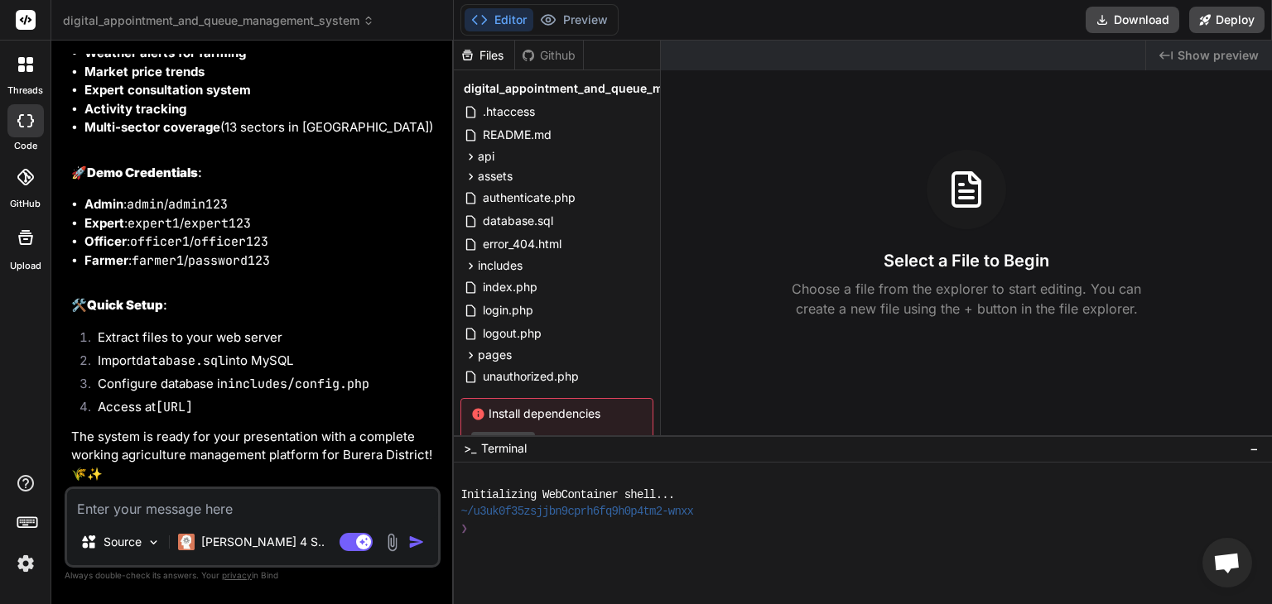
click at [358, 362] on li "Import database.sql into MySQL" at bounding box center [260, 363] width 353 height 23
click at [392, 548] on img at bounding box center [391, 542] width 19 height 19
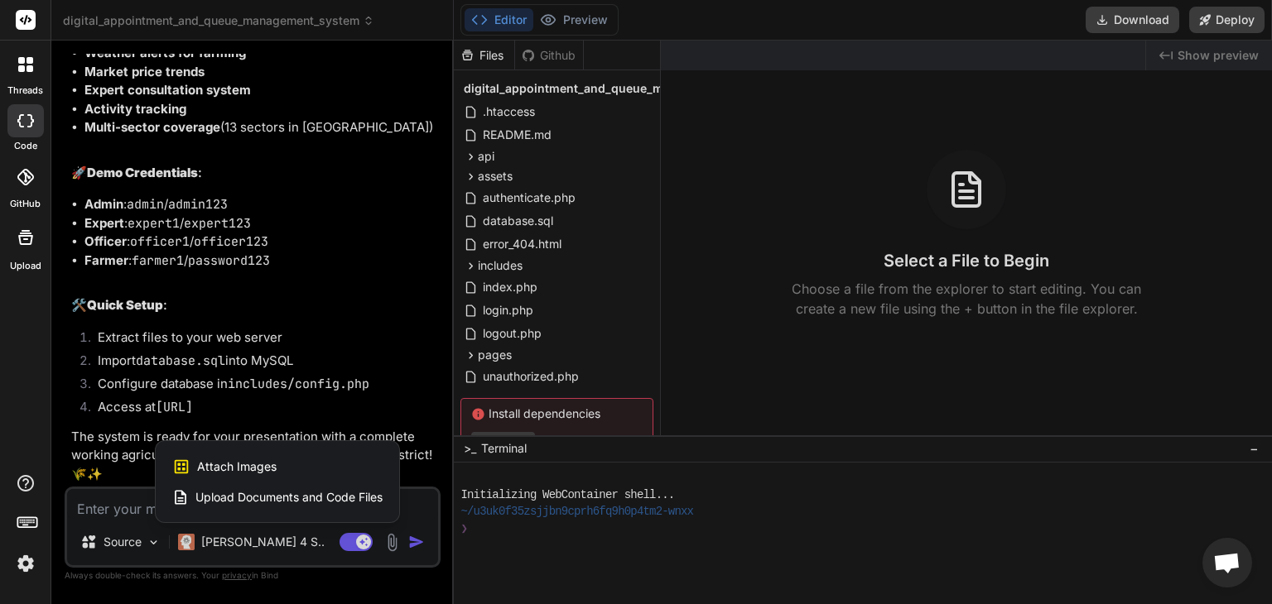
click at [129, 513] on div at bounding box center [636, 302] width 1272 height 604
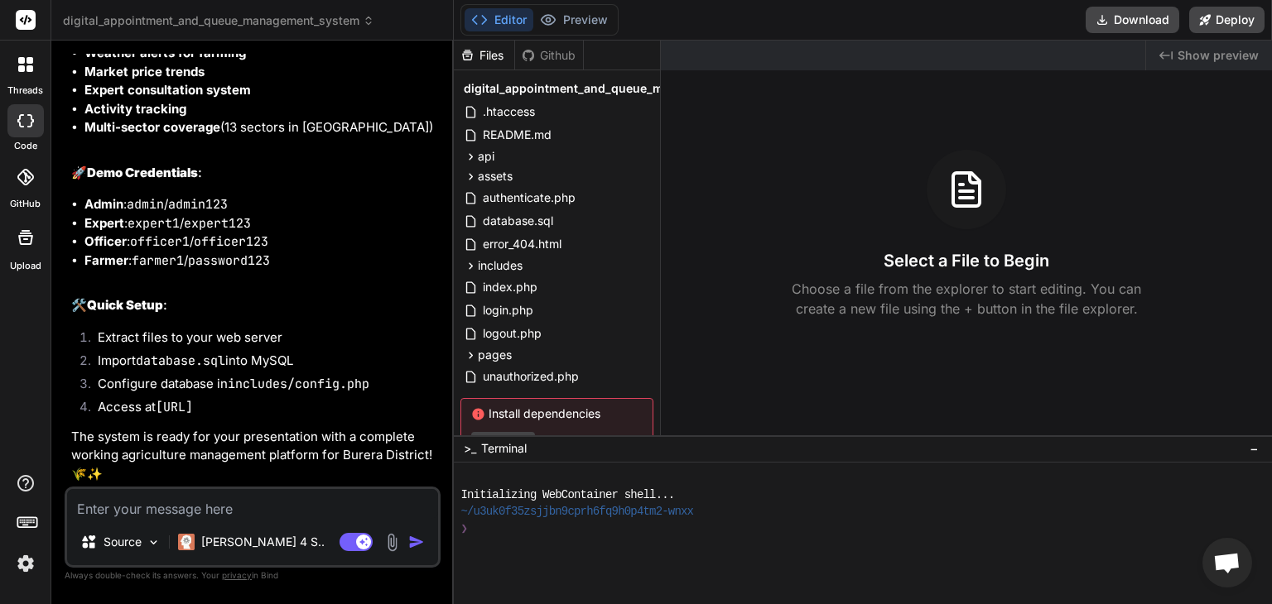
click at [139, 512] on textarea at bounding box center [252, 504] width 371 height 30
click at [149, 547] on img at bounding box center [154, 543] width 14 height 14
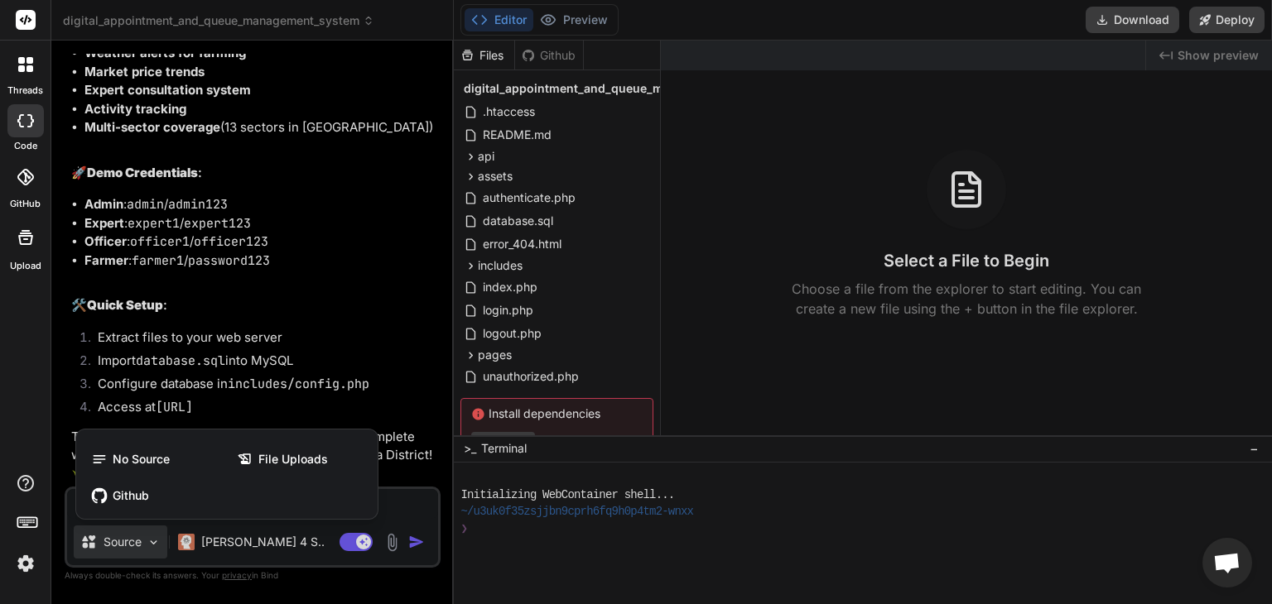
click at [159, 541] on div at bounding box center [636, 302] width 1272 height 604
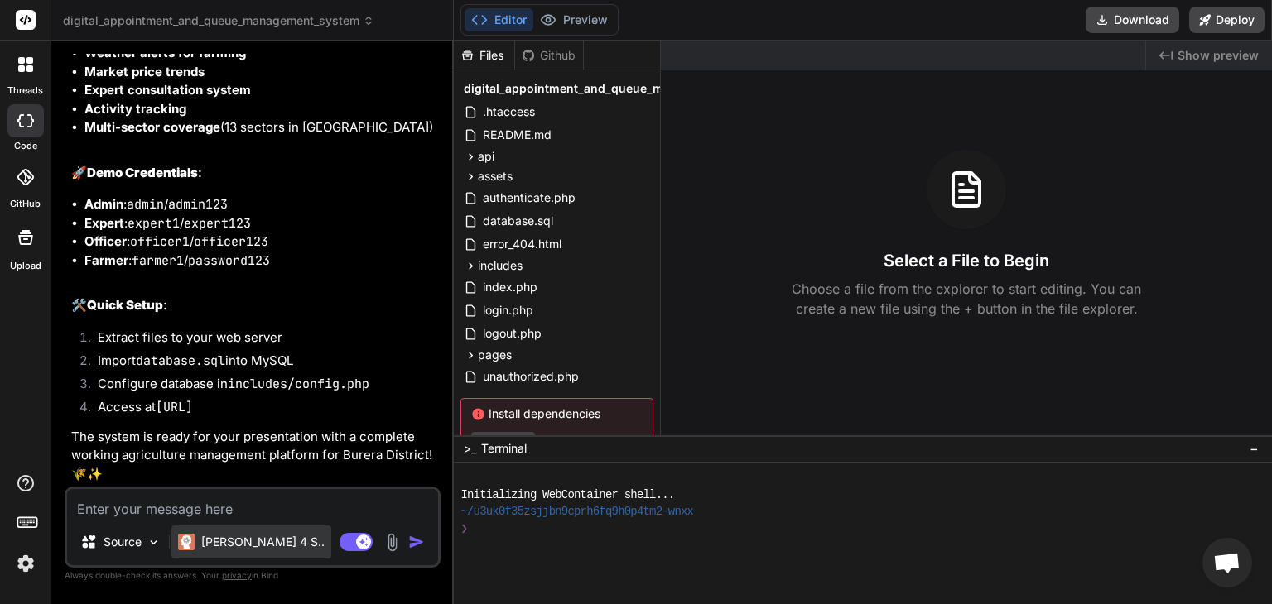
click at [246, 546] on p "[PERSON_NAME] 4 S.." at bounding box center [262, 542] width 123 height 17
click at [262, 544] on p "[PERSON_NAME] 4 S.." at bounding box center [262, 542] width 123 height 17
click at [227, 544] on p "[PERSON_NAME] 4 S.." at bounding box center [262, 542] width 123 height 17
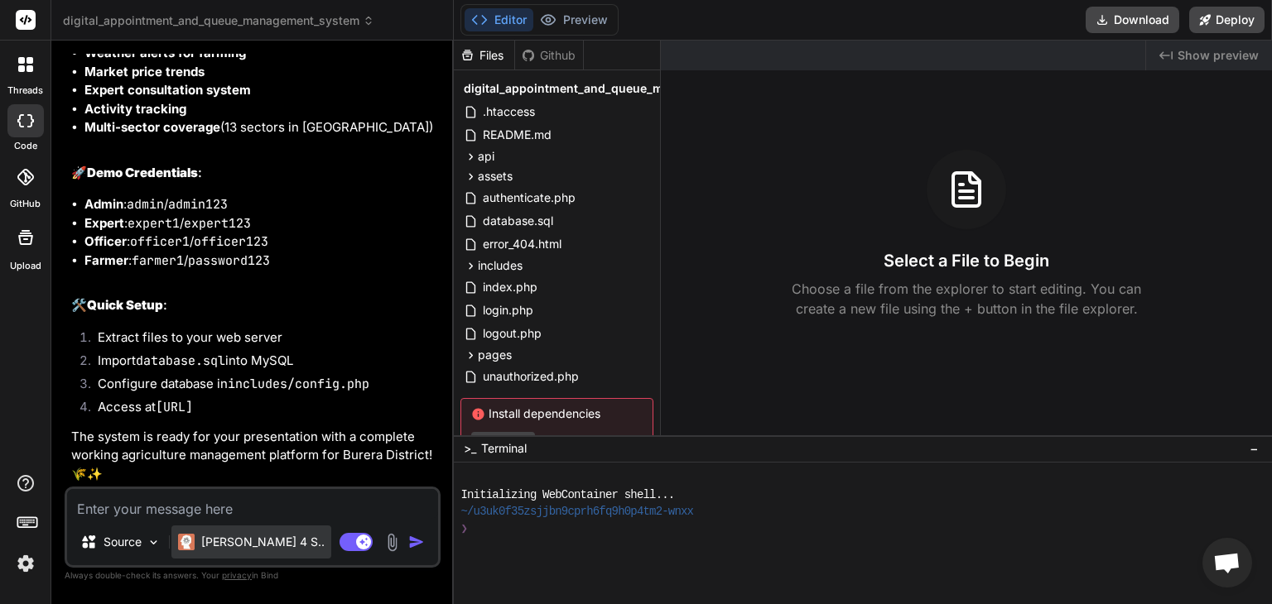
click at [215, 541] on p "[PERSON_NAME] 4 S.." at bounding box center [262, 542] width 123 height 17
click at [397, 546] on img at bounding box center [391, 542] width 19 height 19
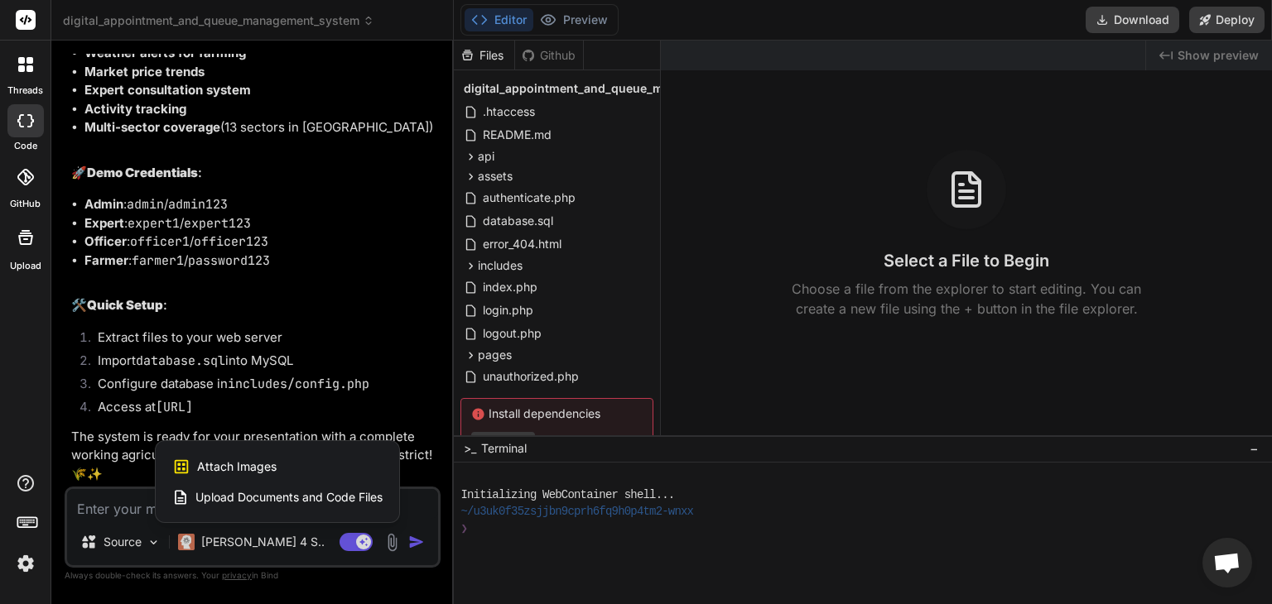
click at [282, 493] on span "Upload Documents and Code Files" at bounding box center [288, 497] width 187 height 17
type textarea "x"
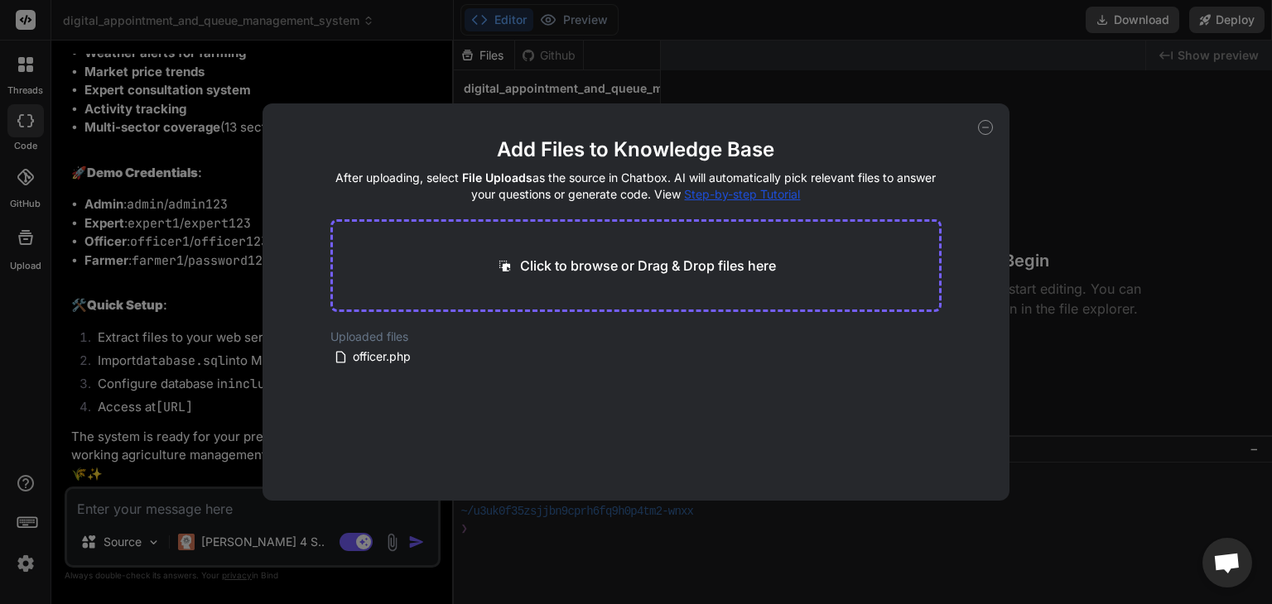
click at [639, 267] on p "Click to browse or Drag & Drop files here" at bounding box center [648, 266] width 256 height 20
type input "C:\fakepath\farmer.php"
type textarea "x"
click at [586, 272] on p "Click to browse or Drag & Drop files here" at bounding box center [648, 266] width 256 height 20
type input "C:\fakepath\admin.php"
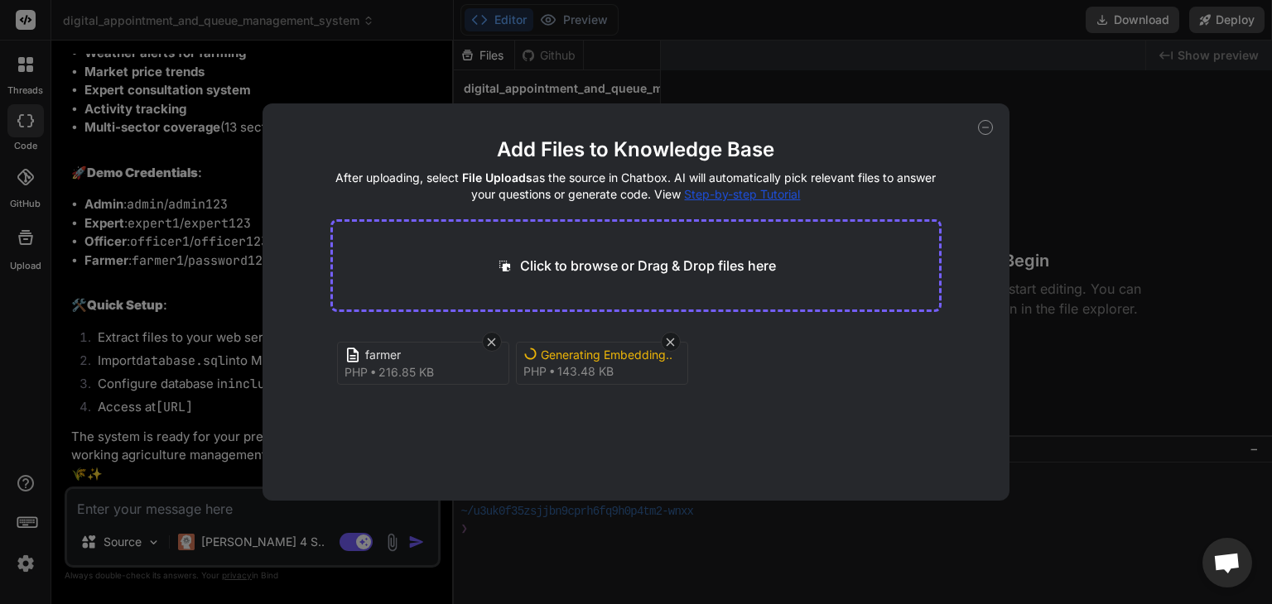
type textarea "x"
click at [573, 258] on p "Click to browse or Drag & Drop files here" at bounding box center [648, 266] width 256 height 20
type input "C:\fakepath\officer.php"
click at [912, 449] on button "Finish" at bounding box center [912, 451] width 58 height 33
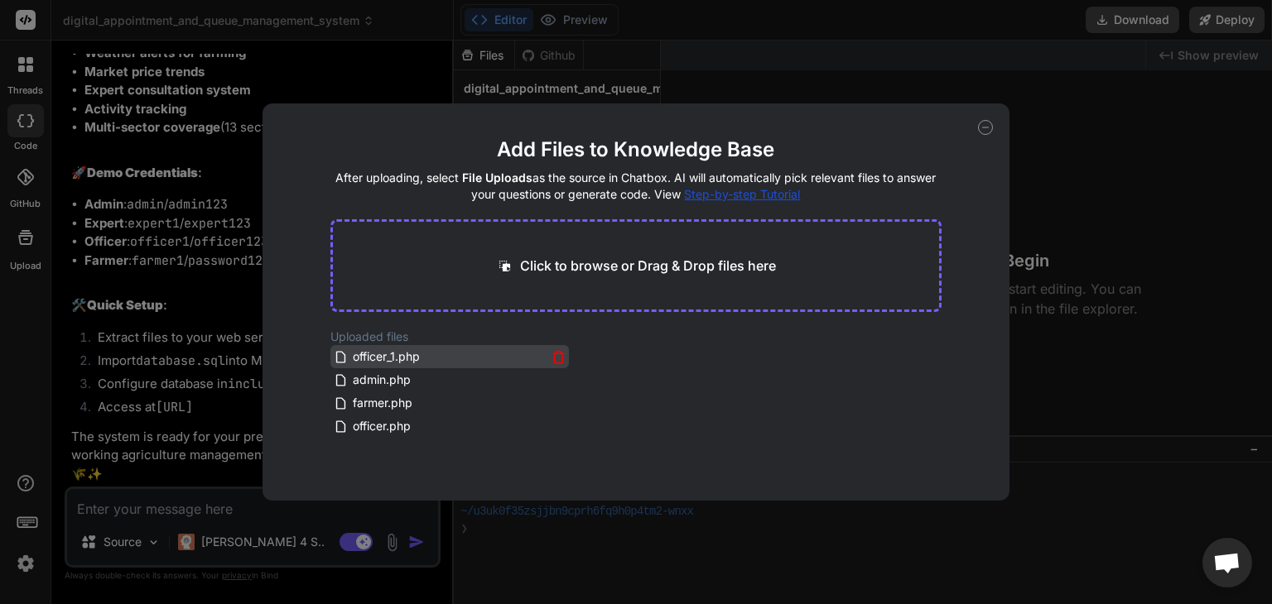
click at [380, 358] on span "officer_1.php" at bounding box center [386, 357] width 70 height 20
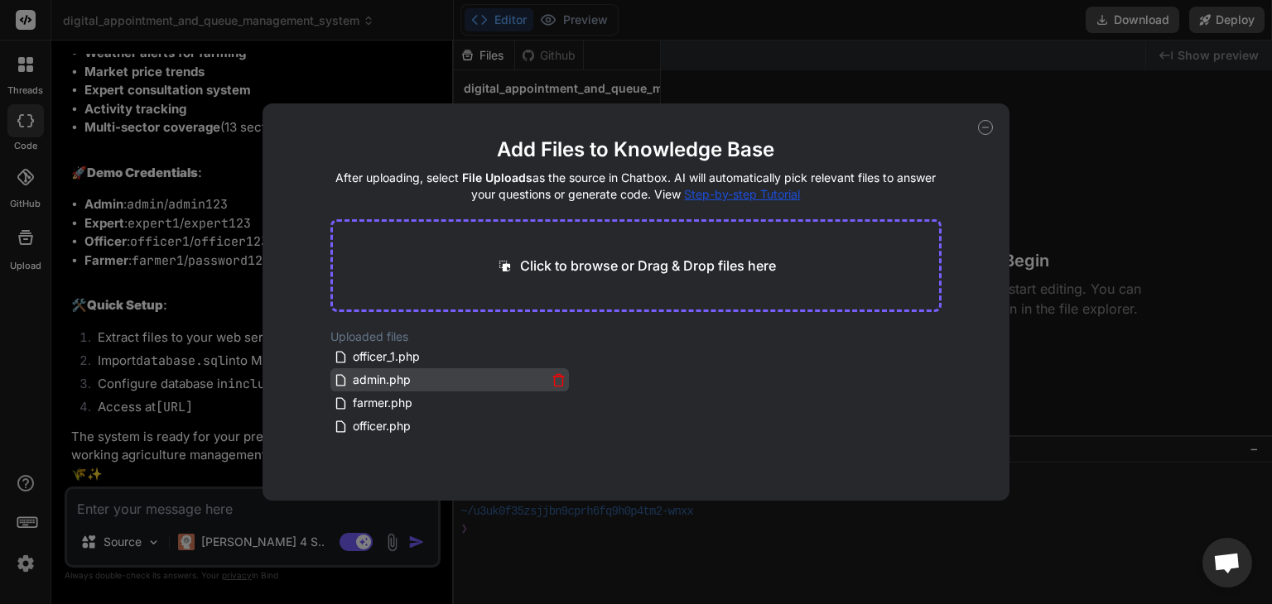
click at [380, 378] on span "admin.php" at bounding box center [381, 380] width 61 height 20
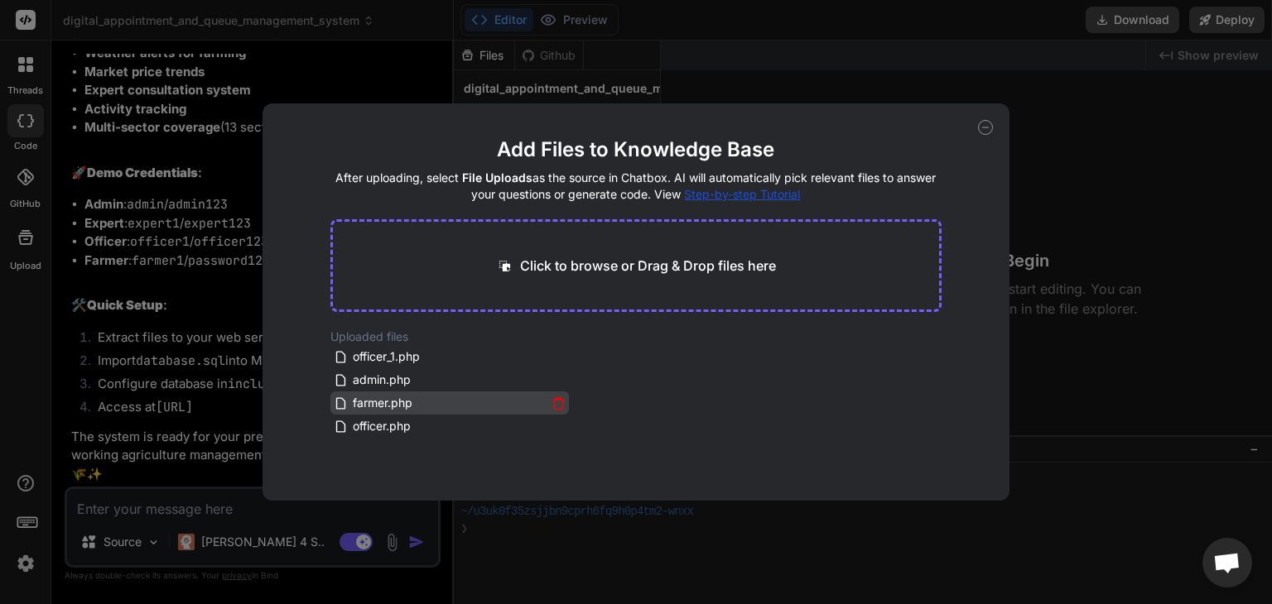
click at [380, 398] on span "farmer.php" at bounding box center [382, 403] width 63 height 20
click at [375, 434] on span "officer.php" at bounding box center [381, 426] width 61 height 20
click at [986, 129] on icon at bounding box center [985, 127] width 15 height 15
type textarea "x"
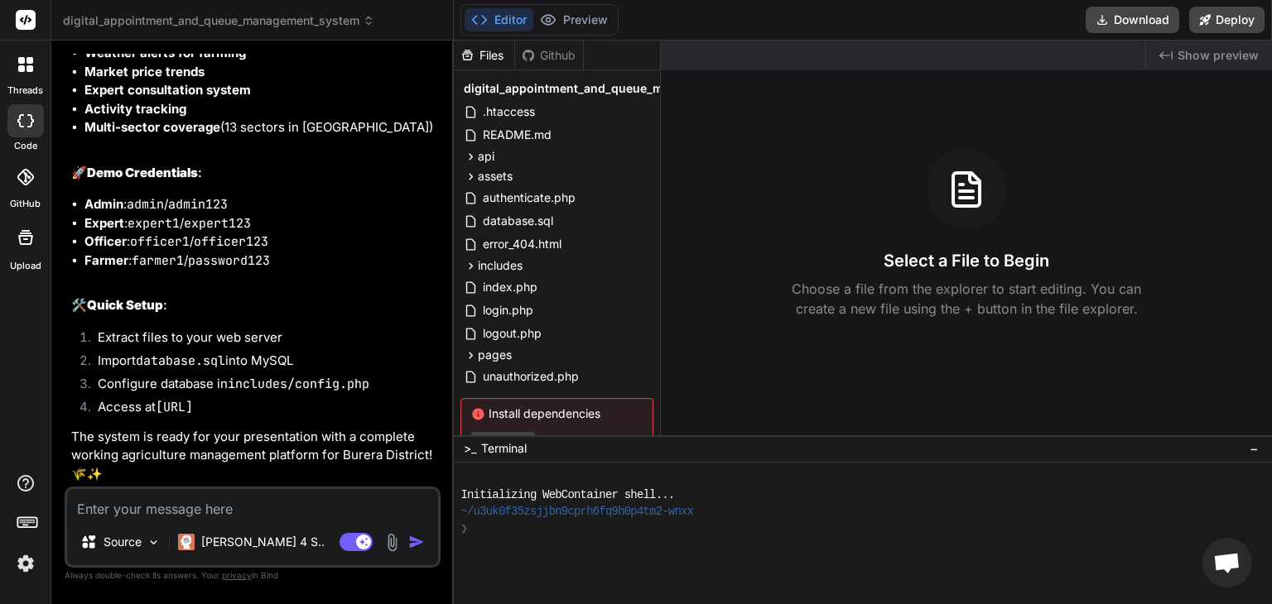
click at [267, 517] on textarea at bounding box center [252, 504] width 371 height 30
type textarea "B"
type textarea "x"
type textarea "By"
type textarea "x"
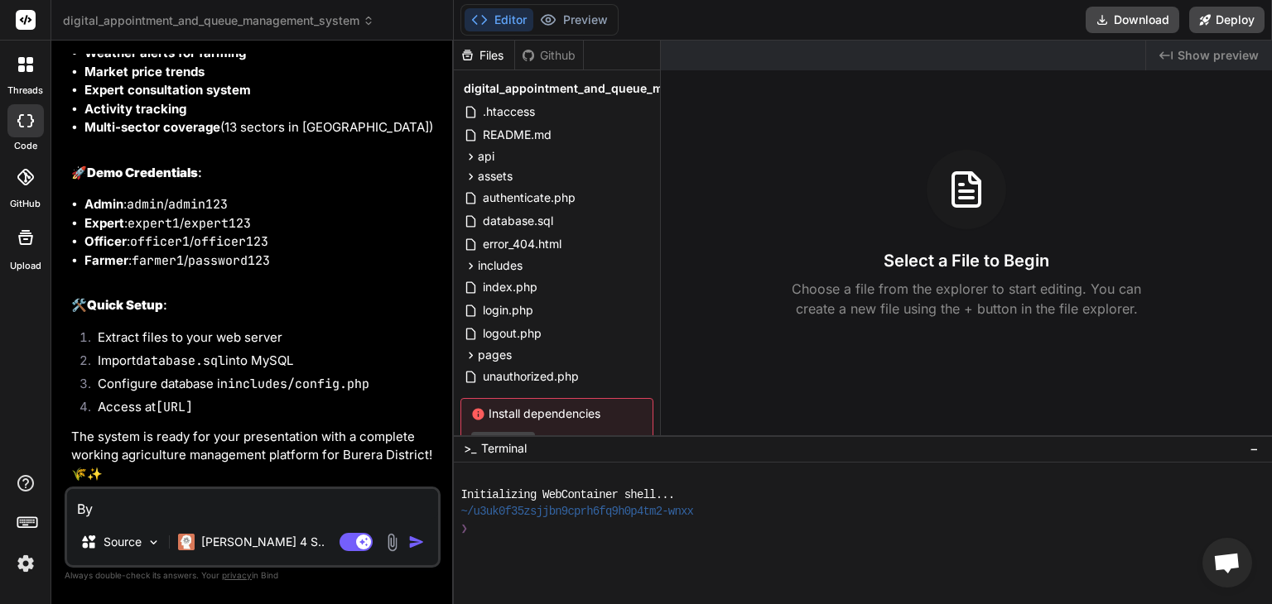
type textarea "By"
type textarea "x"
type textarea "By a"
type textarea "x"
type textarea "By an"
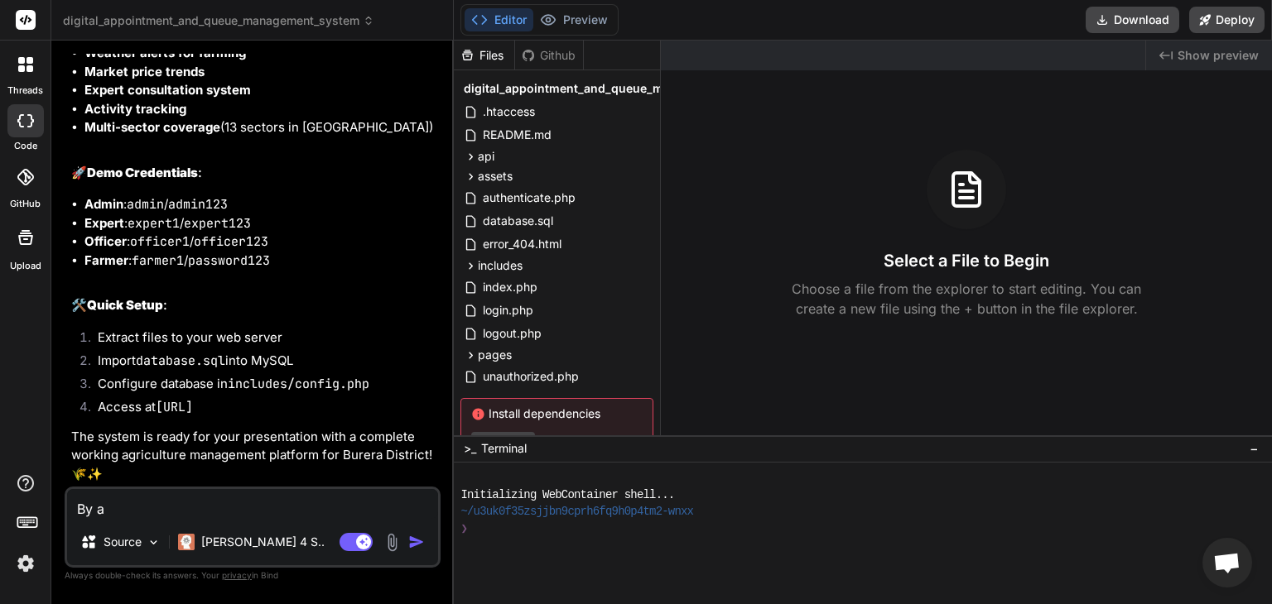
type textarea "x"
type textarea "By ana"
type textarea "x"
type textarea "By anal"
type textarea "x"
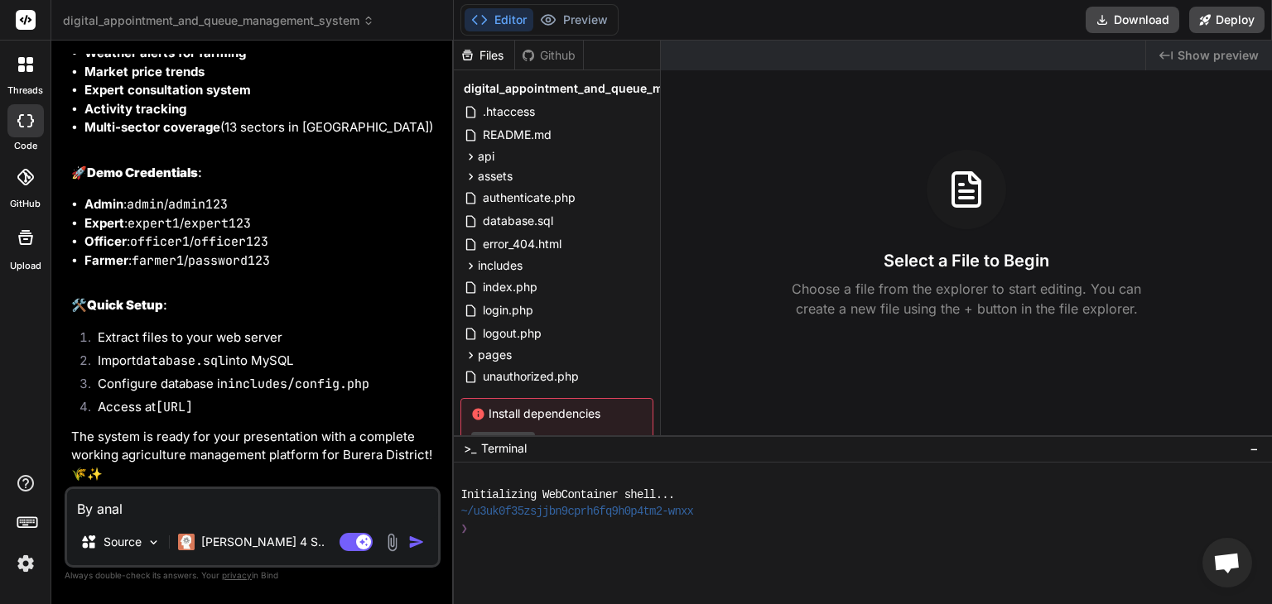
type textarea "By analy"
type textarea "x"
type textarea "By analys"
type textarea "x"
type textarea "By analysi"
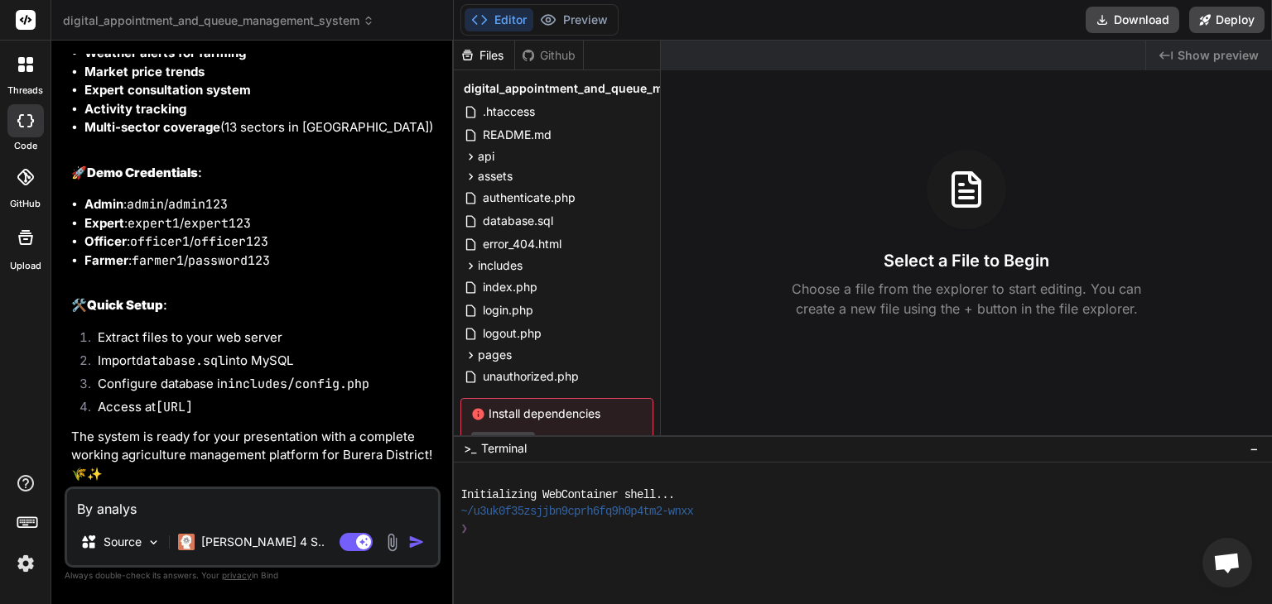
type textarea "x"
type textarea "By analysin"
type textarea "x"
type textarea "By analysing"
type textarea "x"
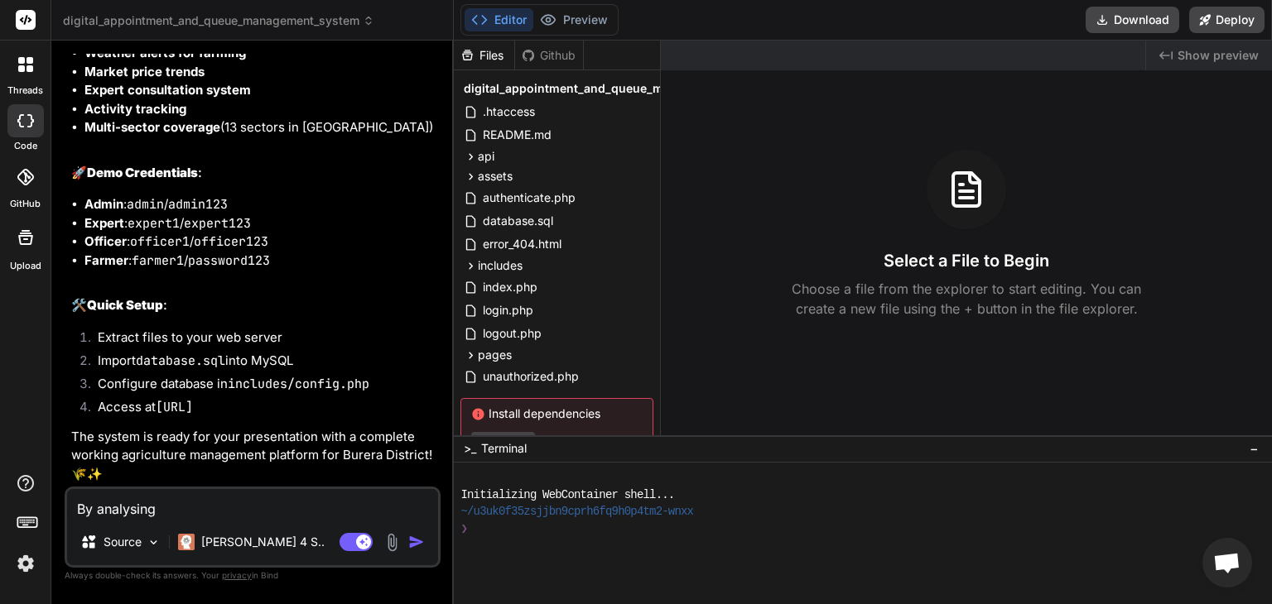
type textarea "By analysing"
type textarea "x"
type textarea "By analysing t"
type textarea "x"
type textarea "By analysing th"
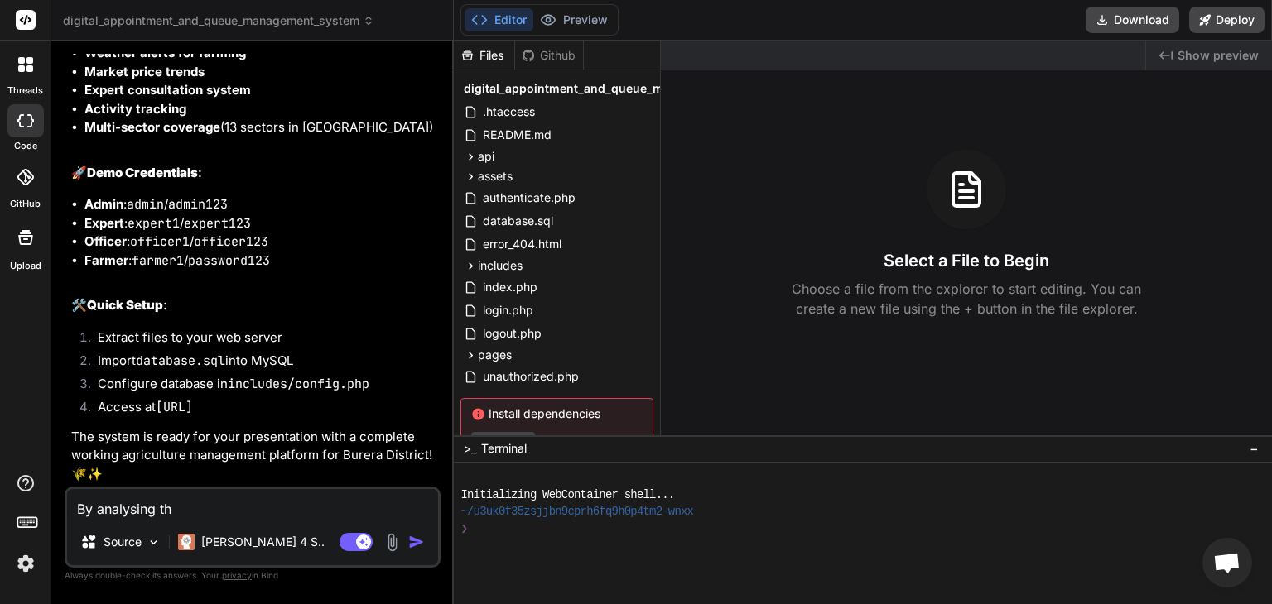
type textarea "x"
type textarea "By analysing th i"
type textarea "x"
type textarea "By analysing th is"
type textarea "x"
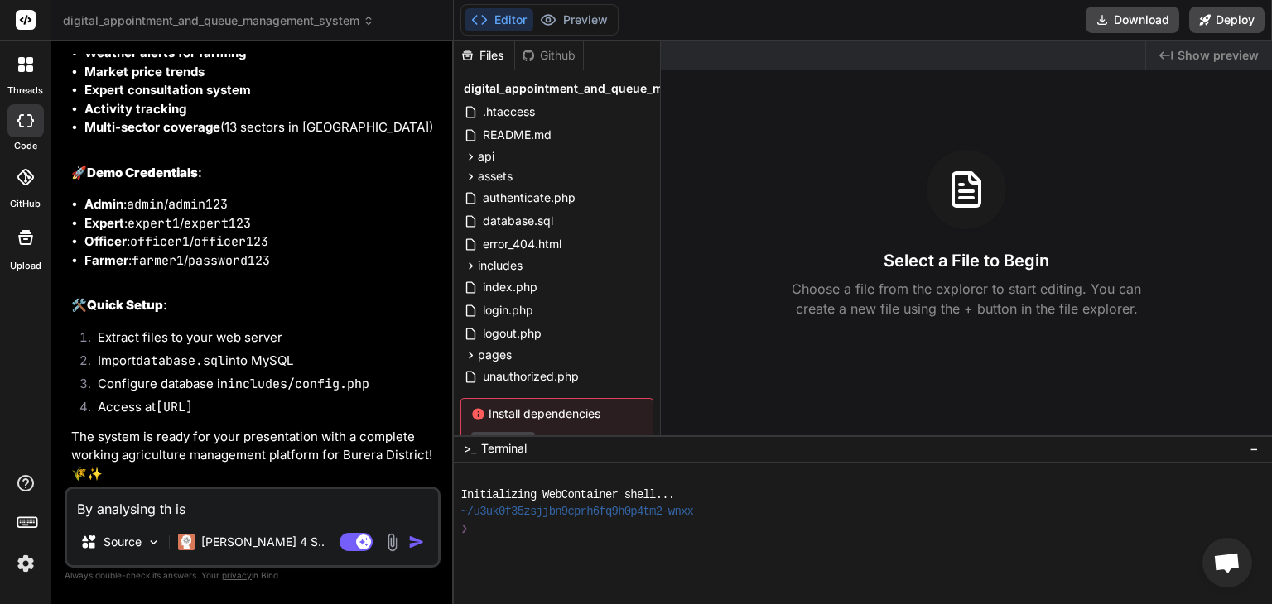
type textarea "By analysing th is"
type textarea "x"
type textarea "By analysing th is o"
type textarea "x"
type textarea "By analysing th is of"
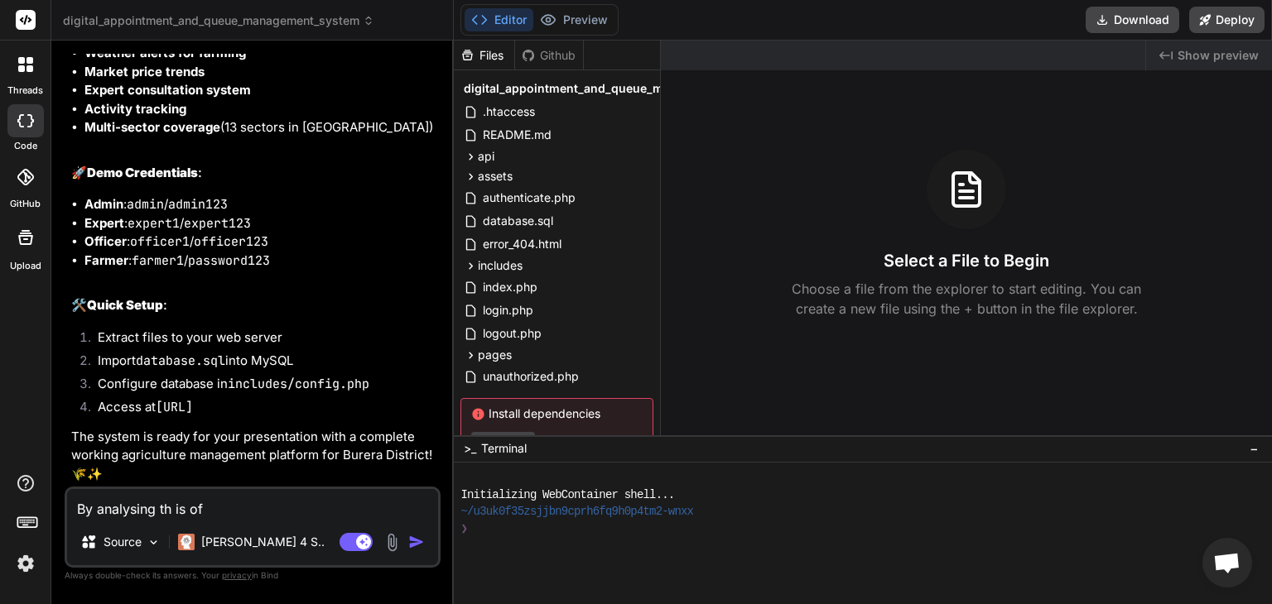
type textarea "x"
type textarea "By analysing th is off"
type textarea "x"
type textarea "By analysing th is offi"
type textarea "x"
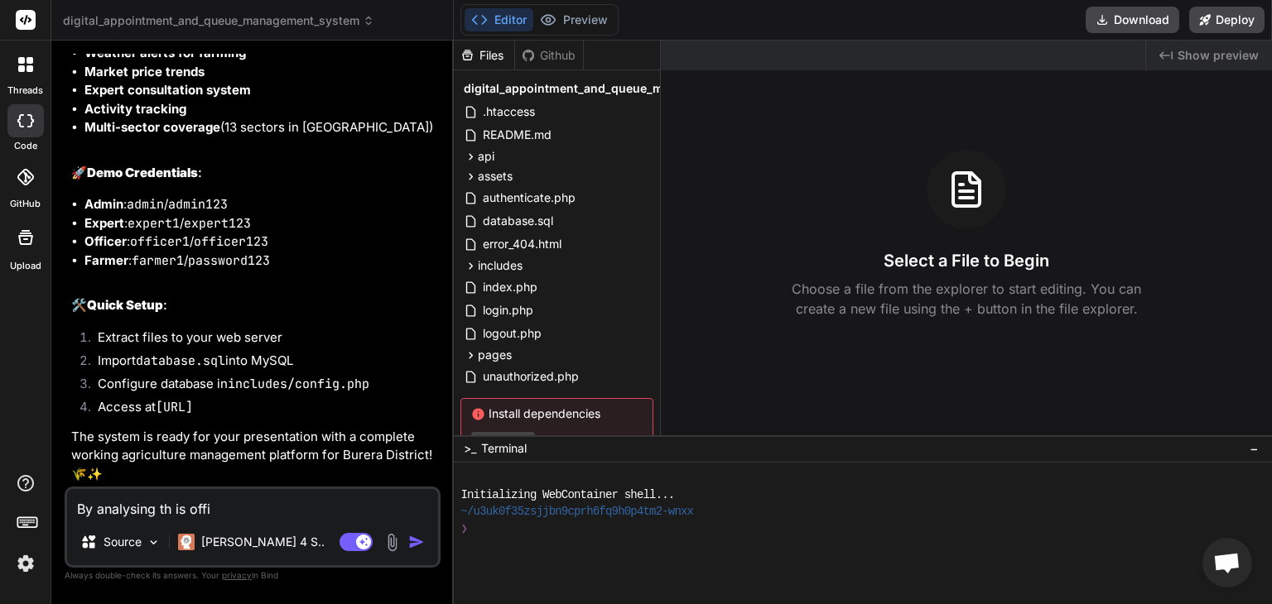
type textarea "By analysing th is offic"
type textarea "x"
type textarea "By analysing th is office"
type textarea "x"
type textarea "By analysing th is officer"
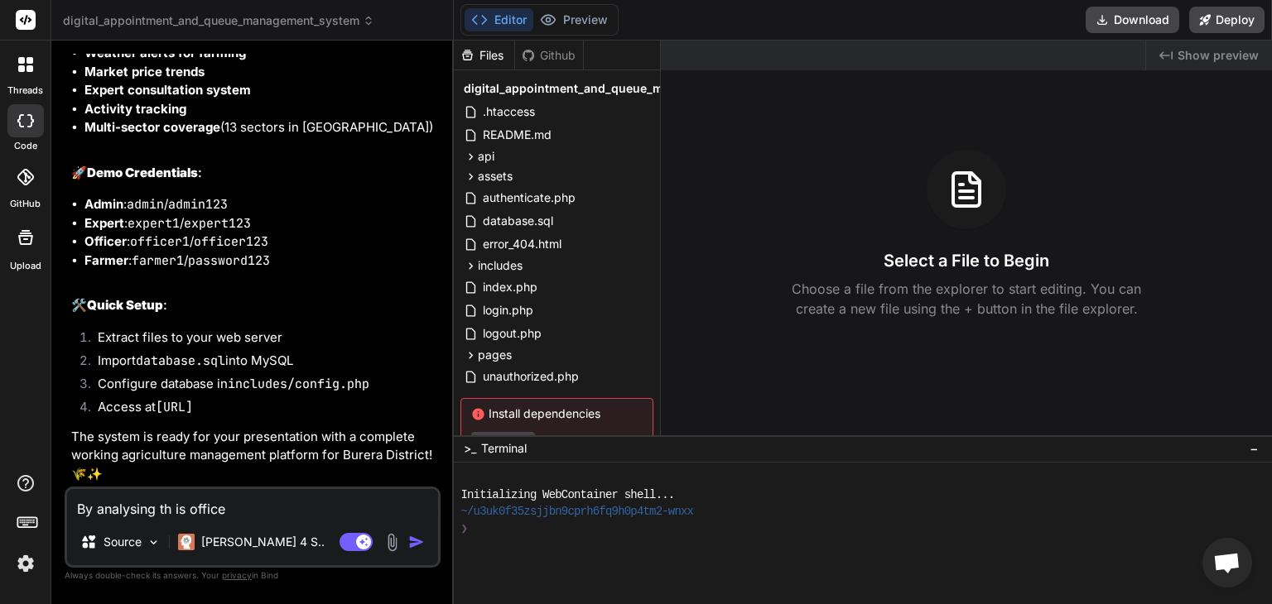
type textarea "x"
type textarea "By analysing th is officer."
type textarea "x"
type textarea "By analysing th is officer.p"
type textarea "x"
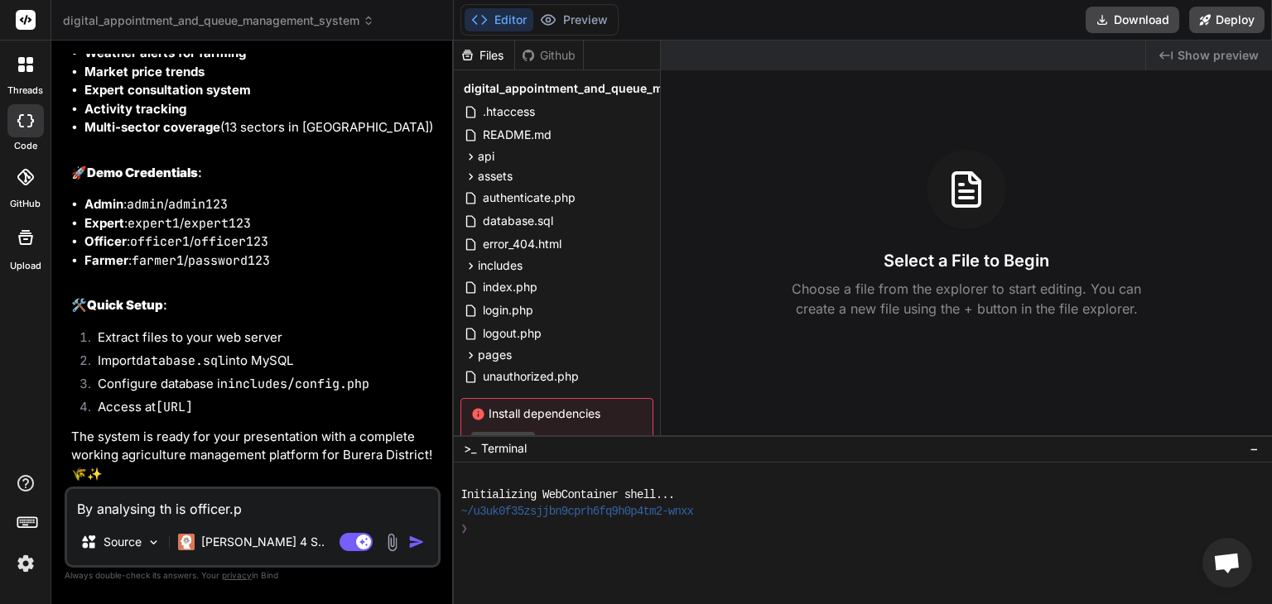
type textarea "By analysing th is officer.ph"
type textarea "x"
type textarea "By analysing th is officer.php"
type textarea "x"
type textarea "By analysing th is officer.php"
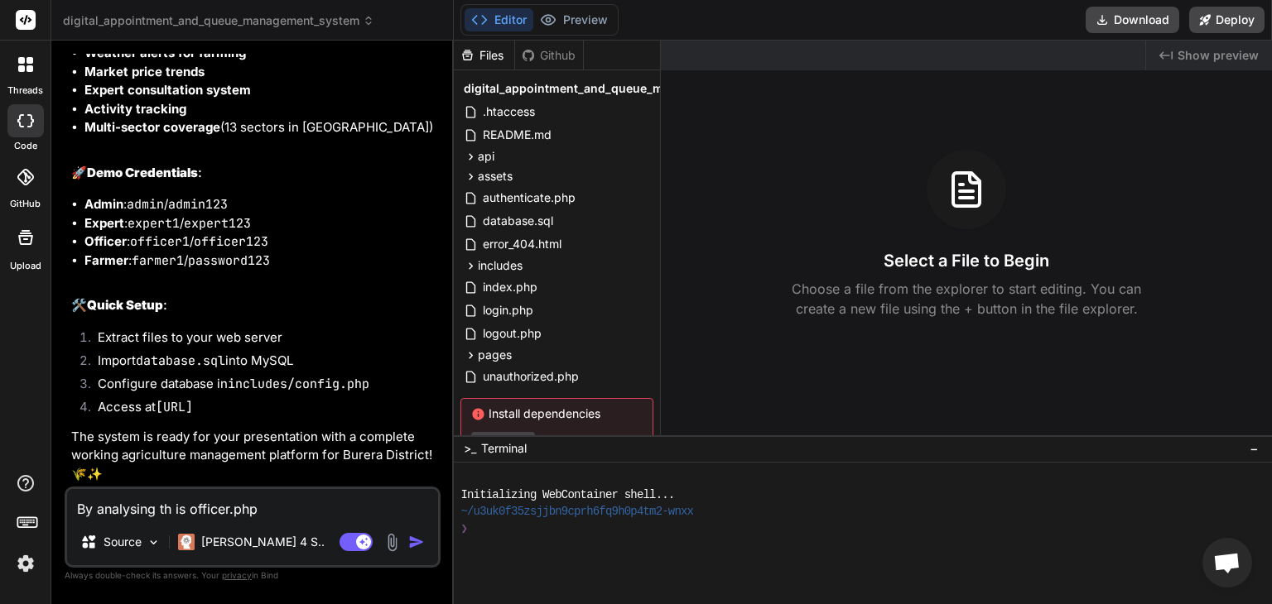
type textarea "x"
type textarea "By analysing th is officer.php ,"
type textarea "x"
type textarea "By analysing th is officer.php ,"
type textarea "x"
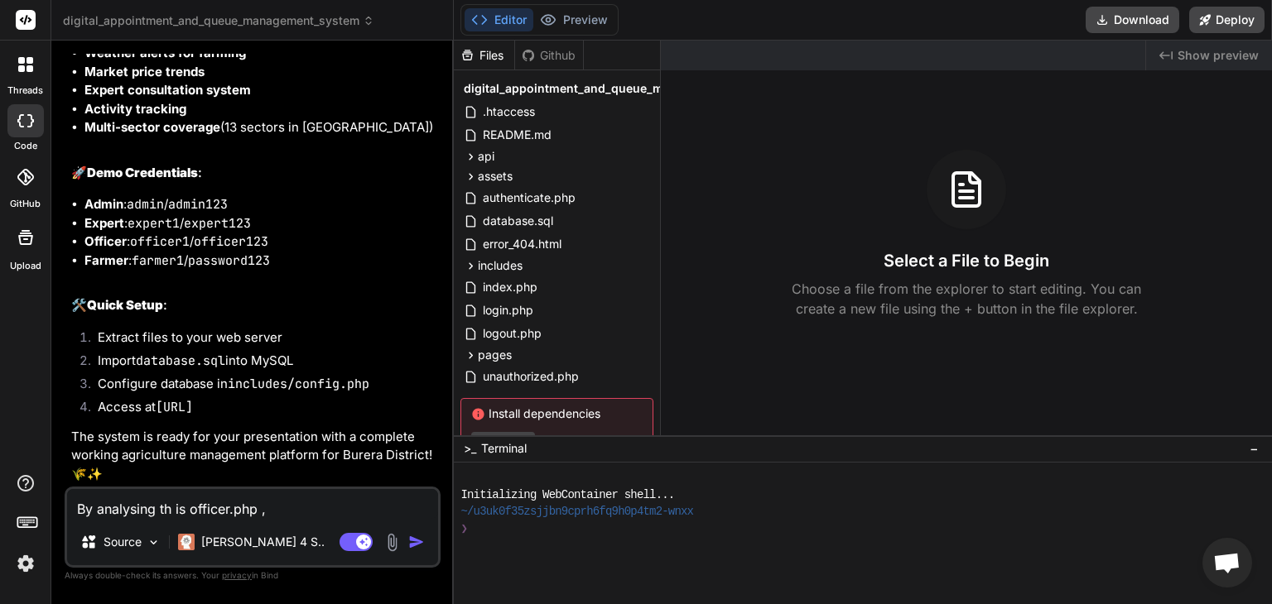
type textarea "By analysing th is officer.php , f"
type textarea "x"
type textarea "By analysing th is officer.php , fa"
type textarea "x"
type textarea "By analysing th is officer.php , far"
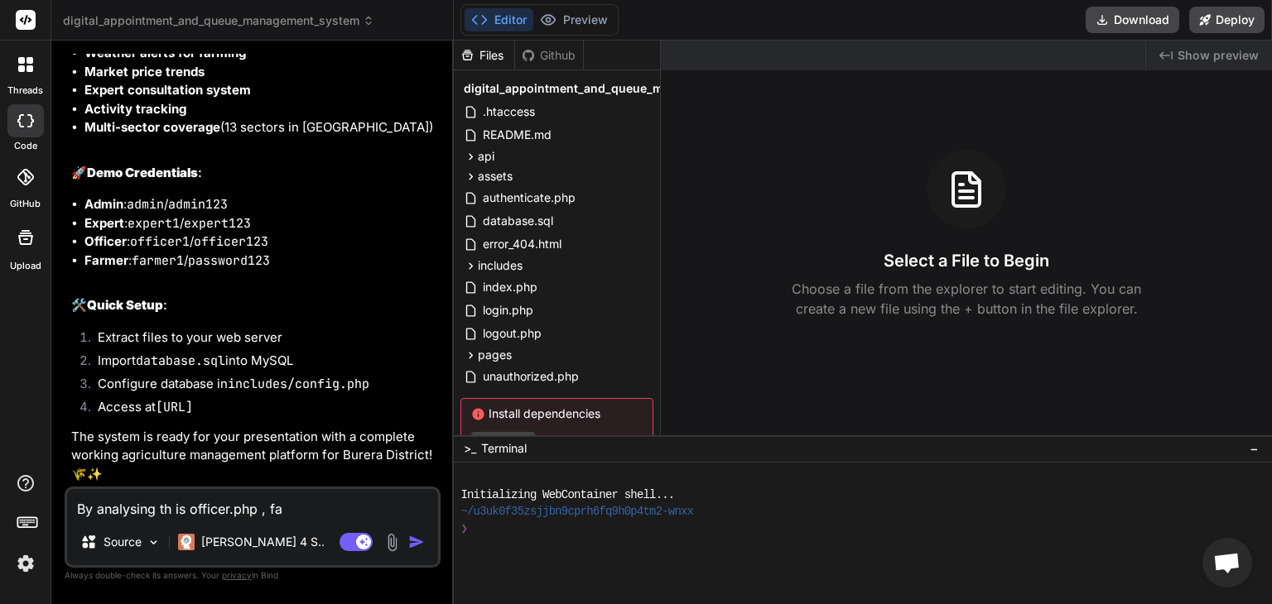
type textarea "x"
type textarea "By analysing th is officer.php , farm"
type textarea "x"
type textarea "By analysing th is officer.php , farme"
type textarea "x"
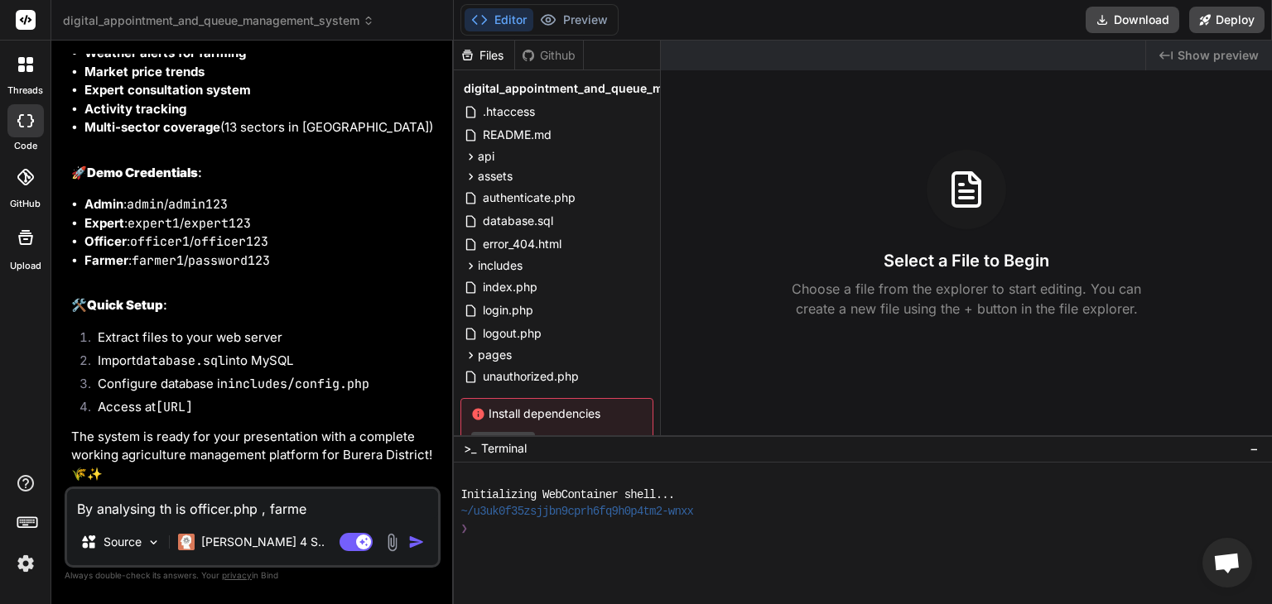
type textarea "By analysing th is officer.php , farmer"
type textarea "x"
type textarea "By analysing th is officer.php , farmer."
type textarea "x"
type textarea "By analysing th is officer.php , farmer.p"
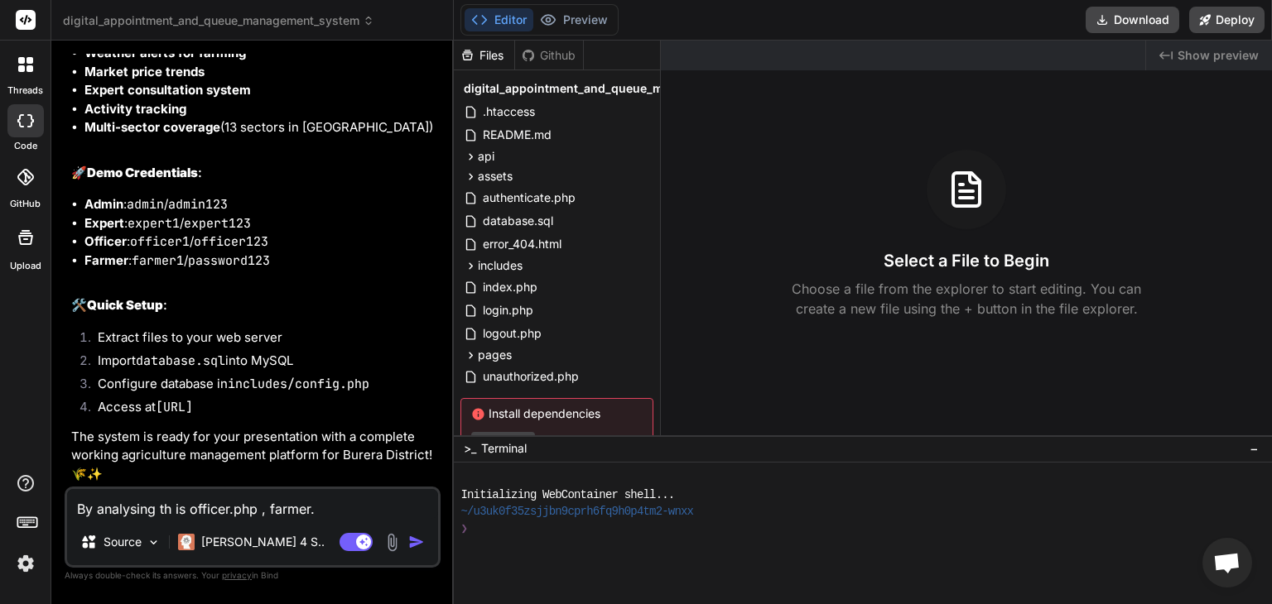
type textarea "x"
type textarea "By analysing th is officer.php , farmer.ph"
type textarea "x"
type textarea "By analysing th is officer.php , farmer.php"
type textarea "x"
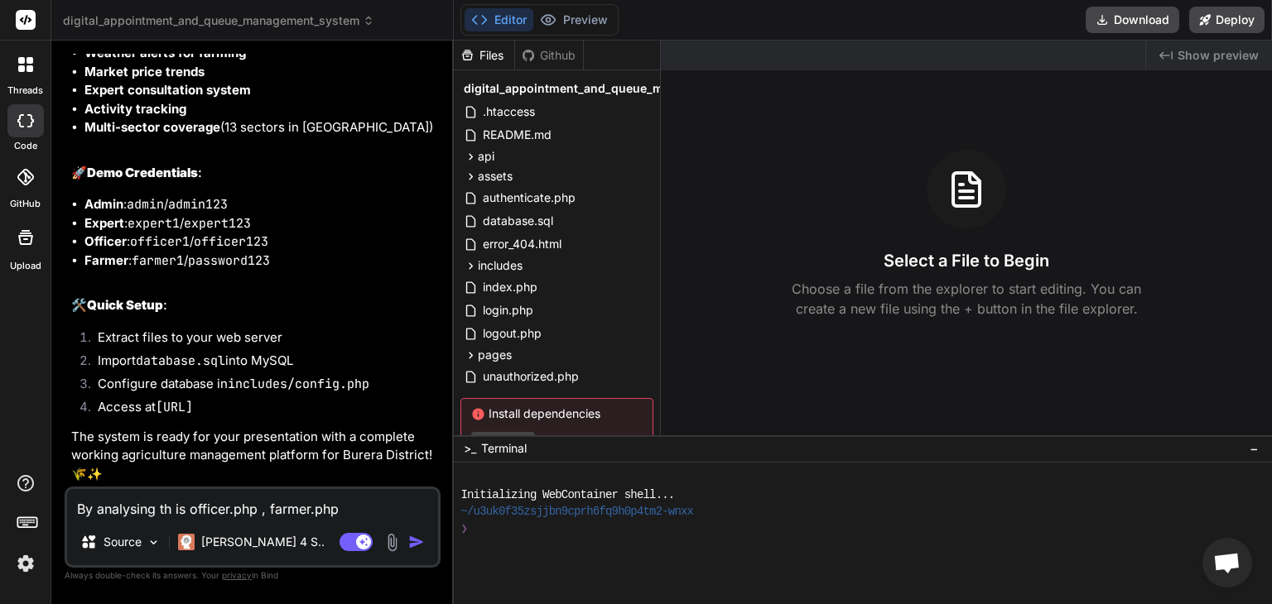
type textarea "By analysing th is officer.php , farmer.php"
type textarea "x"
type textarea "By analysing th is officer.php , farmer.php a"
type textarea "x"
type textarea "By analysing th is officer.php , farmer.php an"
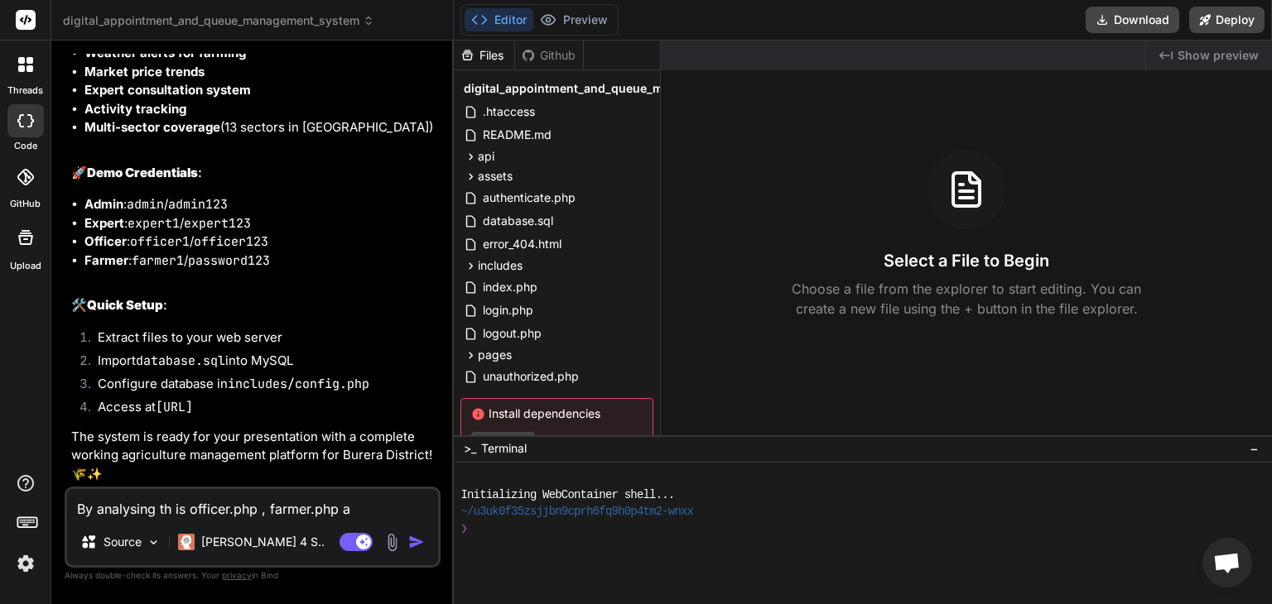
type textarea "x"
type textarea "By analysing th is officer.php , farmer.php and"
type textarea "x"
type textarea "By analysing th is officer.php , farmer.php and"
type textarea "x"
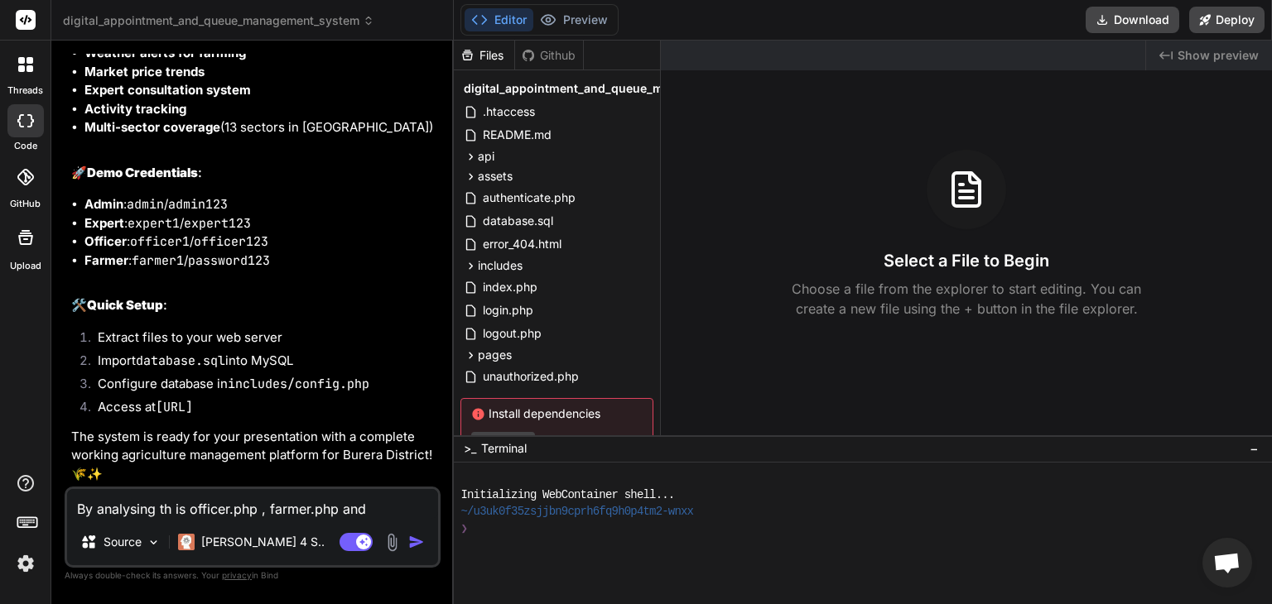
type textarea "By analysing th is officer.php , farmer.php and a"
type textarea "x"
type textarea "By analysing th is officer.php , farmer.php and ad"
type textarea "x"
type textarea "By analysing th is officer.php , farmer.php and adm"
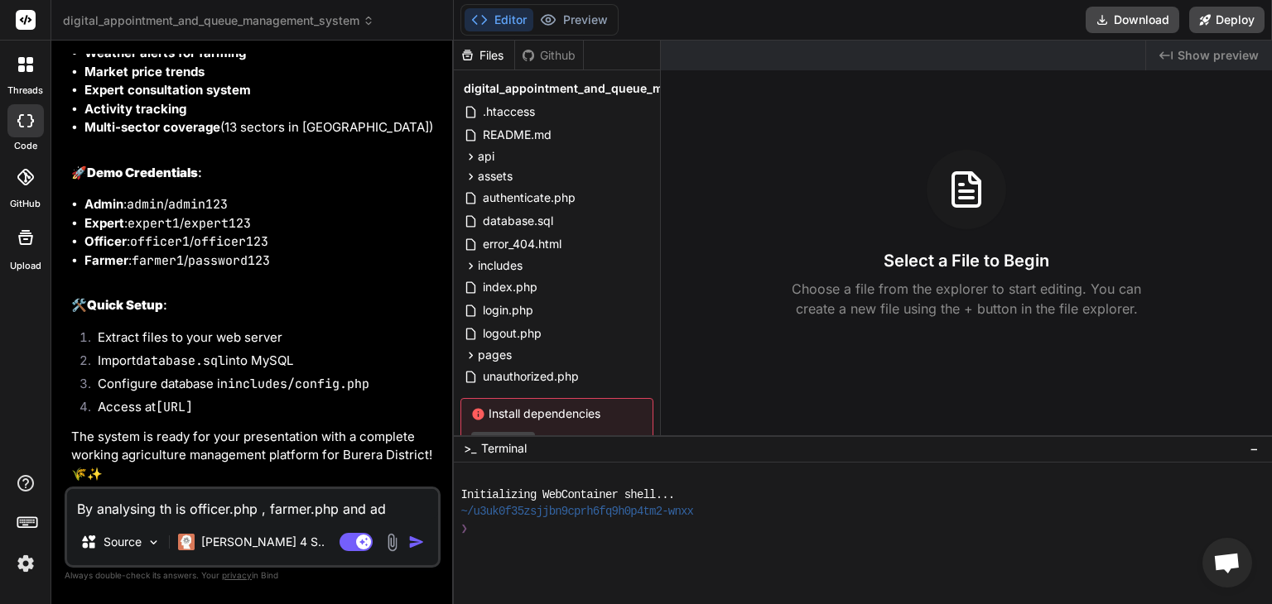
type textarea "x"
type textarea "By analysing th is officer.php , farmer.php and admi"
type textarea "x"
type textarea "By analysing th is officer.php , farmer.php and admin"
type textarea "x"
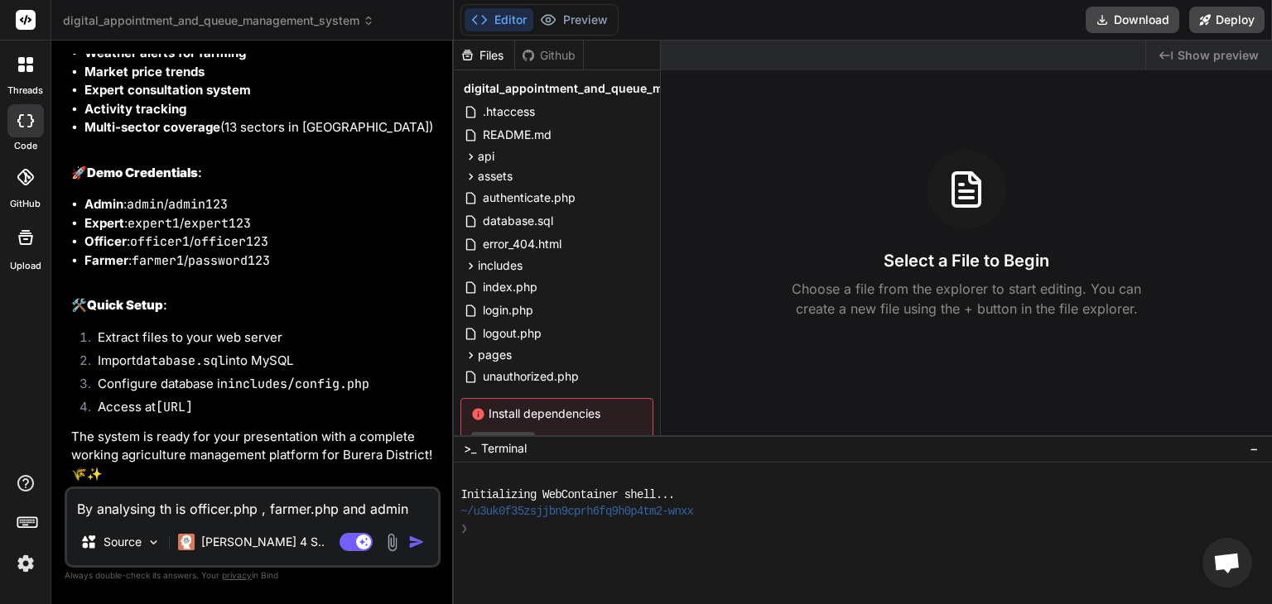
type textarea "By analysing th is officer.php , farmer.php and admin."
type textarea "x"
type textarea "By analysing th is officer.php , farmer.php and admin.p"
type textarea "x"
type textarea "By analysing th is officer.php , farmer.php and admin.ph"
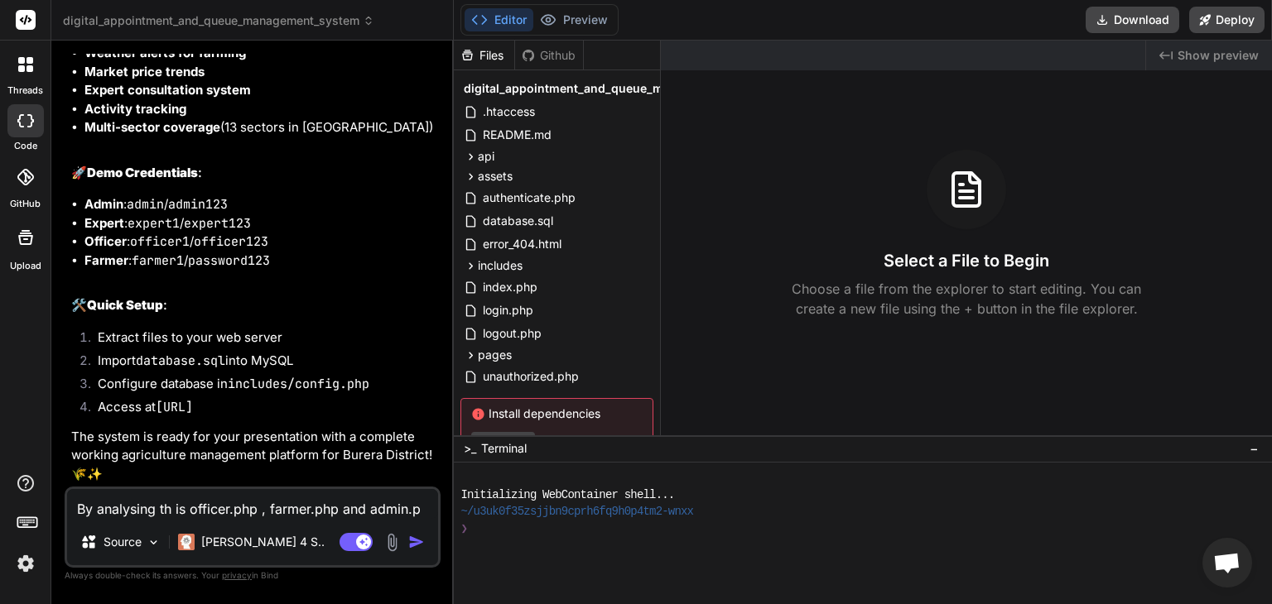
type textarea "x"
type textarea "By analysing th is officer.php , farmer.php and admin.php"
type textarea "x"
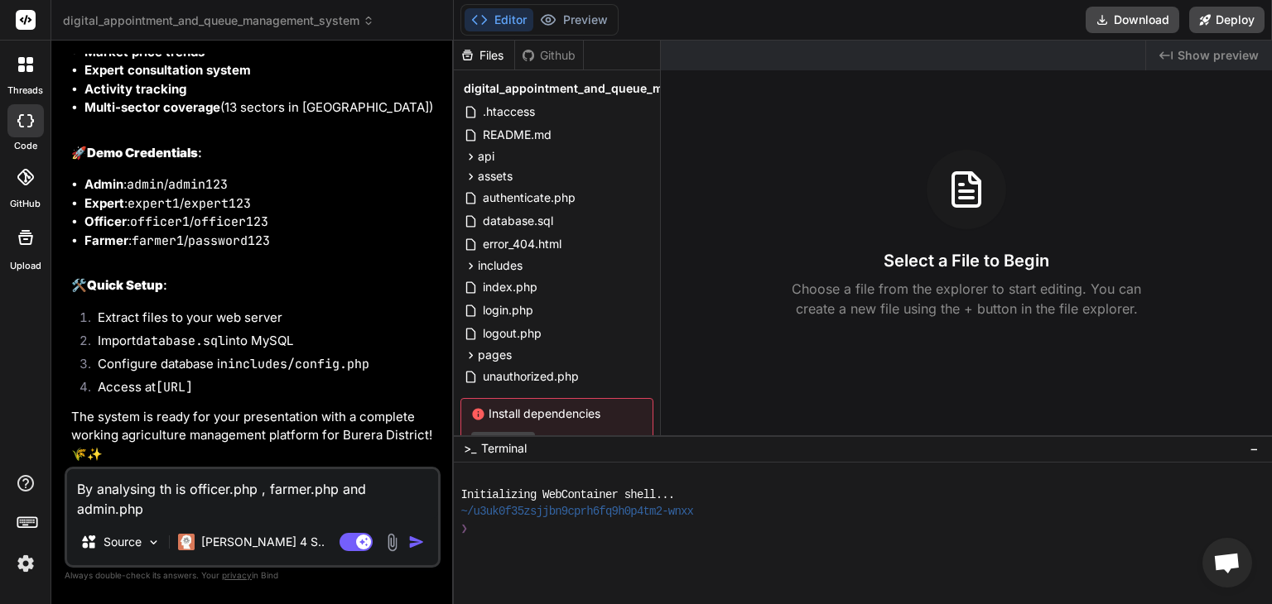
type textarea "By analysing th is officer.php , farmer.php and admin.php"
type textarea "x"
type textarea "By analysing th is officer.php , farmer.php and admin.php f"
type textarea "x"
type textarea "By analysing th is officer.php , farmer.php and admin.php fi"
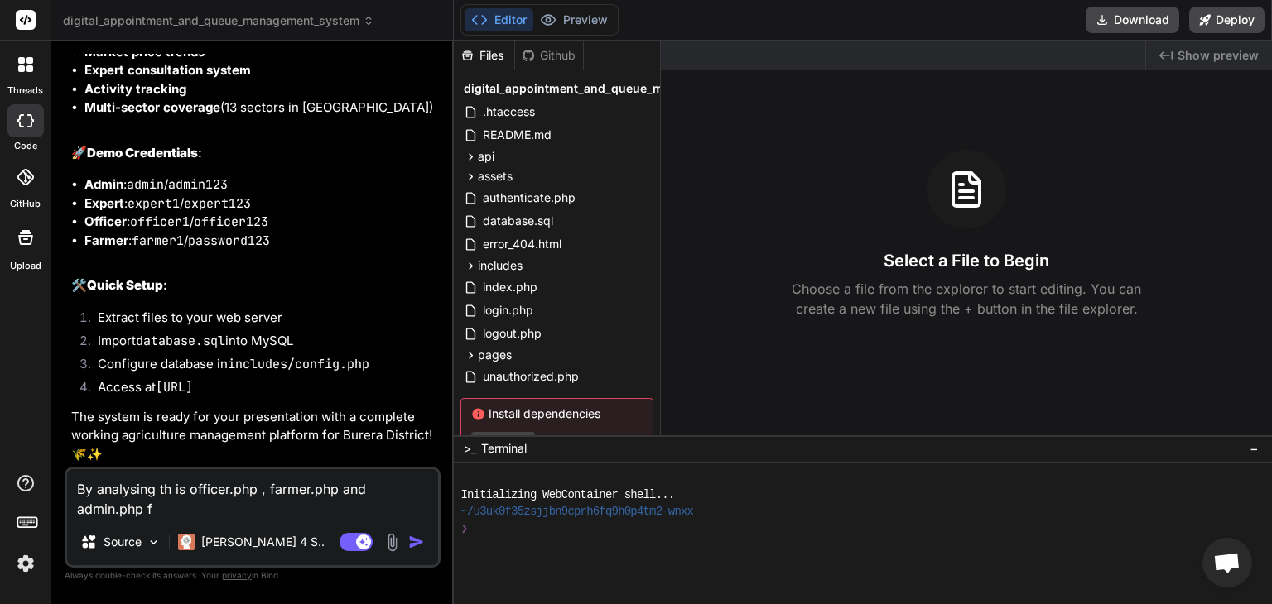
type textarea "x"
type textarea "By analysing th is officer.php , farmer.php and admin.php fil"
type textarea "x"
type textarea "By analysing th is officer.php , farmer.php and admin.php file"
type textarea "x"
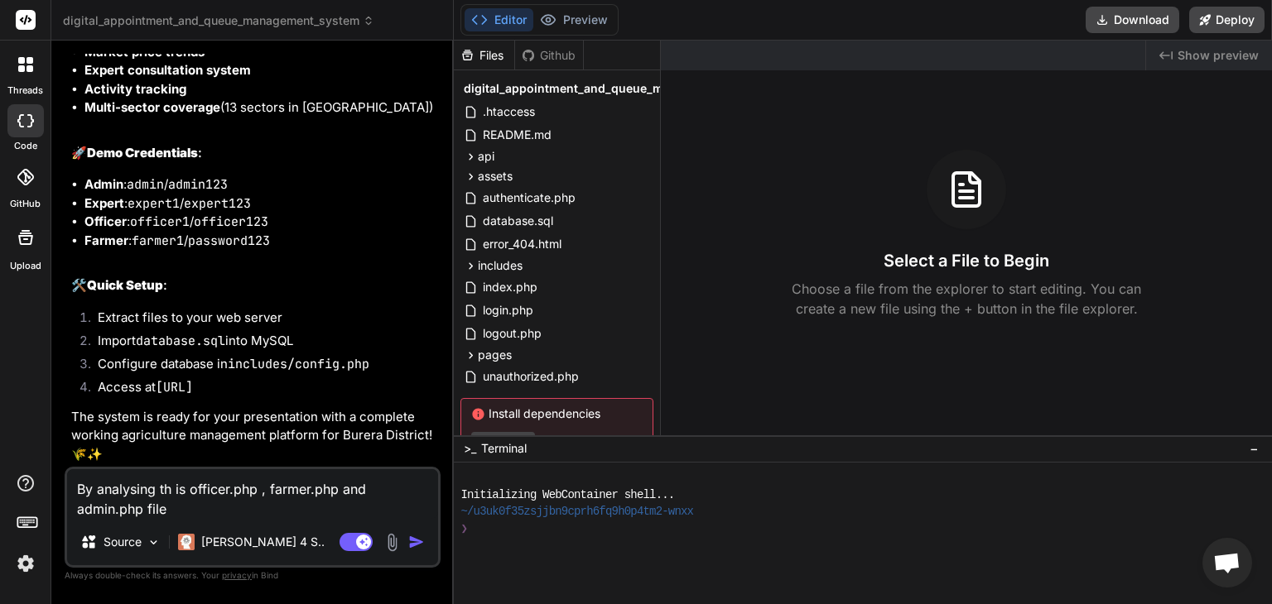
type textarea "By analysing th is officer.php , farmer.php and admin.php file"
type textarea "x"
type textarea "By analysing th is officer.php , farmer.php and admin.php file p"
type textarea "x"
type textarea "By analysing th is officer.php , farmer.php and admin.php file pa"
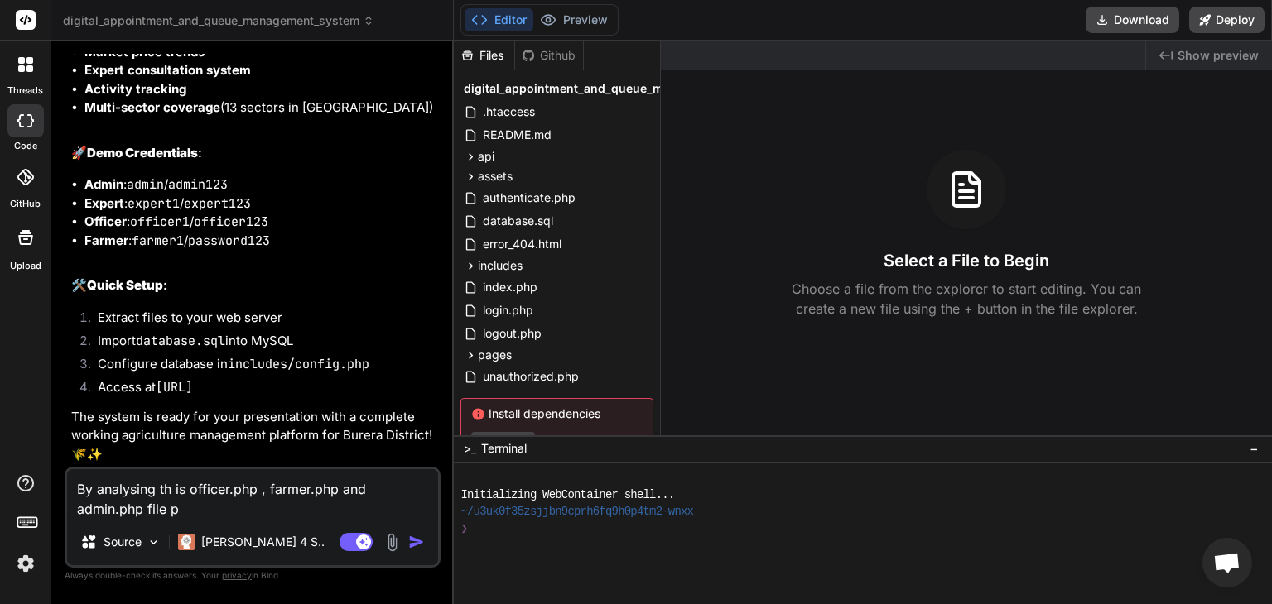
type textarea "x"
type textarea "By analysing th is officer.php , farmer.php and admin.php file pag"
type textarea "x"
type textarea "By analysing th is officer.php , farmer.php and admin.php file page"
type textarea "x"
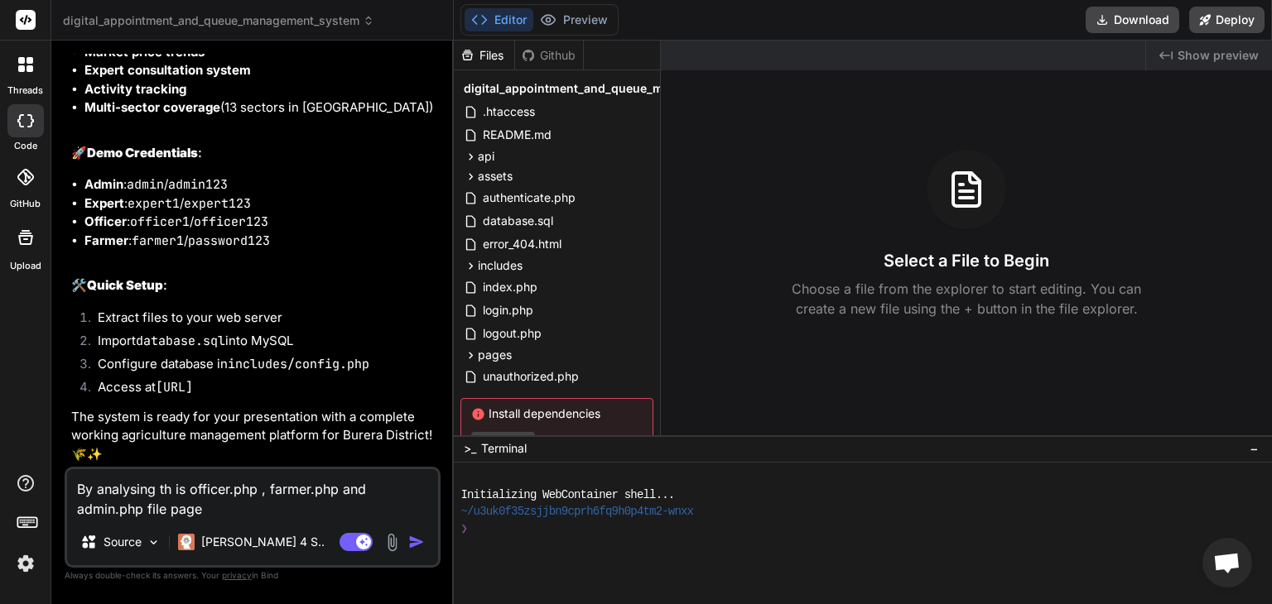
type textarea "By analysing th is officer.php , farmer.php and admin.php file page"
type textarea "x"
type textarea "By analysing th is officer.php , farmer.php and admin.php file page ,"
type textarea "x"
type textarea "By analysing th is officer.php , farmer.php and admin.php file page ,"
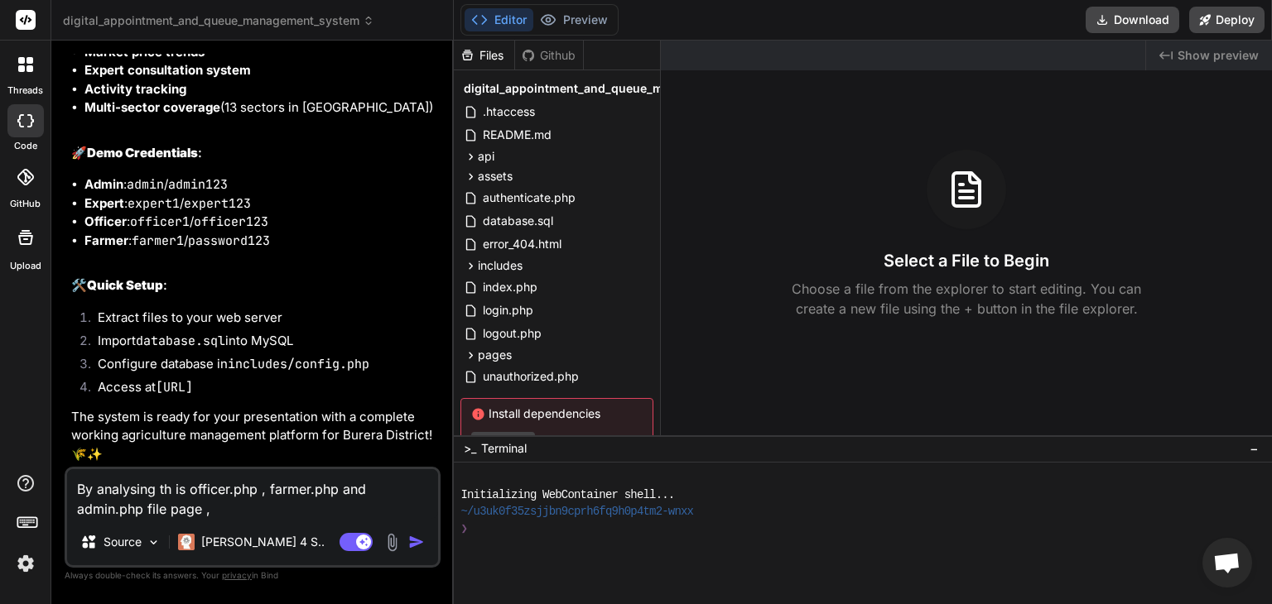
type textarea "x"
type textarea "By analysing th is officer.php , farmer.php and admin.php file page , p"
type textarea "x"
type textarea "By analysing th is officer.php , farmer.php and admin.php file page , pl"
type textarea "x"
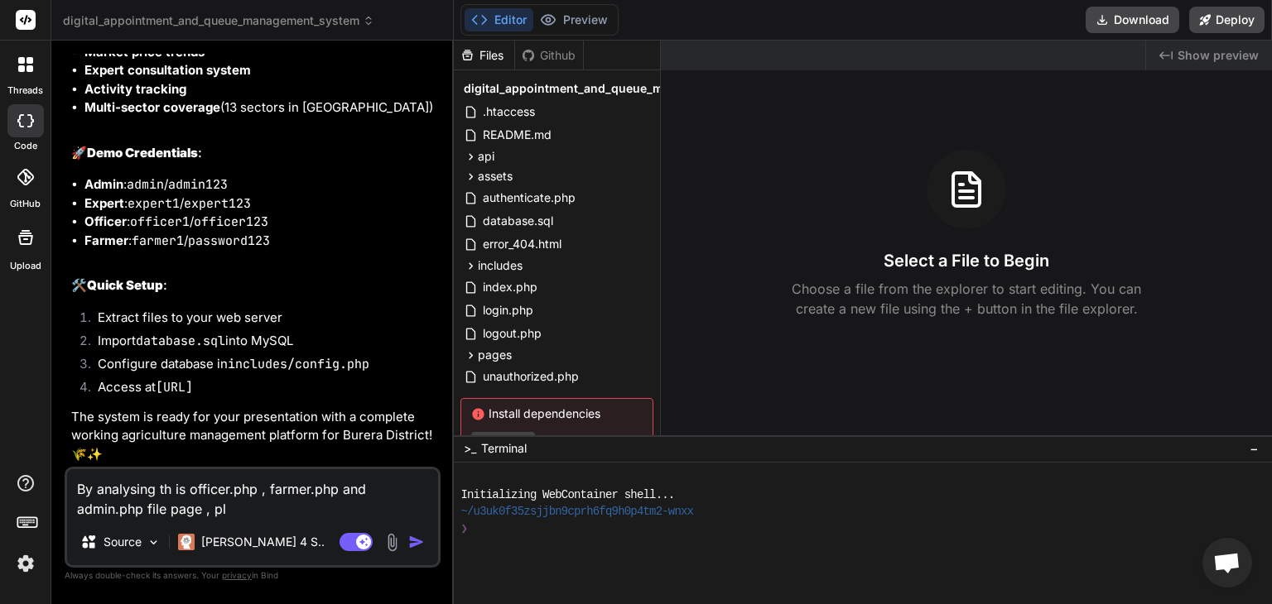
type textarea "By analysing th is officer.php , farmer.php and admin.php file page , ple"
type textarea "x"
type textarea "By analysing th is officer.php , farmer.php and admin.php file page , plea"
type textarea "x"
type textarea "By analysing th is officer.php , farmer.php and admin.php file page , pleas"
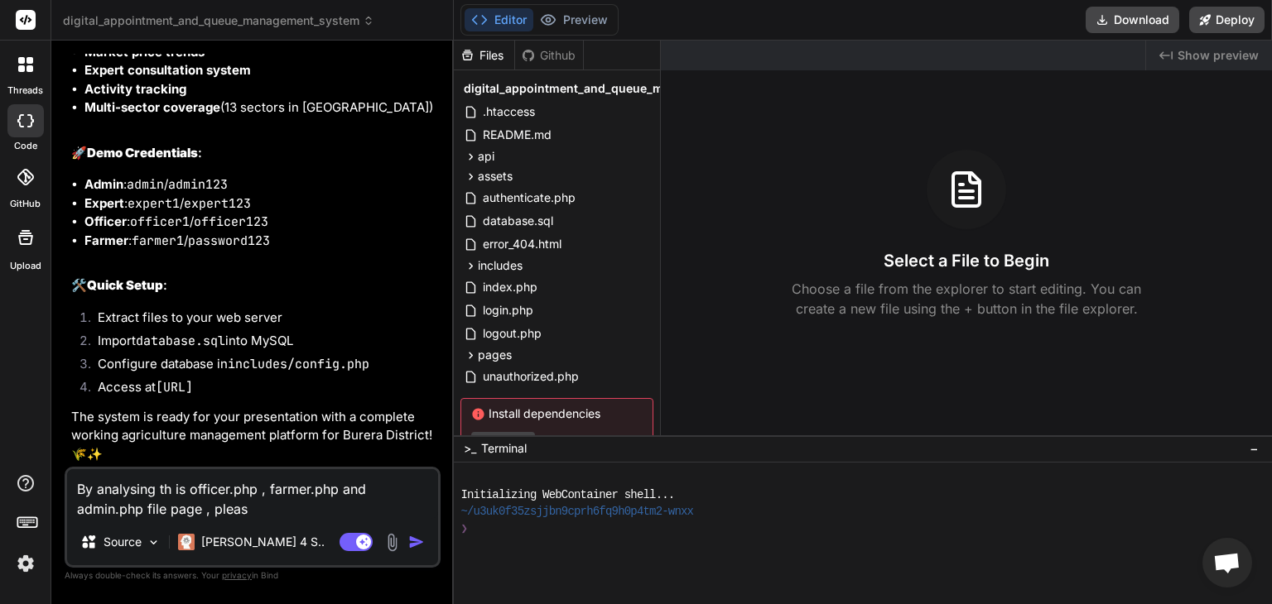
type textarea "x"
type textarea "By analysing th is officer.php , farmer.php and admin.php file page , please"
type textarea "x"
type textarea "By analysing th is officer.php , farmer.php and admin.php file page , please"
type textarea "x"
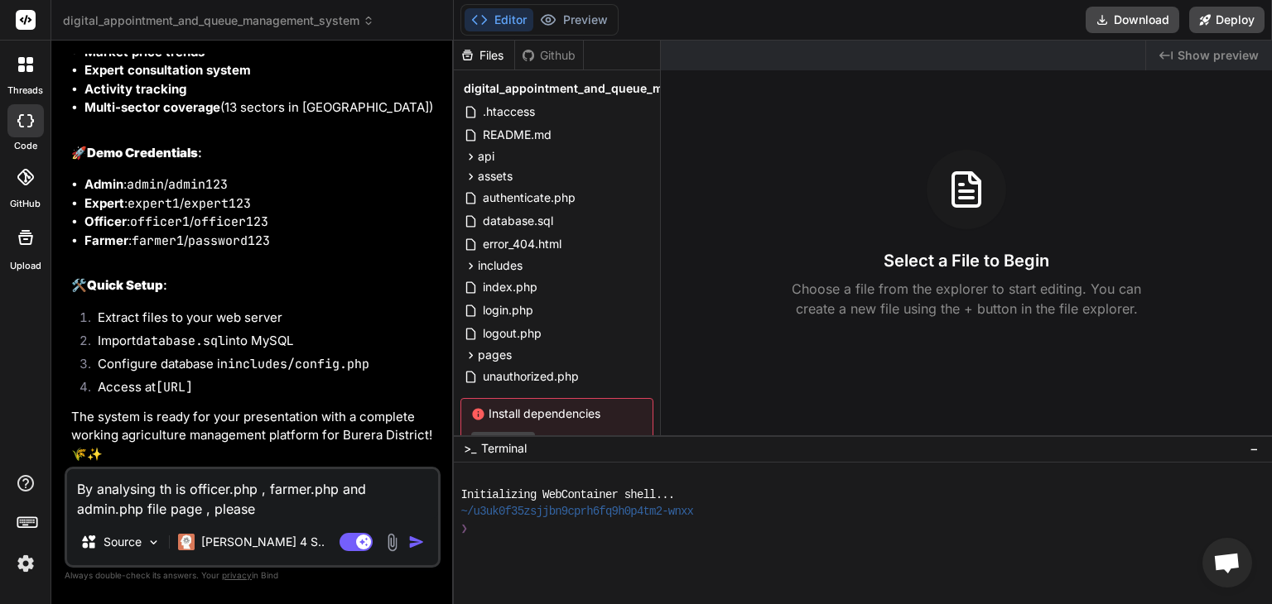
type textarea "By analysing th is officer.php , farmer.php and admin.php file page , please a"
type textarea "x"
type textarea "By analysing th is officer.php , farmer.php and admin.php file page , please an"
type textarea "x"
type textarea "By analysing th is officer.php , farmer.php and admin.php file page , please ana"
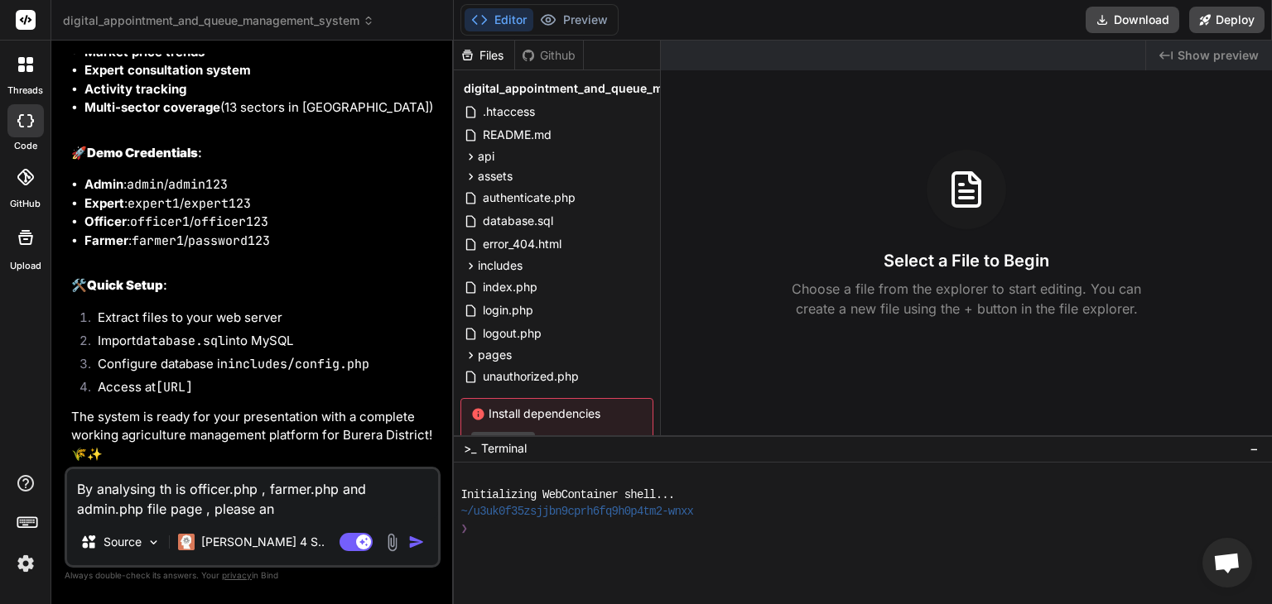
type textarea "x"
type textarea "By analysing th is officer.php , farmer.php and admin.php file page , please an…"
type textarea "x"
type textarea "By analysing th is officer.php , farmer.php and admin.php file page , please an…"
type textarea "x"
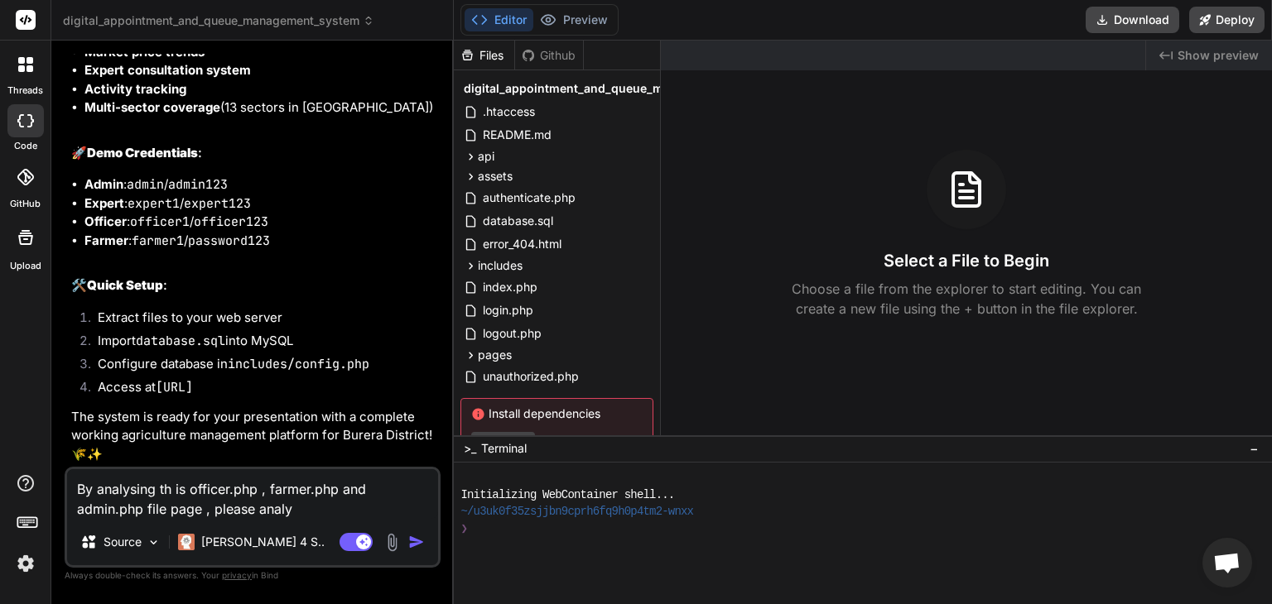
type textarea "By analysing th is officer.php , farmer.php and admin.php file page , please an…"
type textarea "x"
type textarea "By analysing th is officer.php , farmer.php and admin.php file page , please an…"
type textarea "x"
type textarea "By analysing th is officer.php , farmer.php and admin.php file page , please an…"
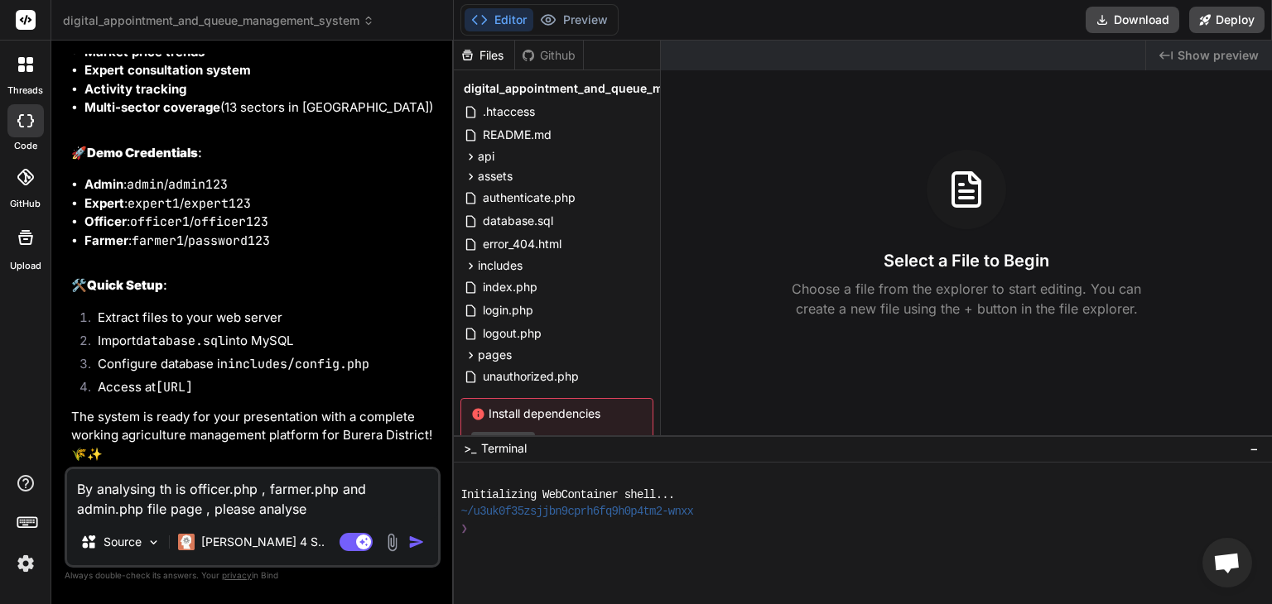
type textarea "x"
type textarea "By analysing th is officer.php , farmer.php and admin.php file page , please an…"
type textarea "x"
type textarea "By analysing th is officer.php , farmer.php and admin.php file page , please an…"
type textarea "x"
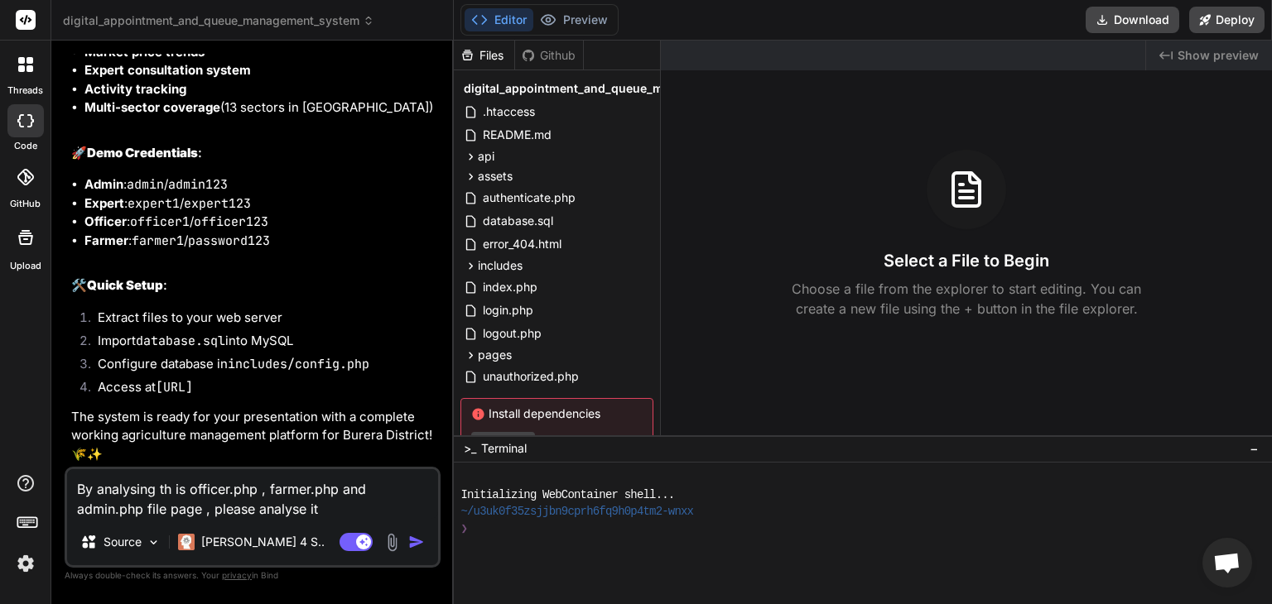
type textarea "By analysing th is officer.php , farmer.php and admin.php file page , please an…"
type textarea "x"
type textarea "By analysing th is officer.php , farmer.php and admin.php file page , please an…"
type textarea "x"
type textarea "By analysing th is officer.php , farmer.php and admin.php file page , please an…"
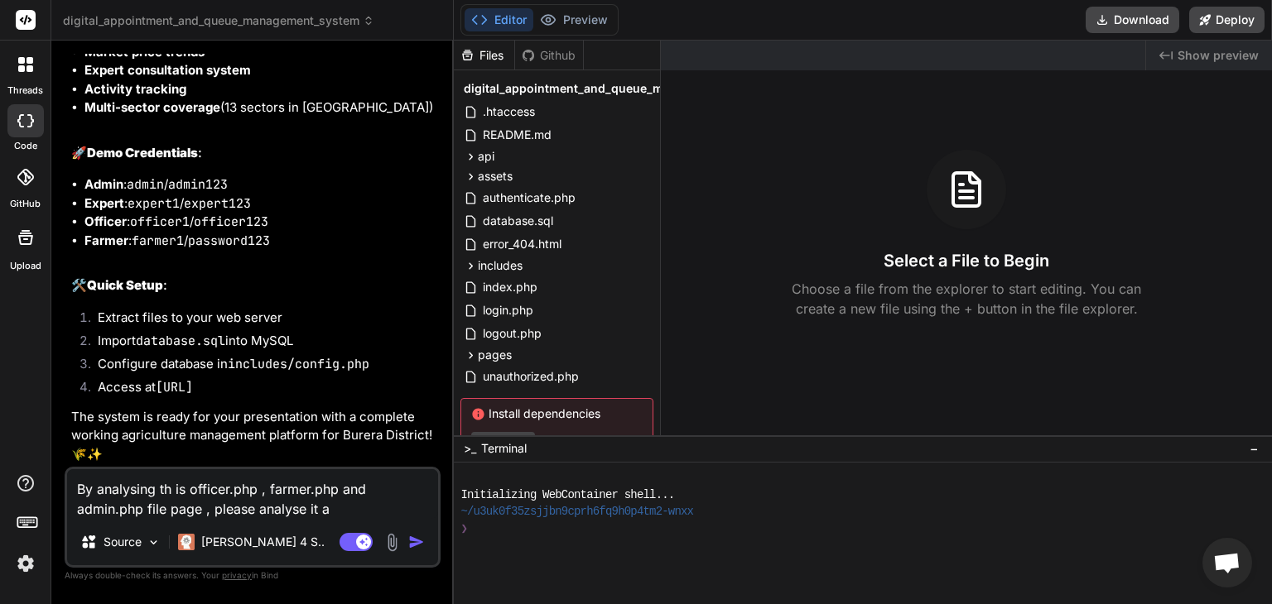
type textarea "x"
type textarea "By analysing th is officer.php , farmer.php and admin.php file page , please an…"
type textarea "x"
type textarea "By analysing th is officer.php , farmer.php and admin.php file page , please an…"
type textarea "x"
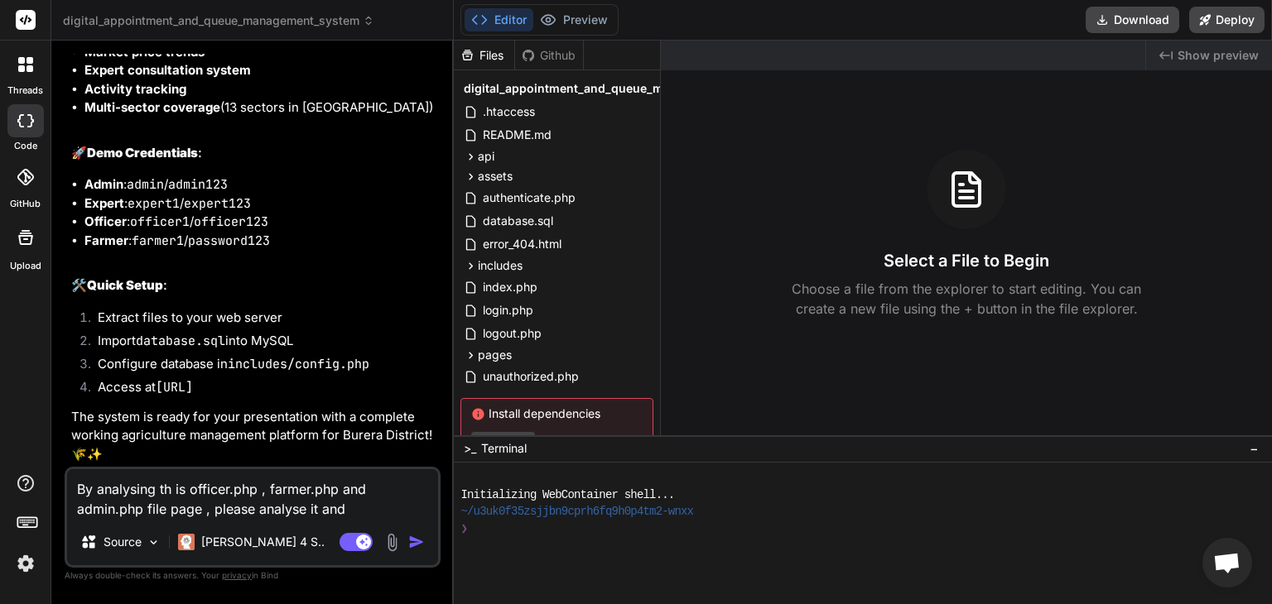
type textarea "By analysing th is officer.php , farmer.php and admin.php file page , please an…"
type textarea "x"
type textarea "By analysing th is officer.php , farmer.php and admin.php file page , please an…"
type textarea "x"
type textarea "By analysing th is officer.php , farmer.php and admin.php file page , please an…"
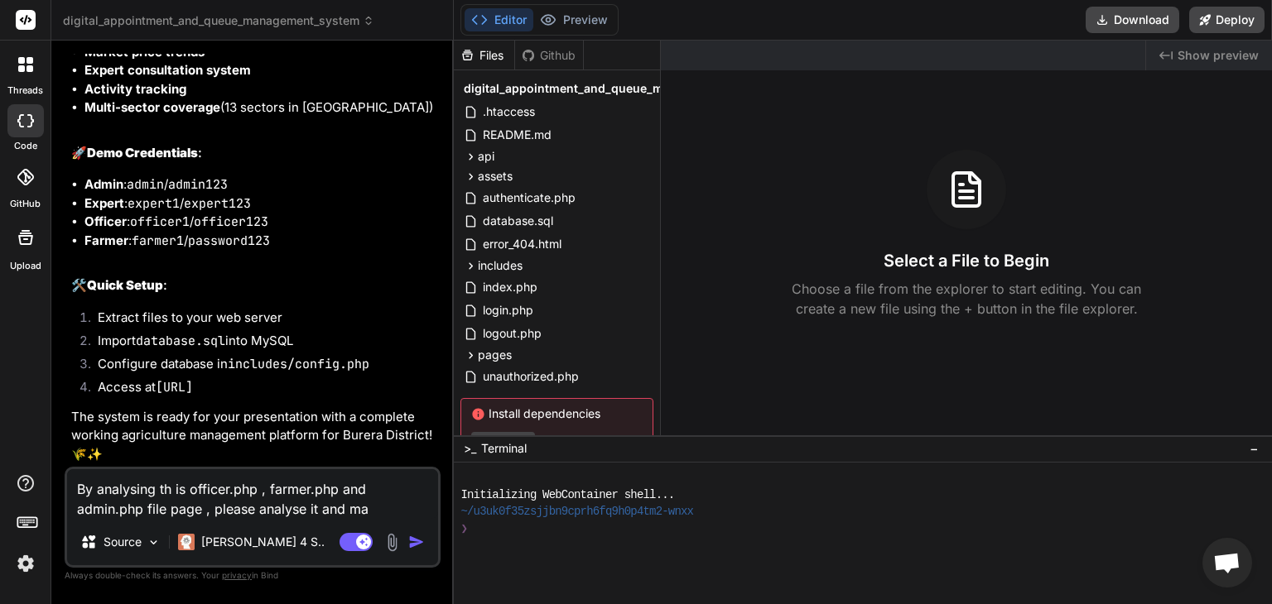
type textarea "x"
type textarea "By analysing th is officer.php , farmer.php and admin.php file page , please an…"
type textarea "x"
type textarea "By analysing th is officer.php , farmer.php and admin.php file page , please an…"
type textarea "x"
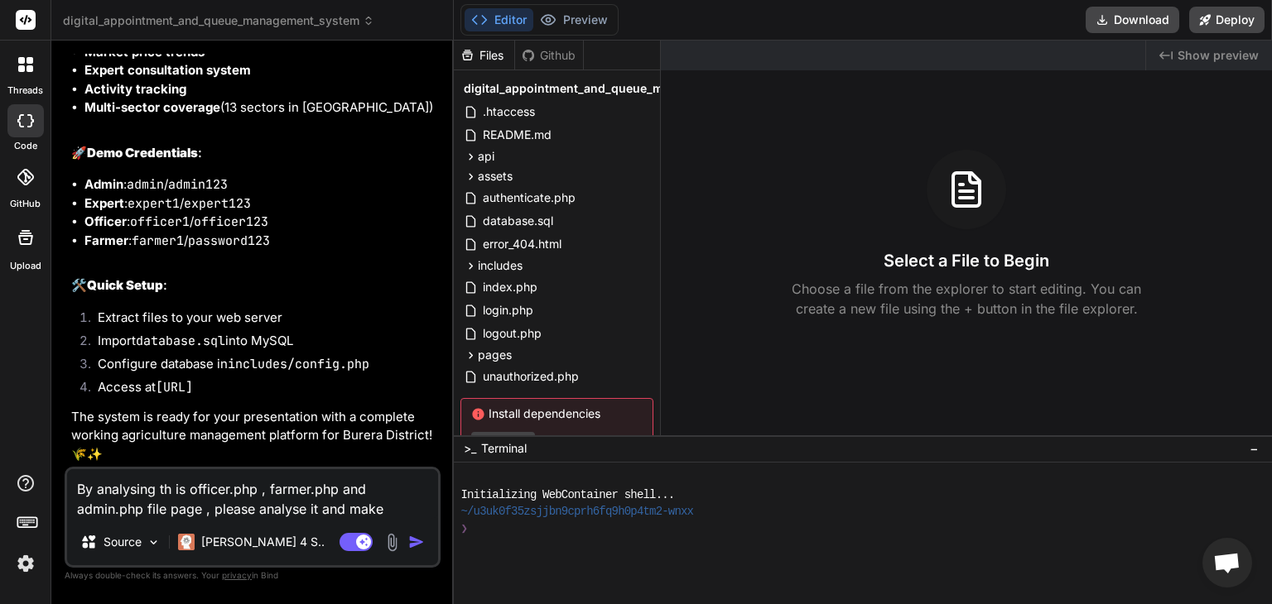
type textarea "By analysing th is officer.php , farmer.php and admin.php file page , please an…"
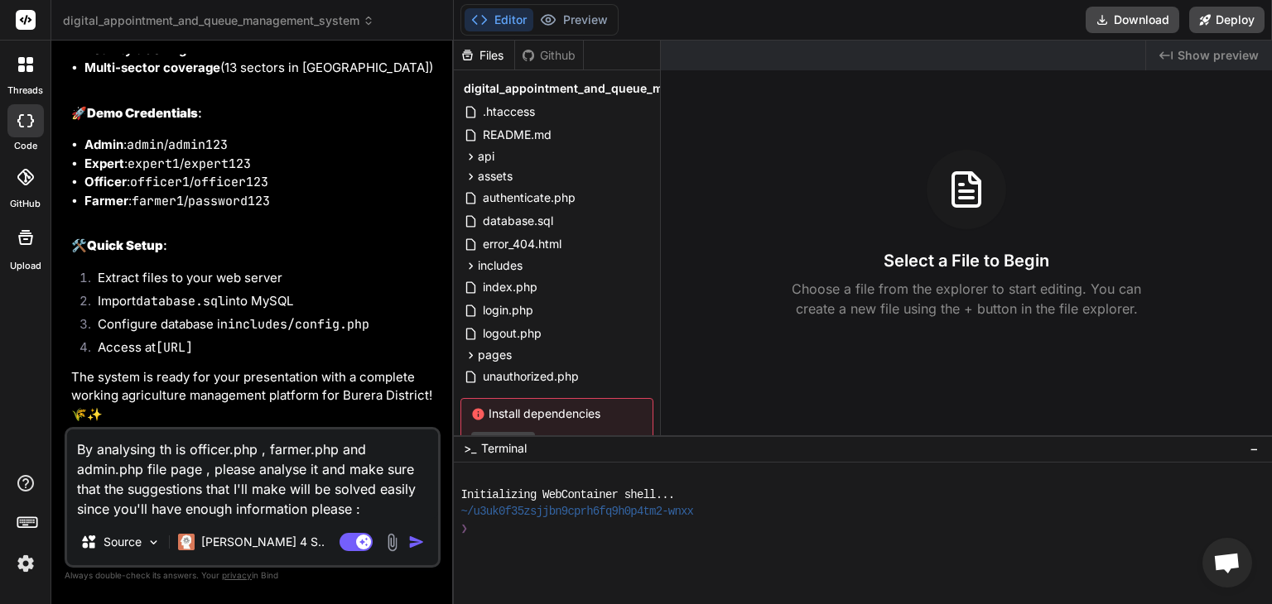
click at [321, 471] on textarea "By analysing th is officer.php , farmer.php and admin.php file page , please an…" at bounding box center [252, 474] width 371 height 89
click at [156, 546] on img at bounding box center [154, 543] width 14 height 14
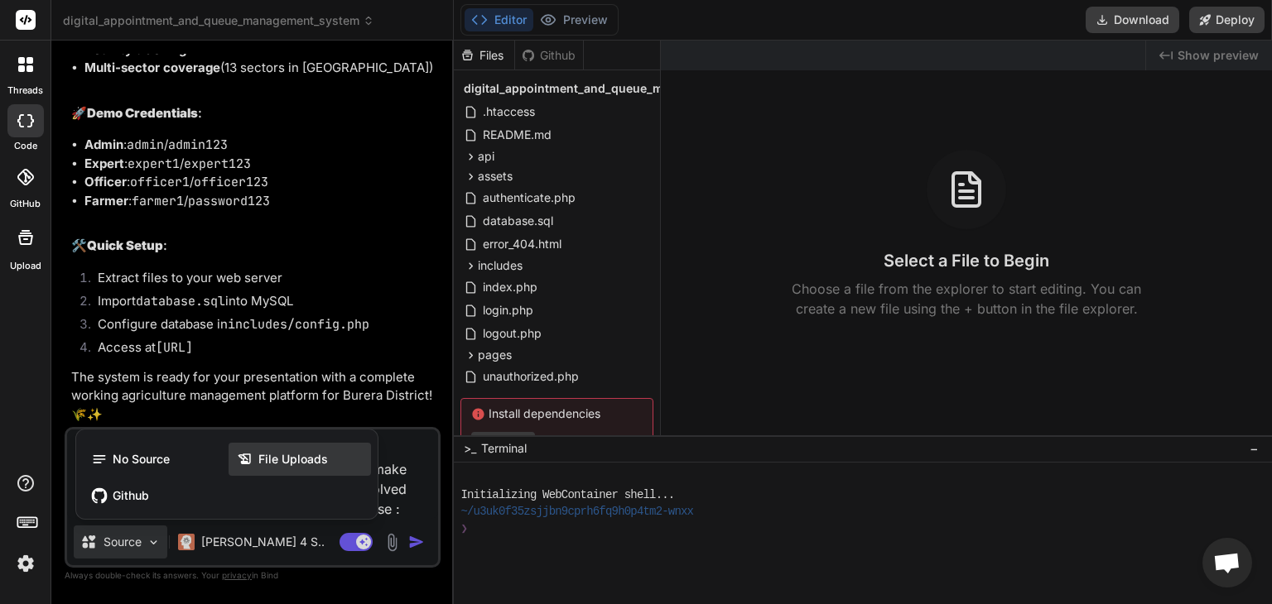
click at [272, 464] on span "File Uploads" at bounding box center [293, 459] width 70 height 17
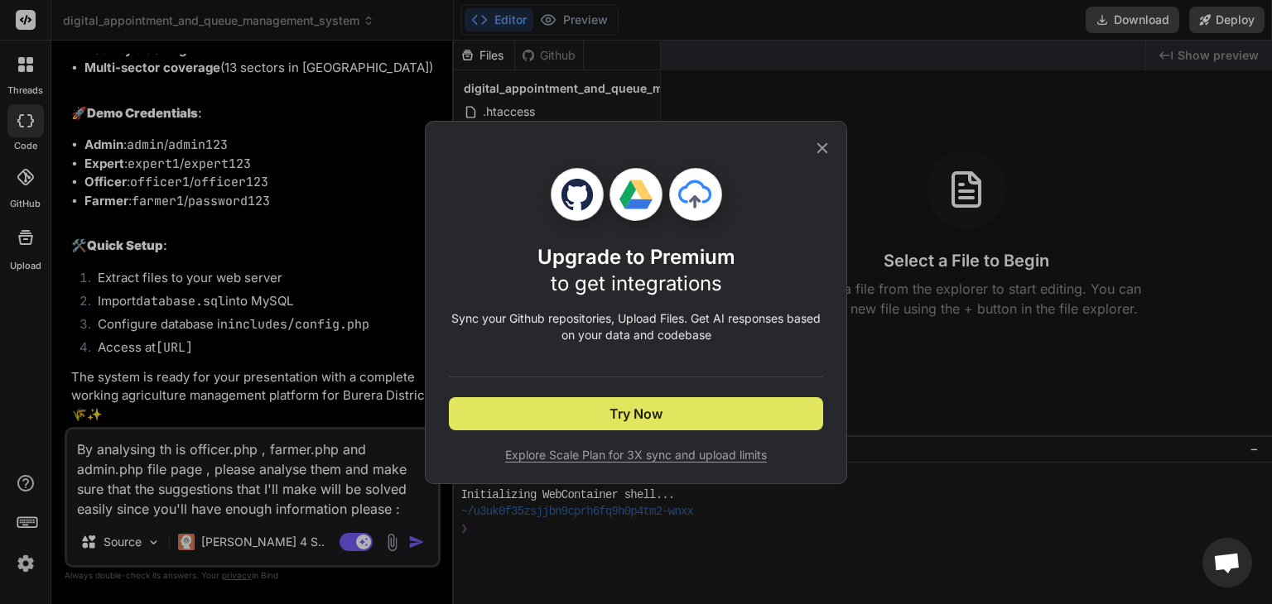
click at [616, 422] on span "Try Now" at bounding box center [635, 414] width 53 height 20
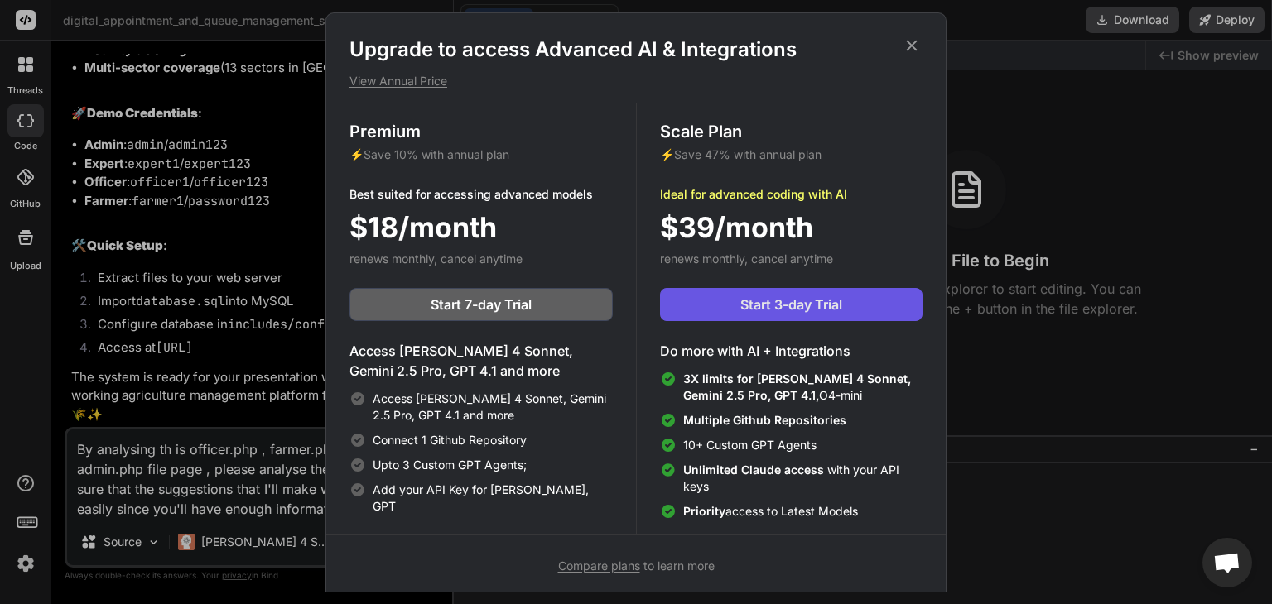
click at [765, 303] on span "Start 3-day Trial" at bounding box center [791, 305] width 102 height 20
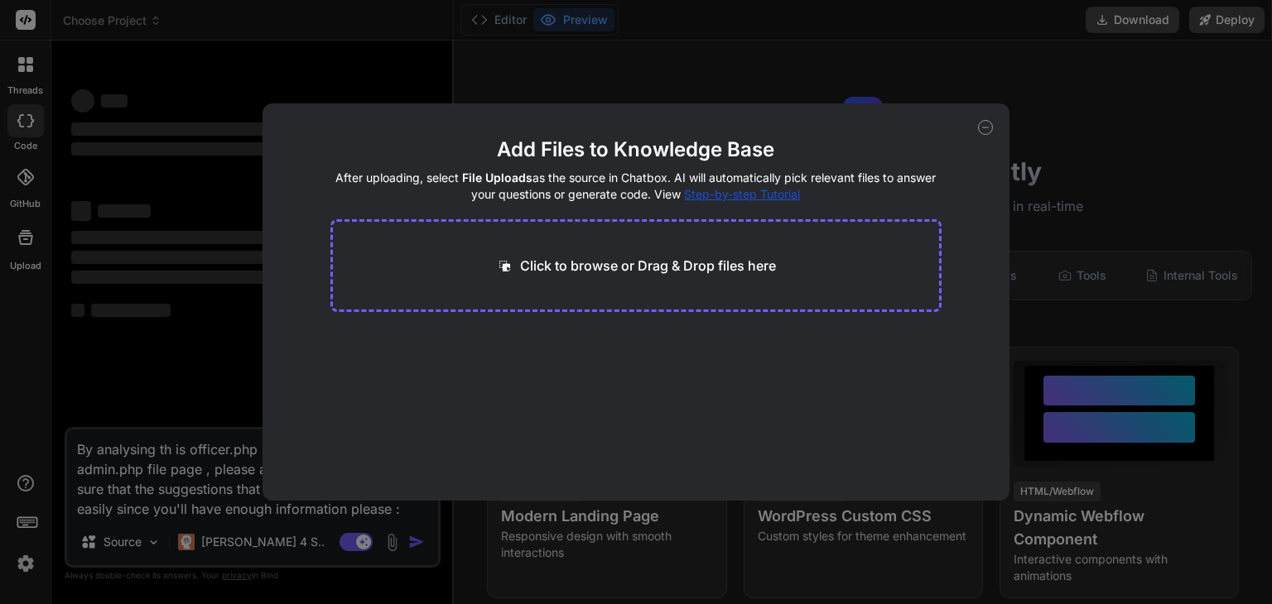
type input "C:\fakepath\officer.php"
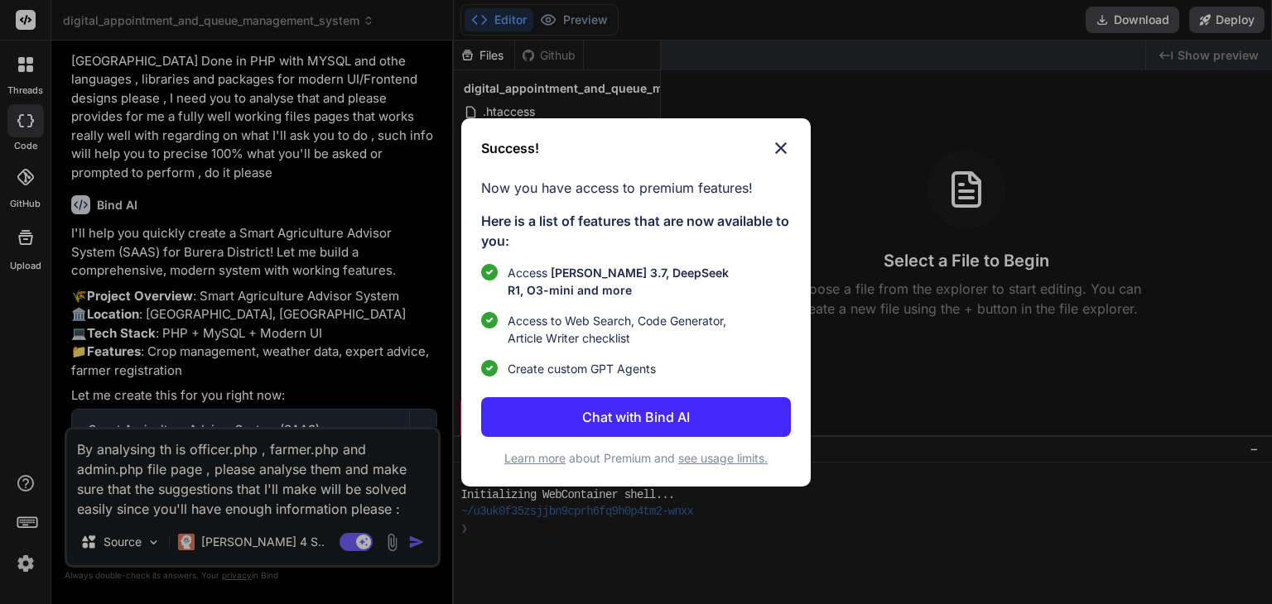
scroll to position [4506, 0]
click at [636, 418] on p "Chat with Bind AI" at bounding box center [636, 417] width 108 height 20
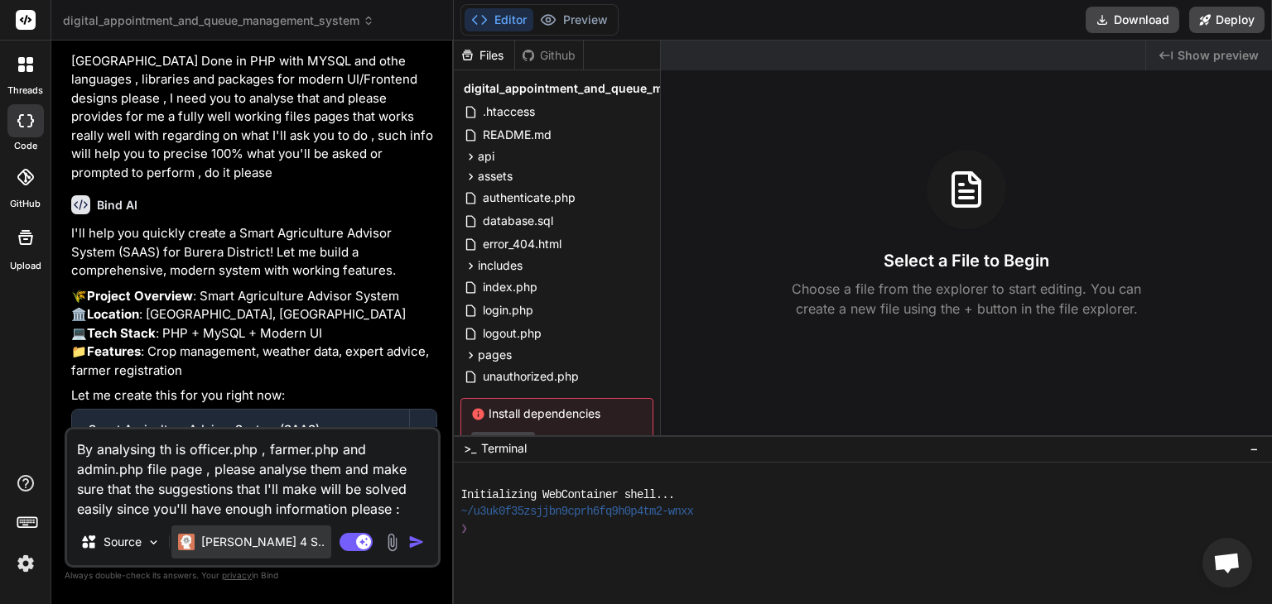
click at [259, 544] on p "[PERSON_NAME] 4 S.." at bounding box center [262, 542] width 123 height 17
click at [407, 512] on textarea "By analysing th is officer.php , farmer.php and admin.php file page , please an…" at bounding box center [252, 474] width 371 height 89
click at [392, 539] on img at bounding box center [391, 542] width 19 height 19
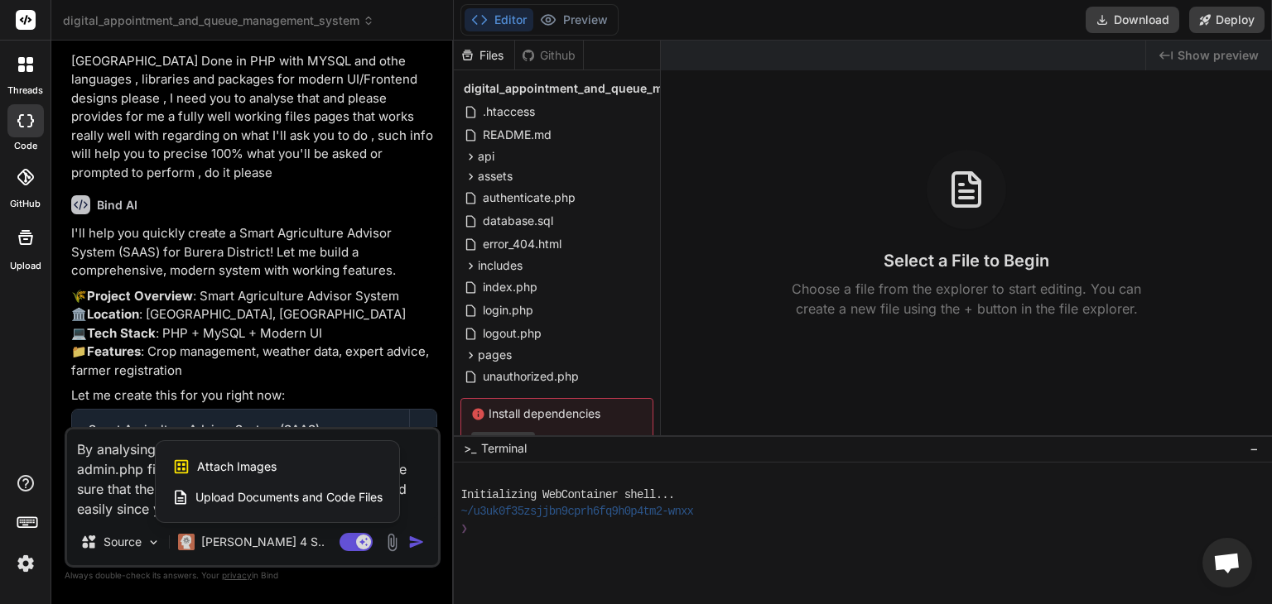
click at [303, 493] on span "Upload Documents and Code Files" at bounding box center [288, 497] width 187 height 17
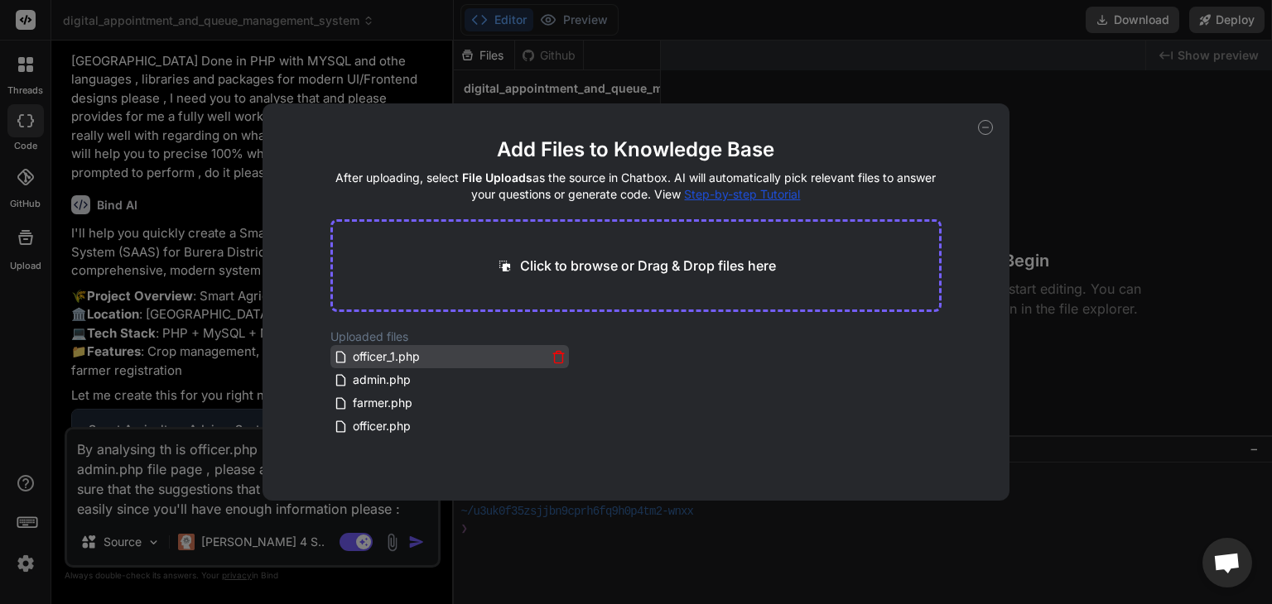
click at [392, 353] on span "officer_1.php" at bounding box center [386, 357] width 70 height 20
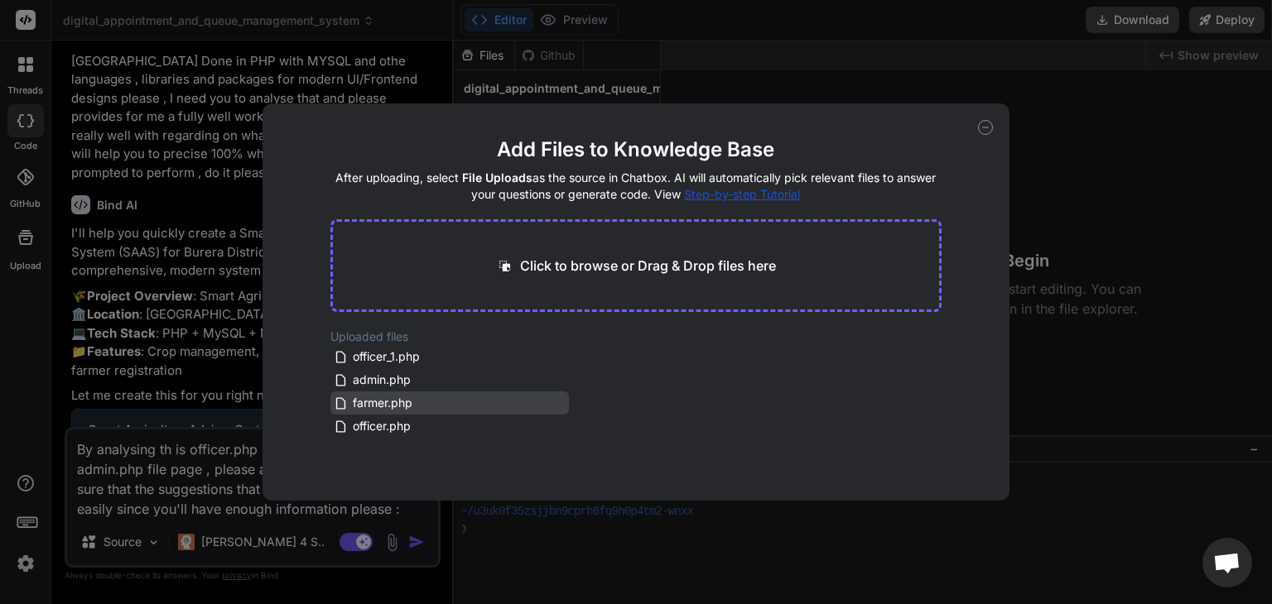
click at [384, 392] on div "farmer.php" at bounding box center [449, 403] width 238 height 23
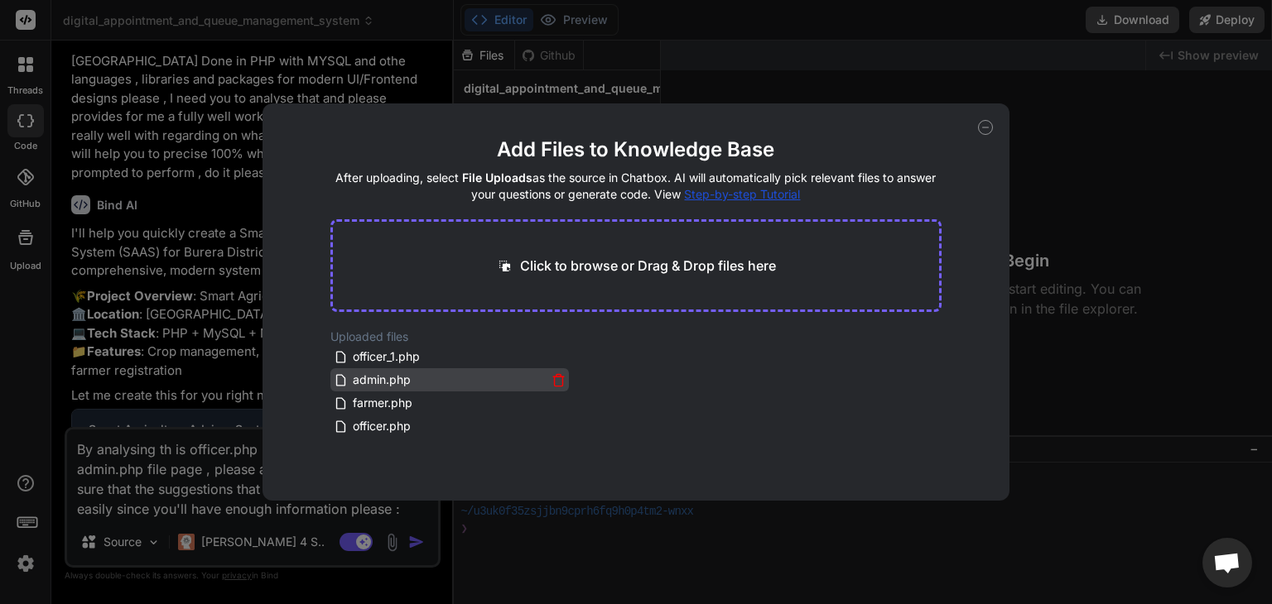
click at [380, 385] on span "admin.php" at bounding box center [381, 380] width 61 height 20
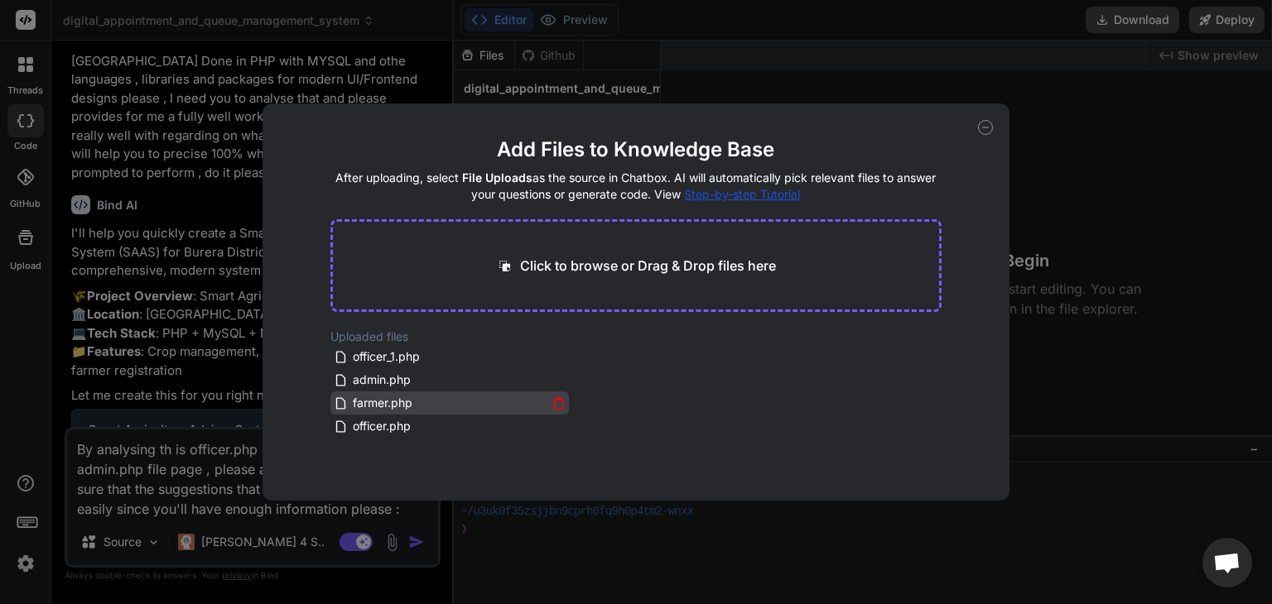
click at [380, 410] on span "farmer.php" at bounding box center [382, 403] width 63 height 20
click at [378, 431] on span "officer.php" at bounding box center [381, 426] width 61 height 20
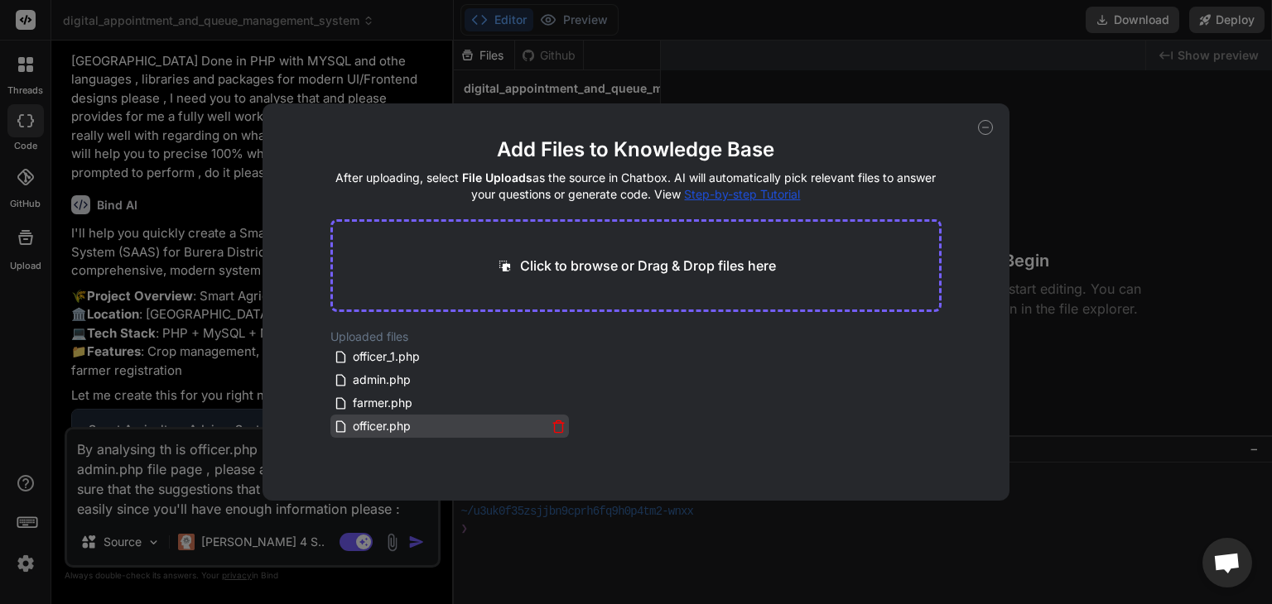
click at [378, 431] on span "officer.php" at bounding box center [381, 426] width 61 height 20
click at [553, 423] on icon at bounding box center [558, 427] width 14 height 14
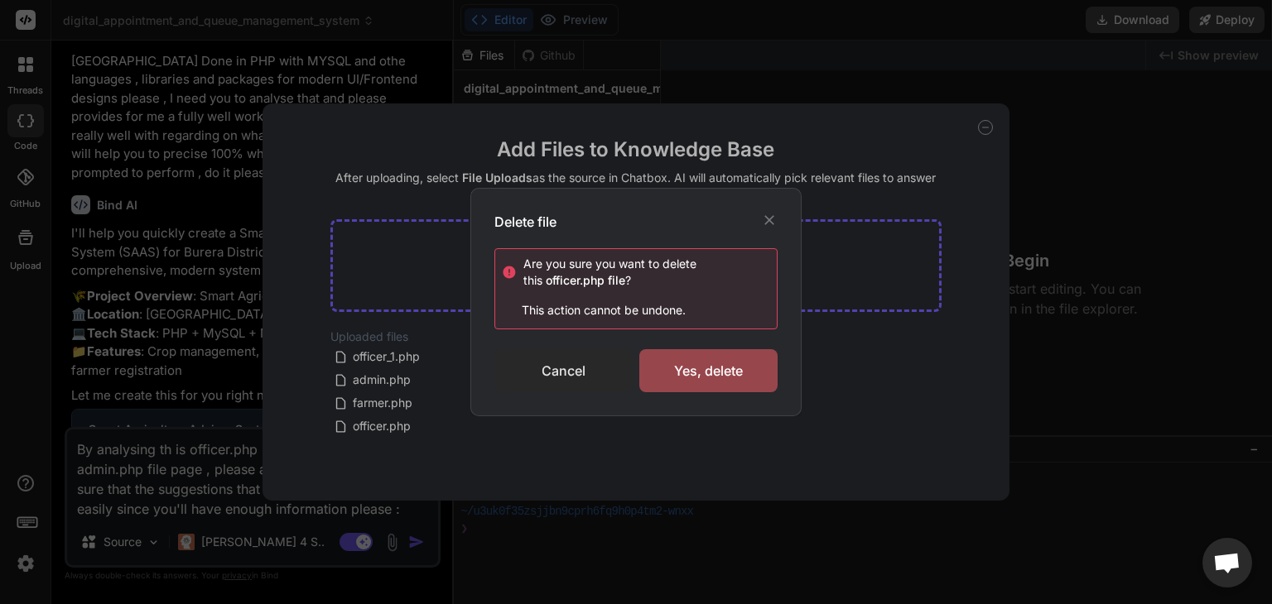
click at [534, 369] on div "Cancel" at bounding box center [563, 370] width 138 height 43
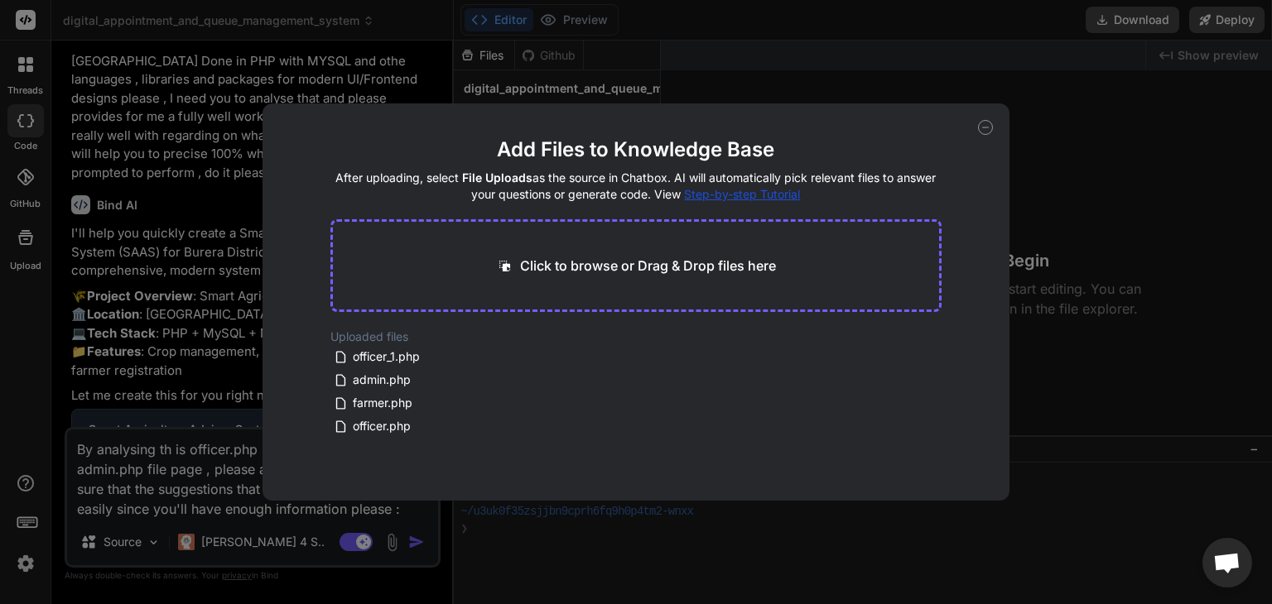
click at [790, 197] on span "Step-by-step Tutorial" at bounding box center [742, 194] width 116 height 14
click at [984, 123] on icon at bounding box center [985, 127] width 15 height 15
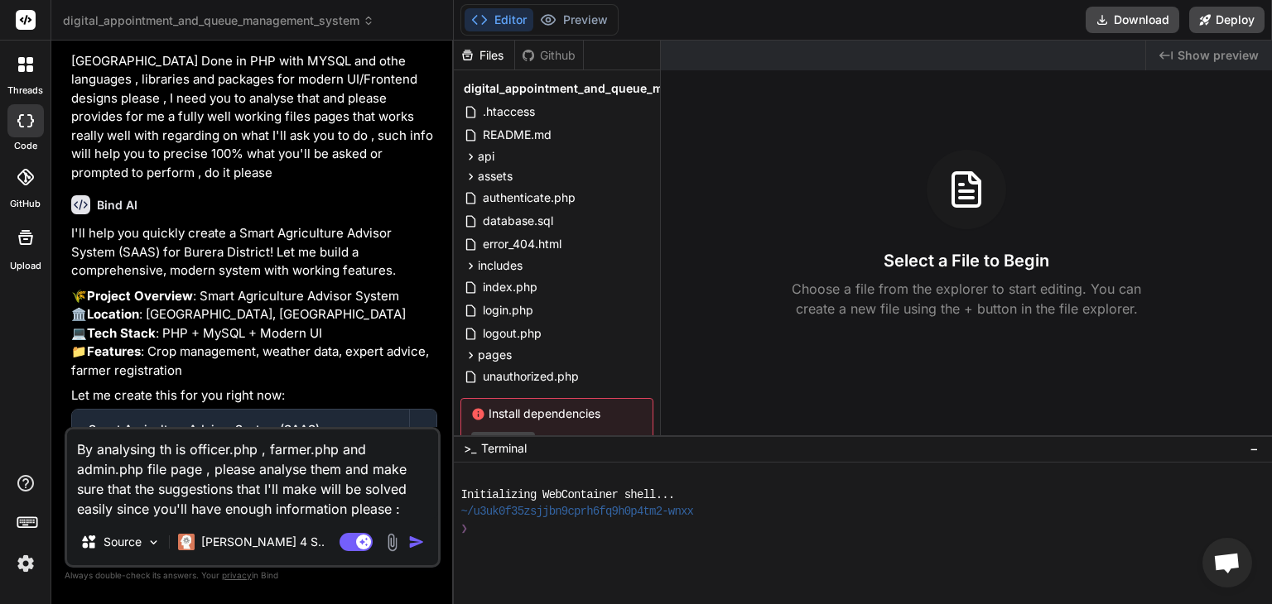
click at [417, 546] on img "button" at bounding box center [416, 542] width 17 height 17
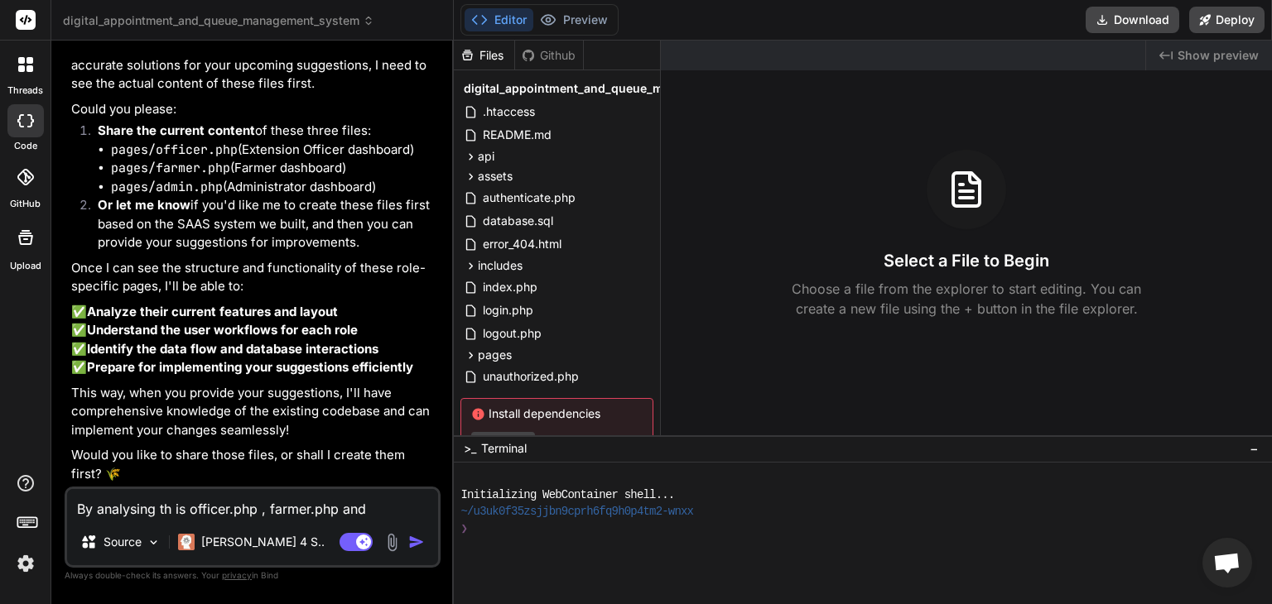
scroll to position [6960, 0]
click at [397, 538] on img at bounding box center [391, 542] width 19 height 19
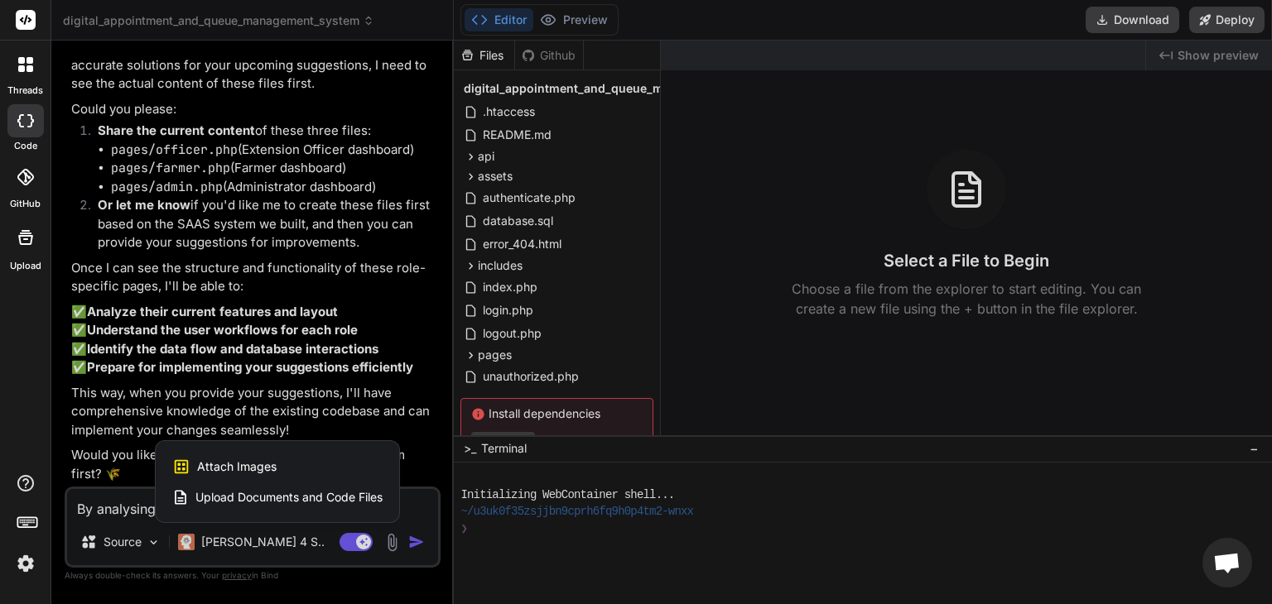
click at [320, 495] on span "Upload Documents and Code Files" at bounding box center [288, 497] width 187 height 17
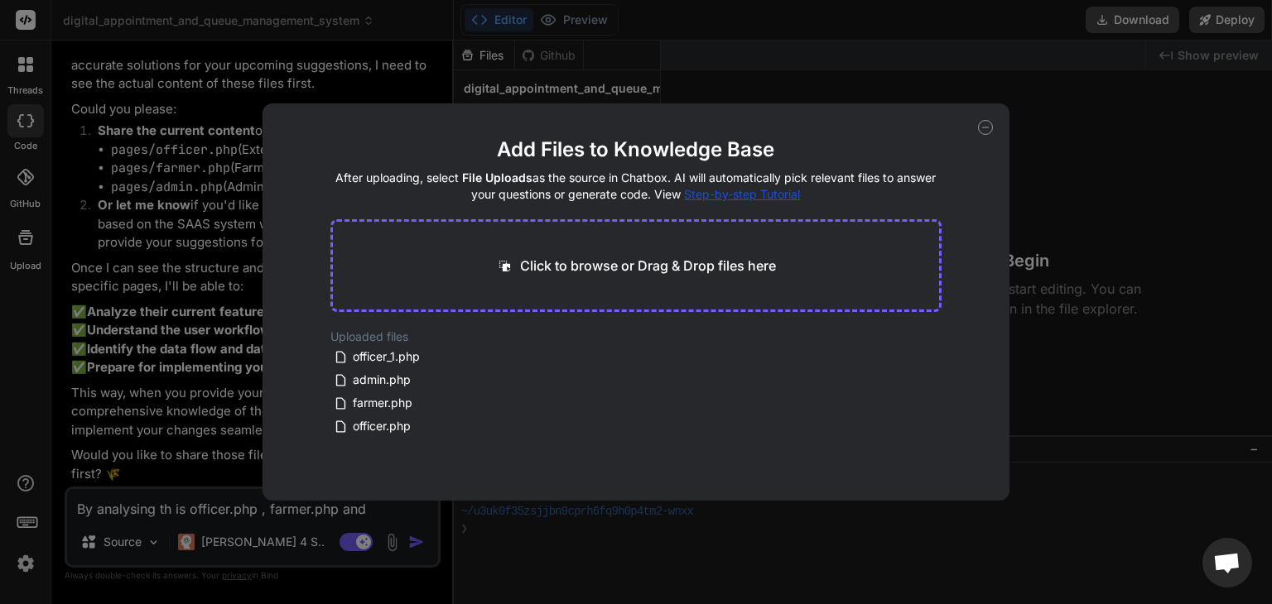
click at [527, 267] on p "Click to browse or Drag & Drop files here" at bounding box center [648, 266] width 256 height 20
click at [983, 127] on icon at bounding box center [986, 127] width 6 height 0
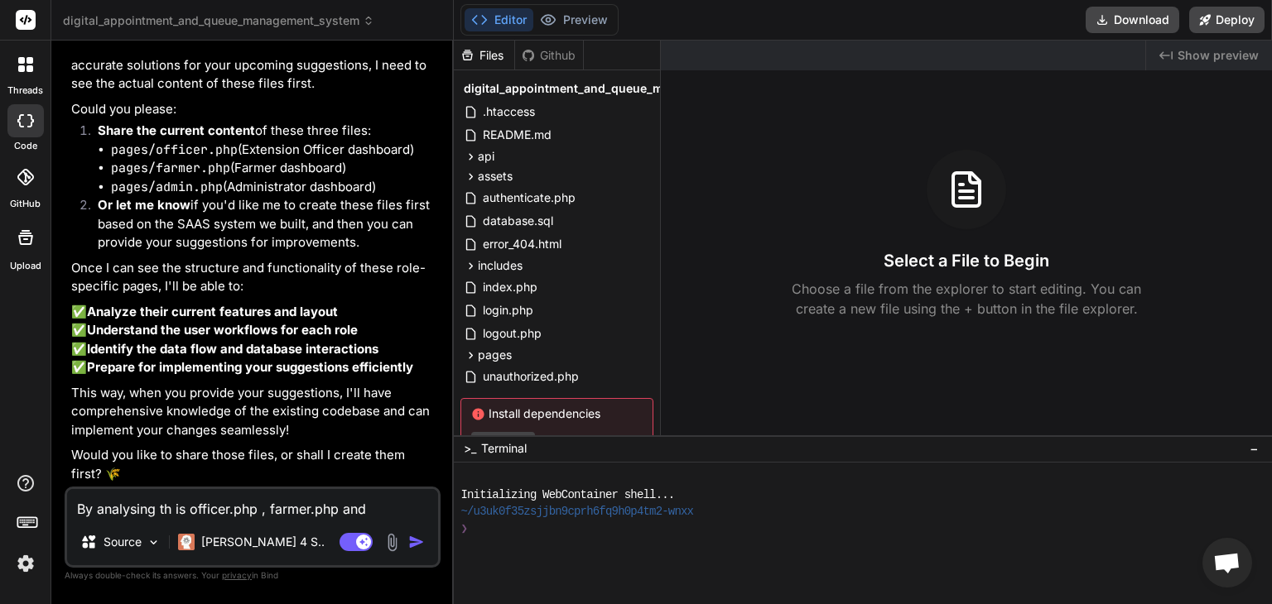
click at [305, 507] on textarea "By analysing th is officer.php , farmer.php and admin.php file page , please an…" at bounding box center [252, 504] width 371 height 30
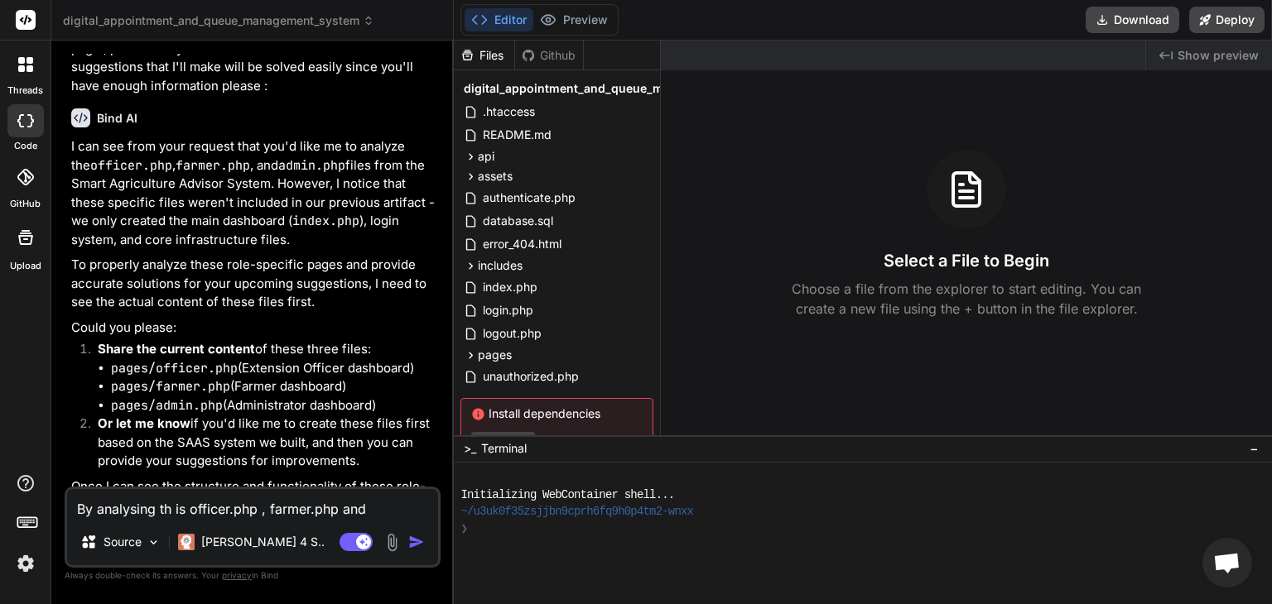
scroll to position [6795, 0]
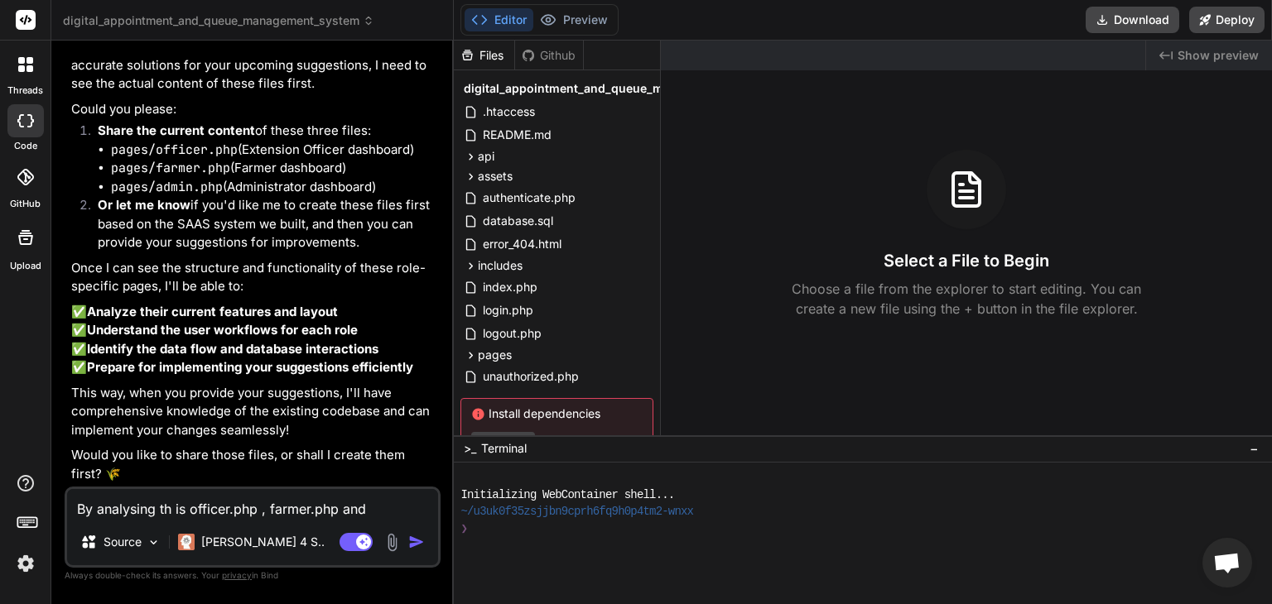
click at [309, 512] on textarea "By analysing th is officer.php , farmer.php and admin.php file page , please an…" at bounding box center [252, 504] width 371 height 30
click at [392, 537] on img at bounding box center [391, 542] width 19 height 19
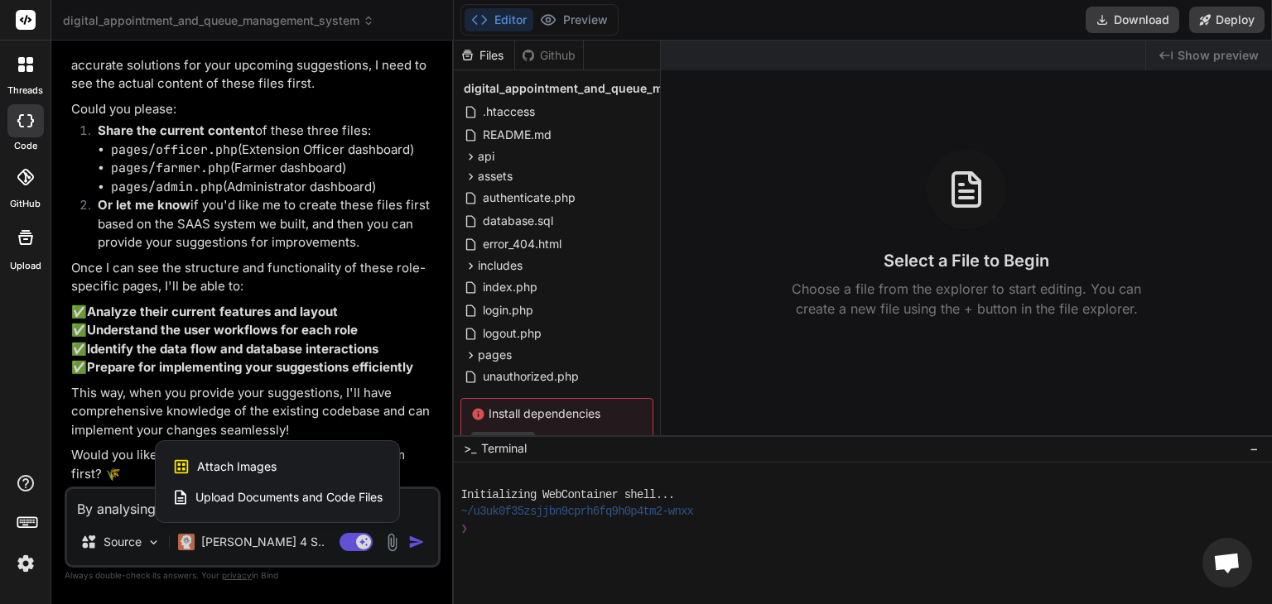
click at [294, 496] on span "Upload Documents and Code Files" at bounding box center [288, 497] width 187 height 17
type textarea "x"
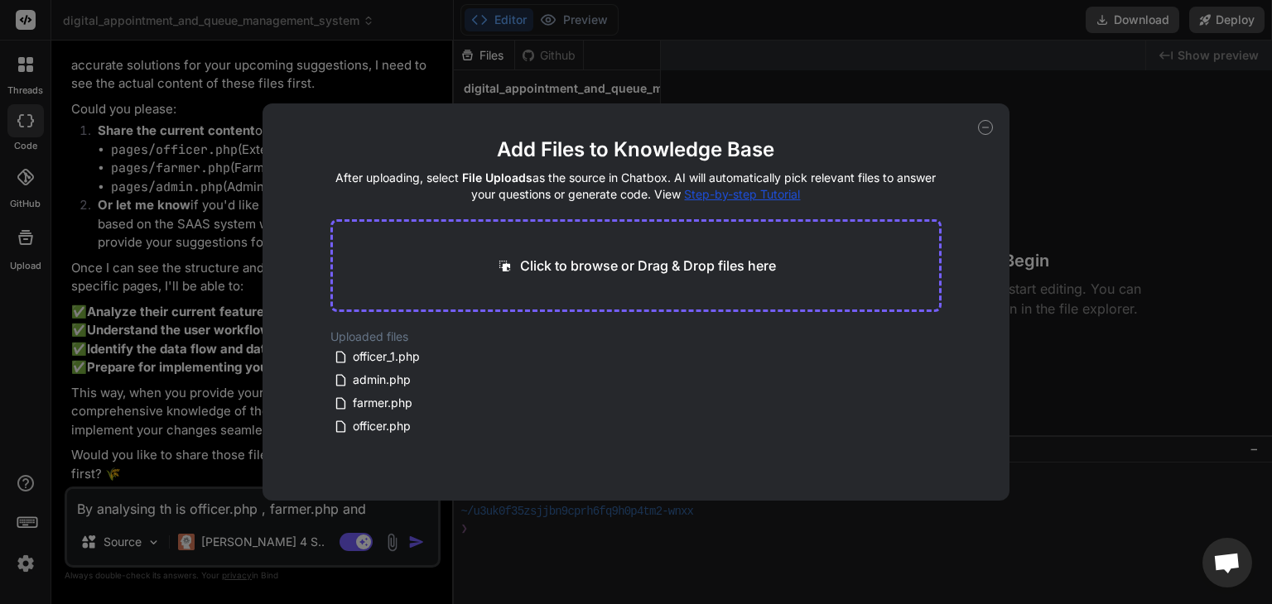
click at [468, 279] on div "Click to browse or Drag & Drop files here" at bounding box center [636, 265] width 612 height 93
click at [520, 262] on p "Click to browse or Drag & Drop files here" at bounding box center [648, 266] width 256 height 20
type input "C:\fakepath\foa file.txt"
click at [924, 454] on button "Finish" at bounding box center [912, 451] width 58 height 33
type textarea "x"
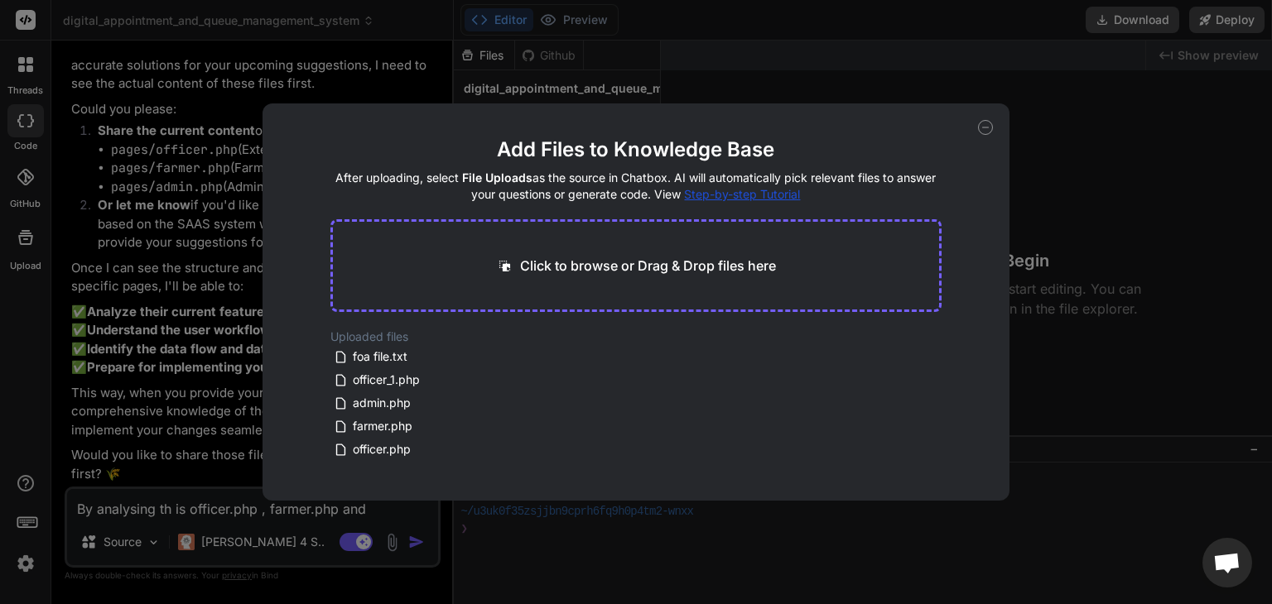
click at [794, 192] on span "Step-by-step Tutorial" at bounding box center [742, 194] width 116 height 14
